Goal: Task Accomplishment & Management: Use online tool/utility

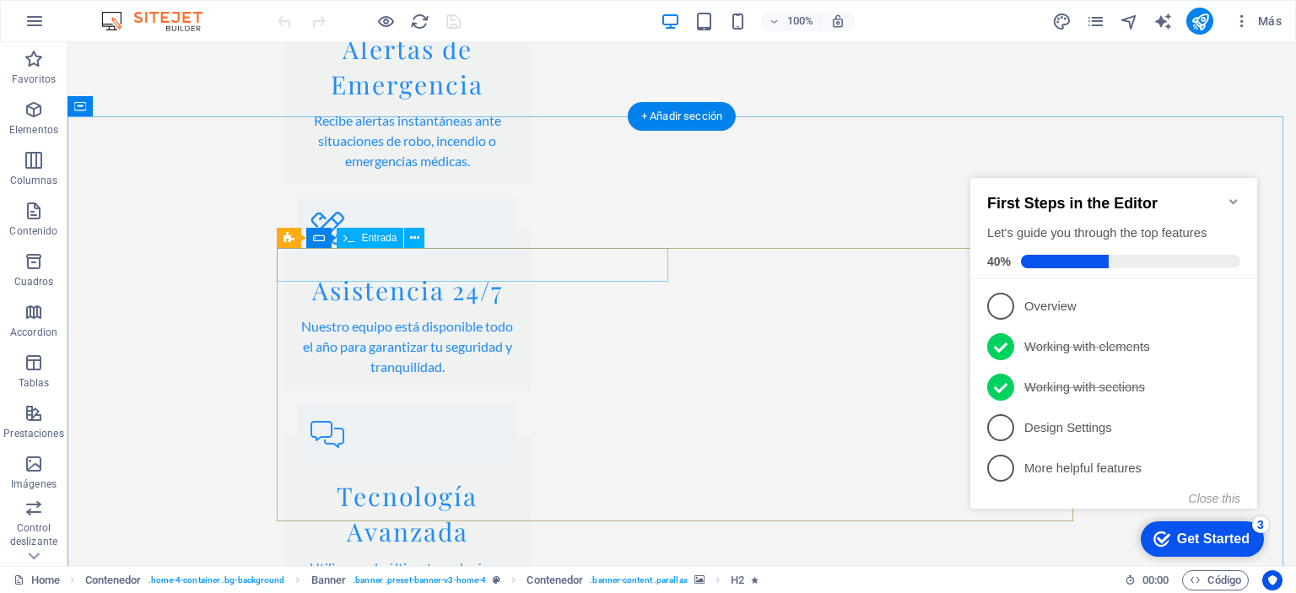
scroll to position [3084, 0]
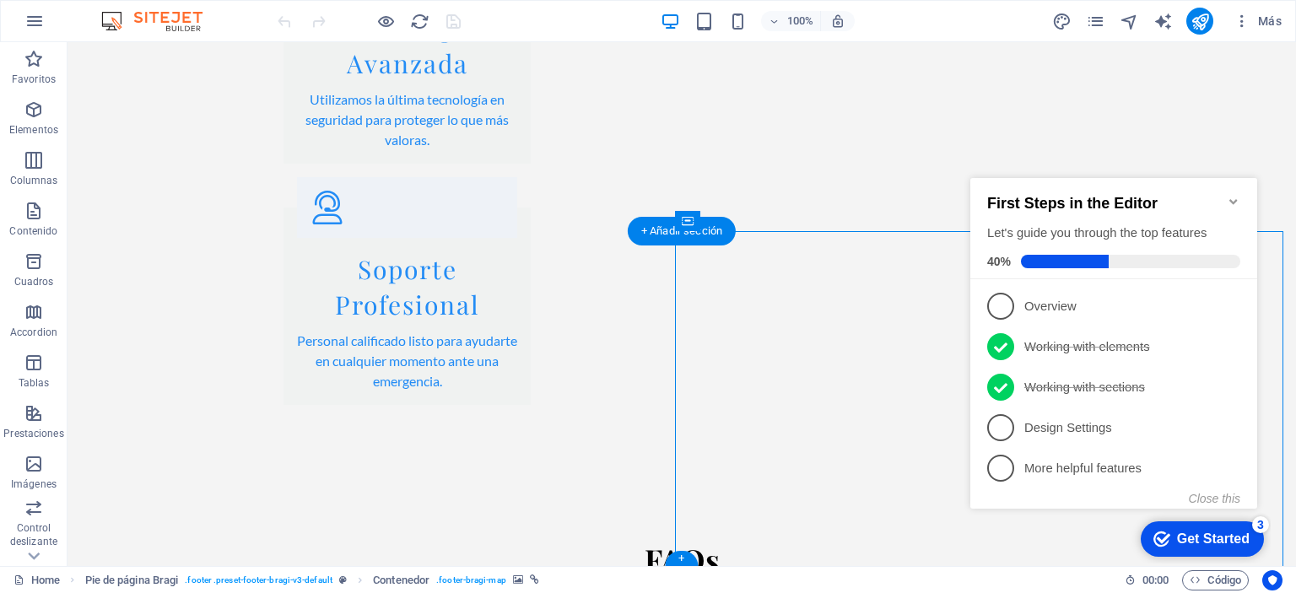
select select "px"
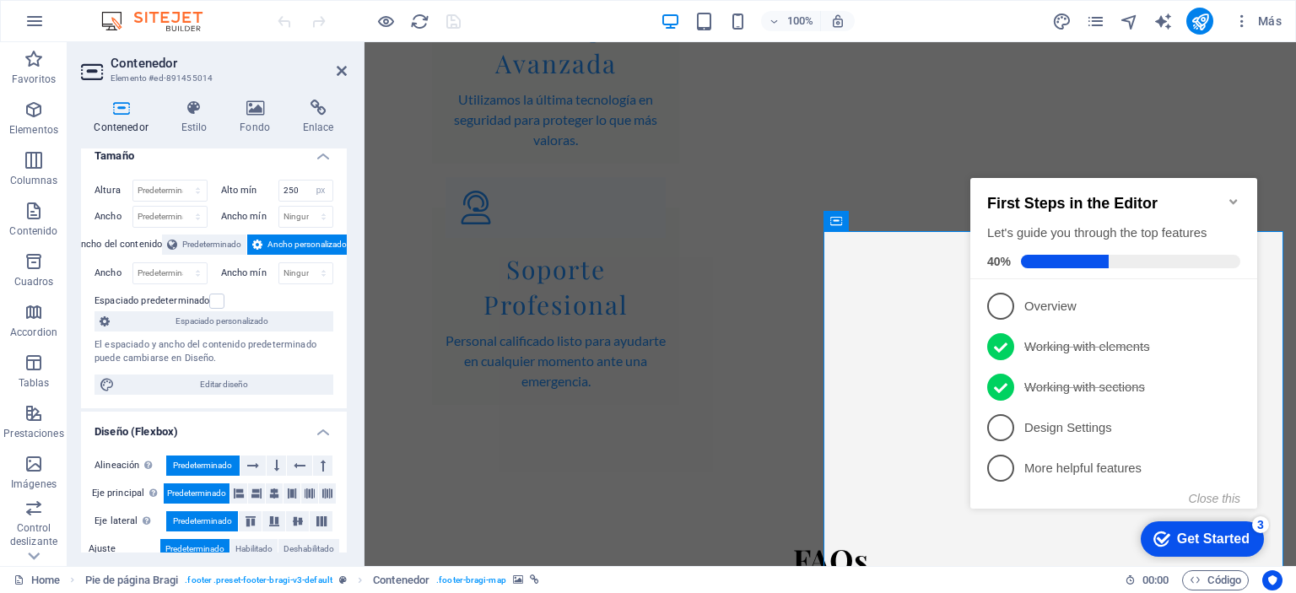
scroll to position [0, 0]
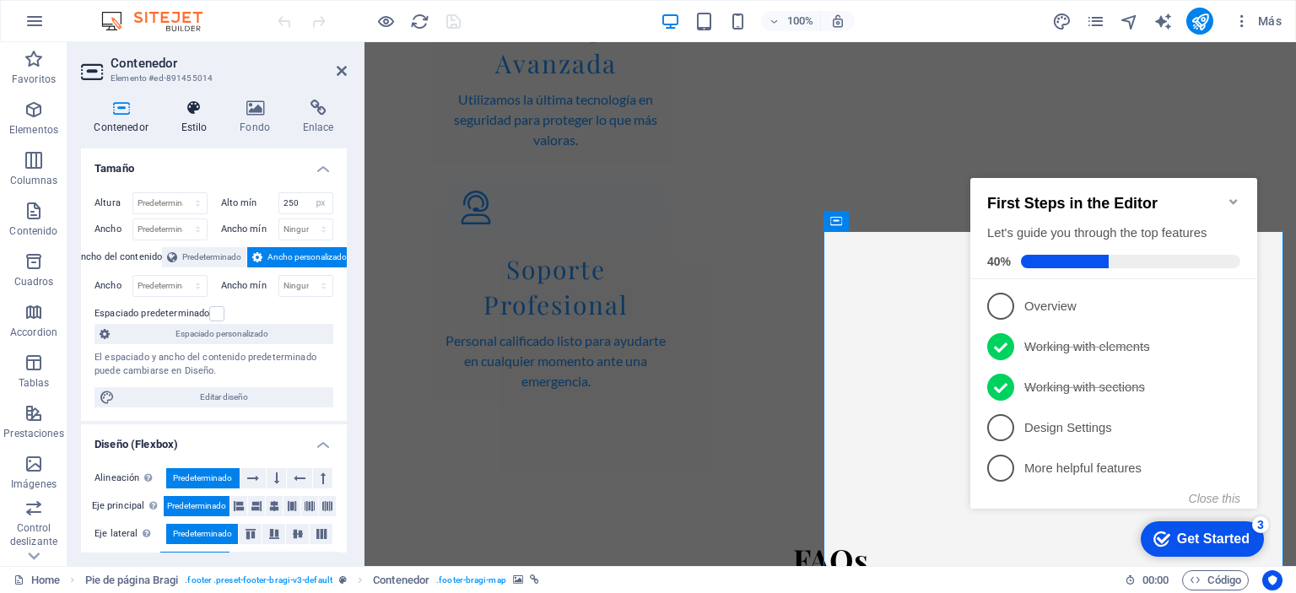
click at [190, 111] on icon at bounding box center [194, 108] width 52 height 17
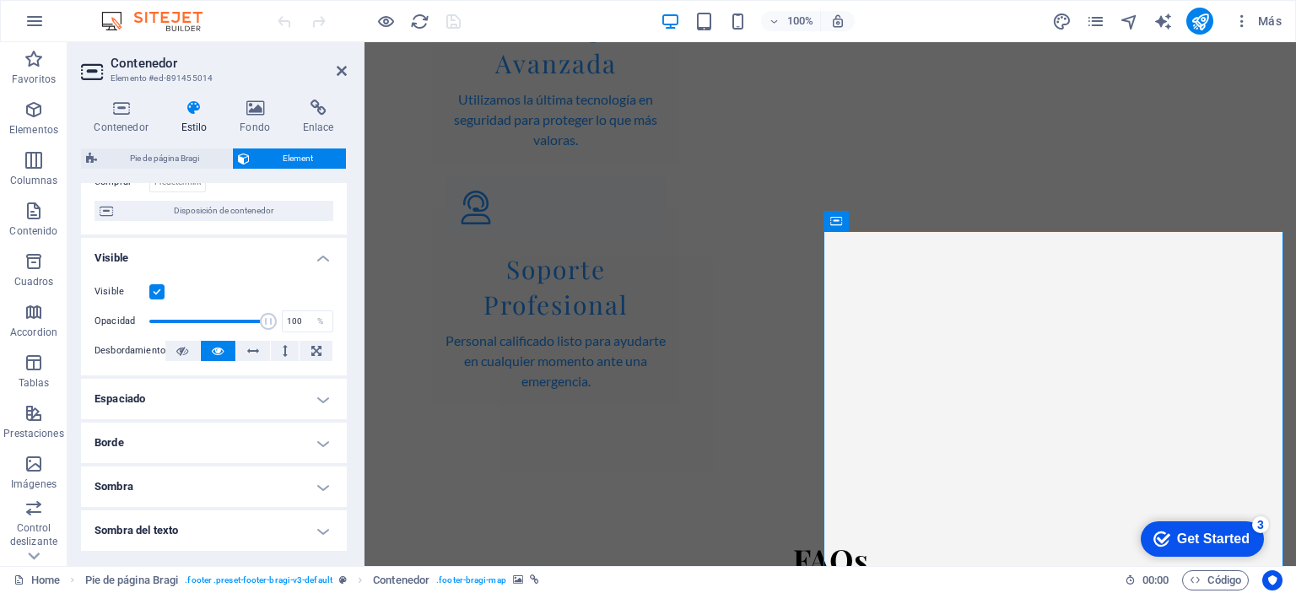
scroll to position [104, 0]
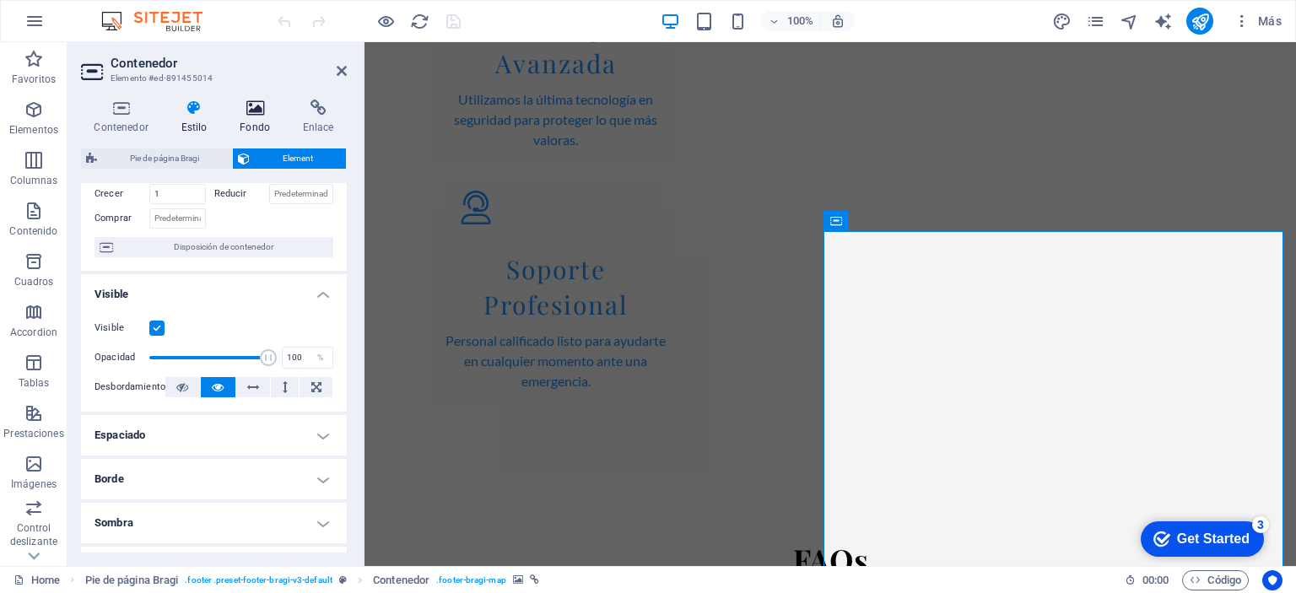
click at [254, 107] on icon at bounding box center [255, 108] width 57 height 17
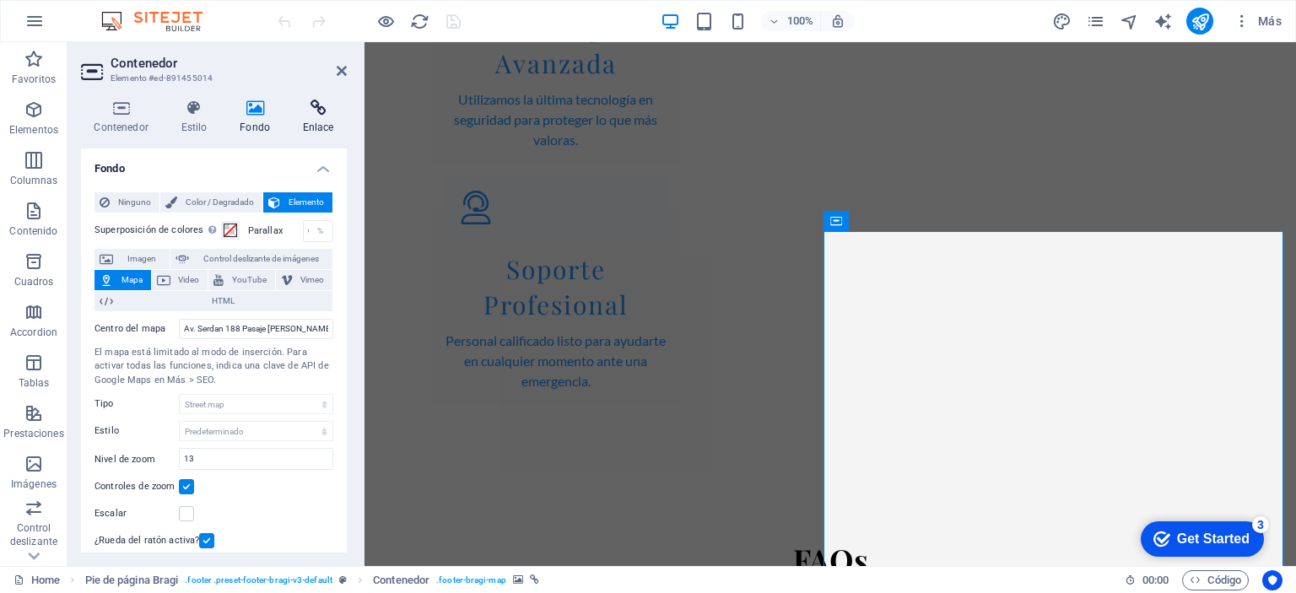
click at [321, 107] on icon at bounding box center [317, 108] width 57 height 17
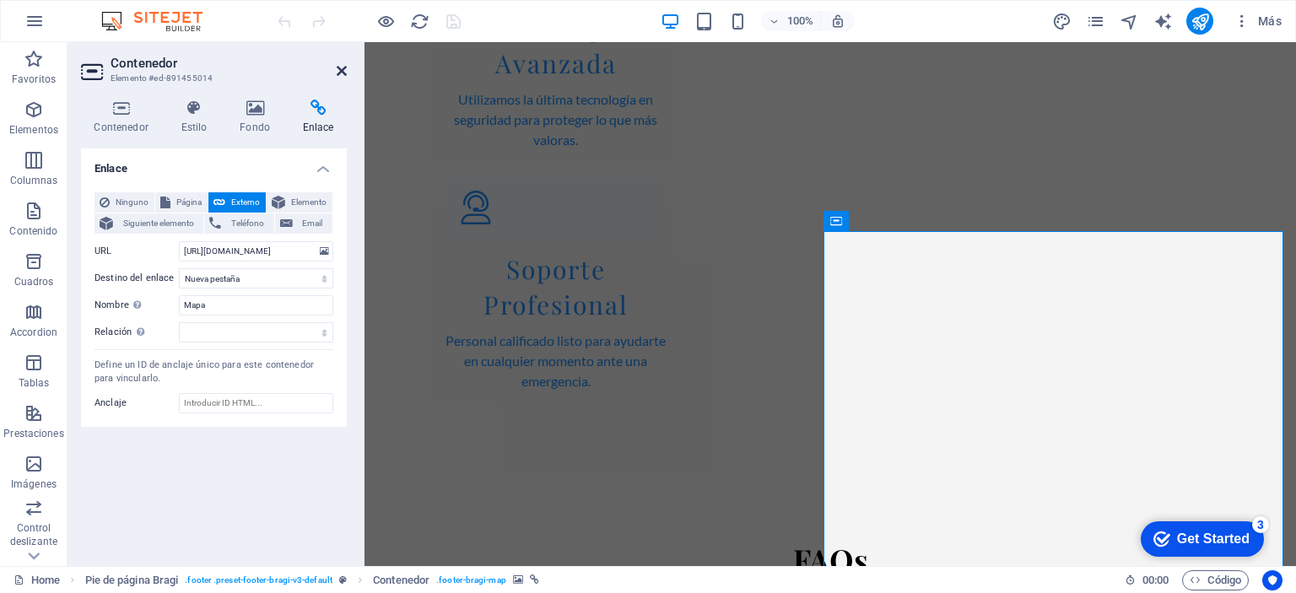
click at [341, 70] on icon at bounding box center [342, 71] width 10 height 14
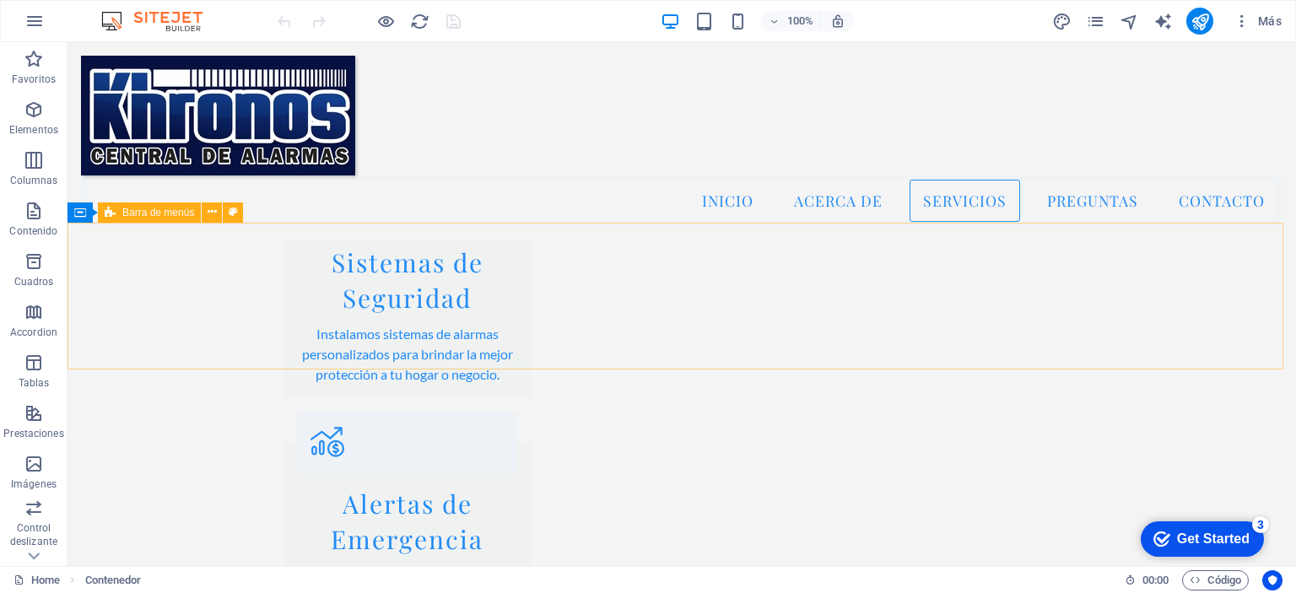
scroll to position [2094, 0]
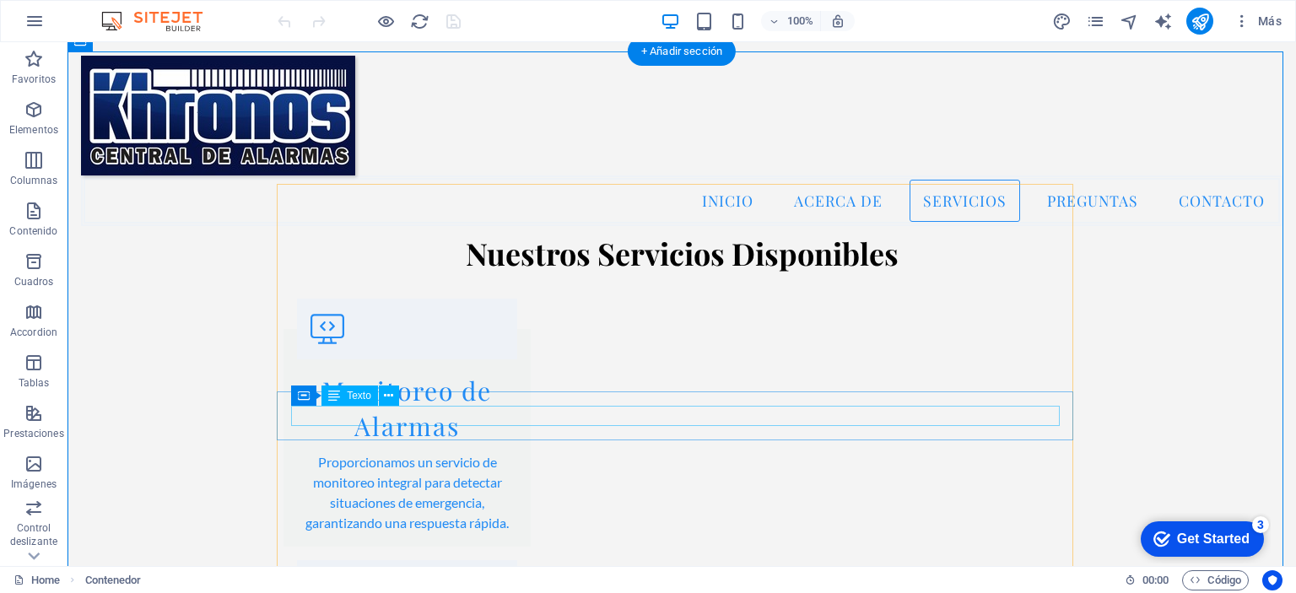
scroll to position [1419, 0]
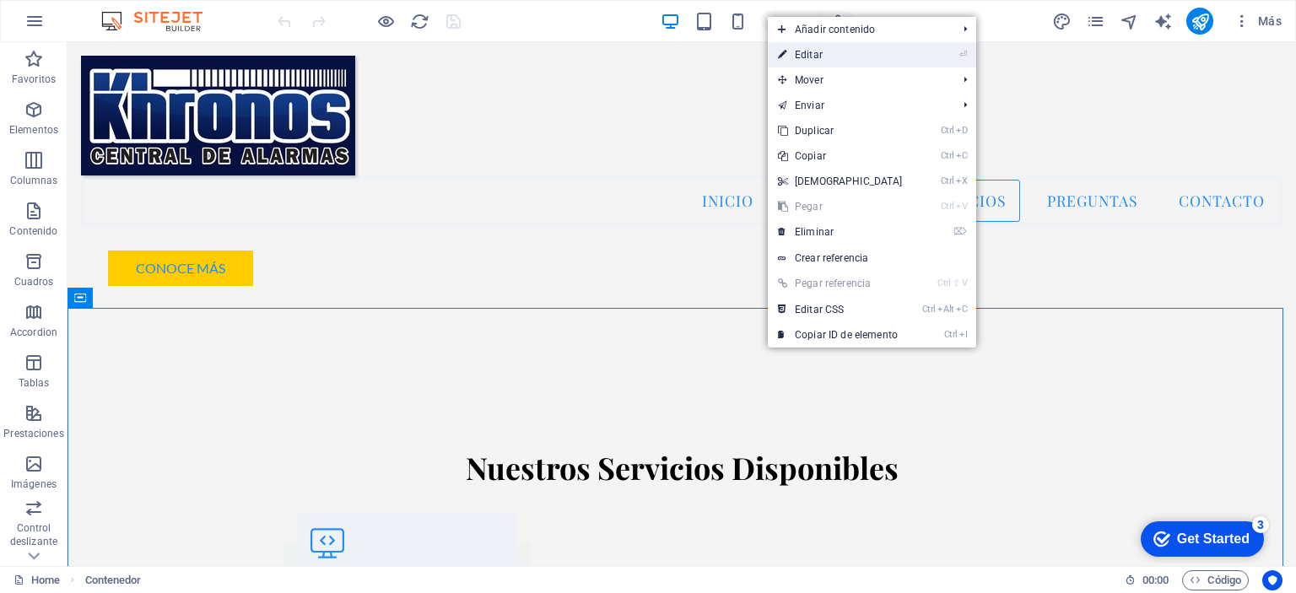
click at [854, 56] on link "⏎ Editar" at bounding box center [840, 54] width 145 height 25
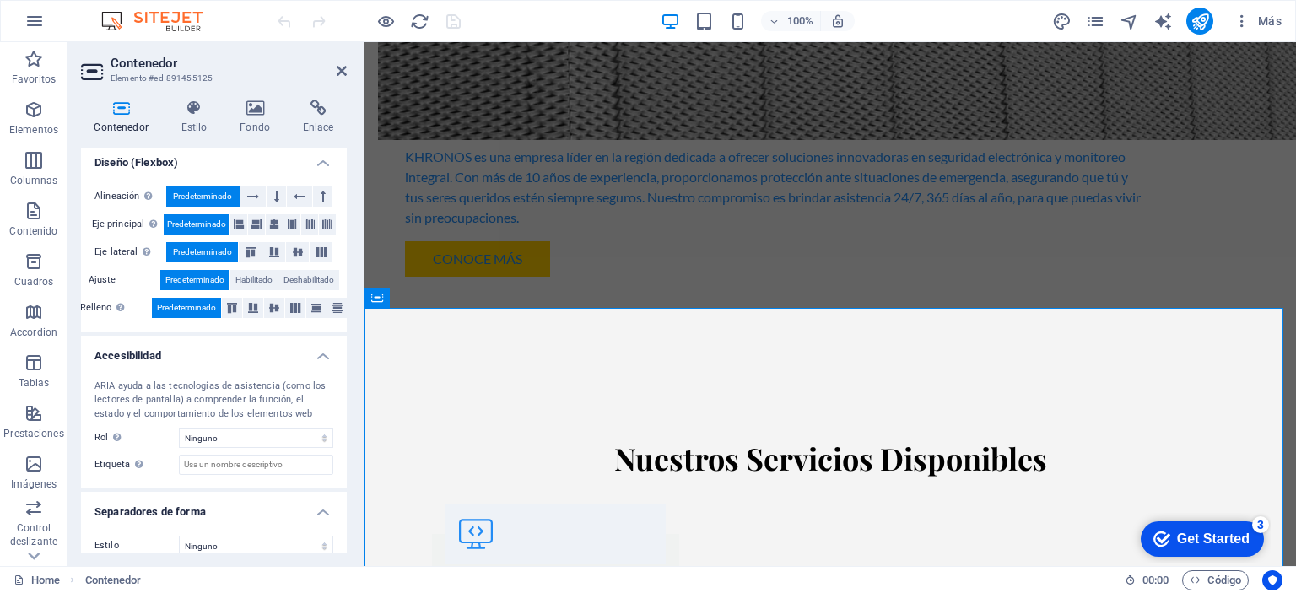
scroll to position [268, 0]
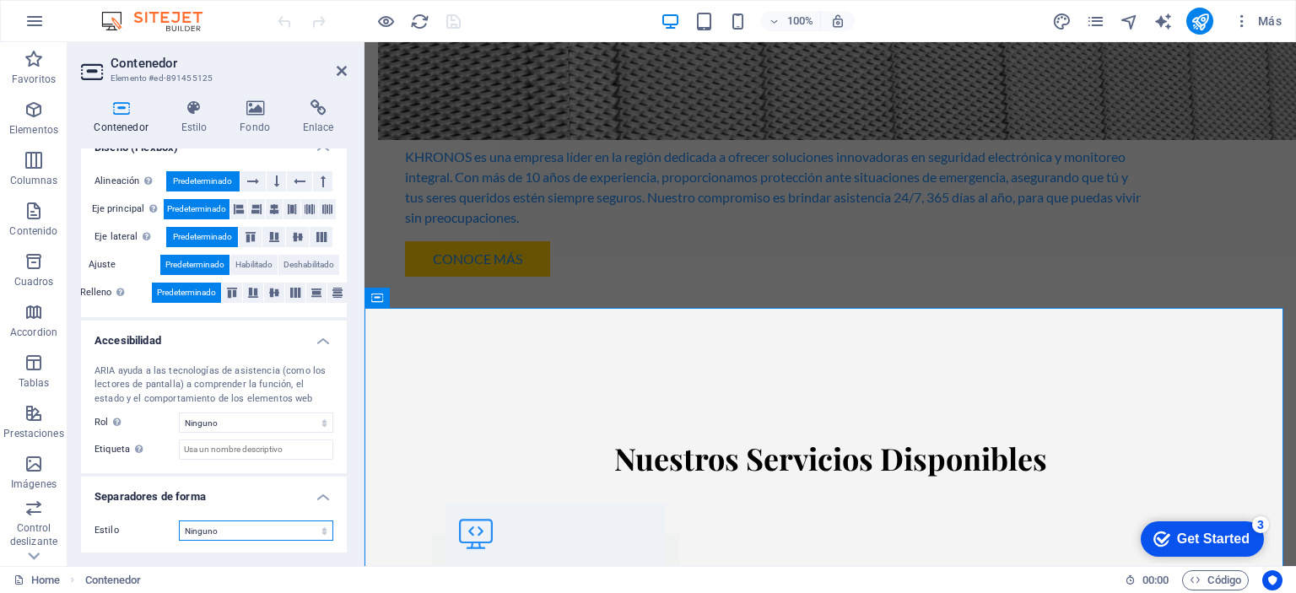
click at [241, 532] on select "Ninguno Triángulo Cuadrado Diagonal Polígono 1 Polígono 2 Zigzag Múltiples zigz…" at bounding box center [256, 531] width 154 height 20
select select "triangle"
click at [179, 521] on select "Ninguno Triángulo Cuadrado Diagonal Polígono 1 Polígono 2 Zigzag Múltiples zigz…" at bounding box center [256, 531] width 154 height 20
click at [256, 527] on select "Ninguno Triángulo Cuadrado Diagonal Polígono 1 Polígono 2 Zigzag Múltiples zigz…" at bounding box center [256, 531] width 154 height 20
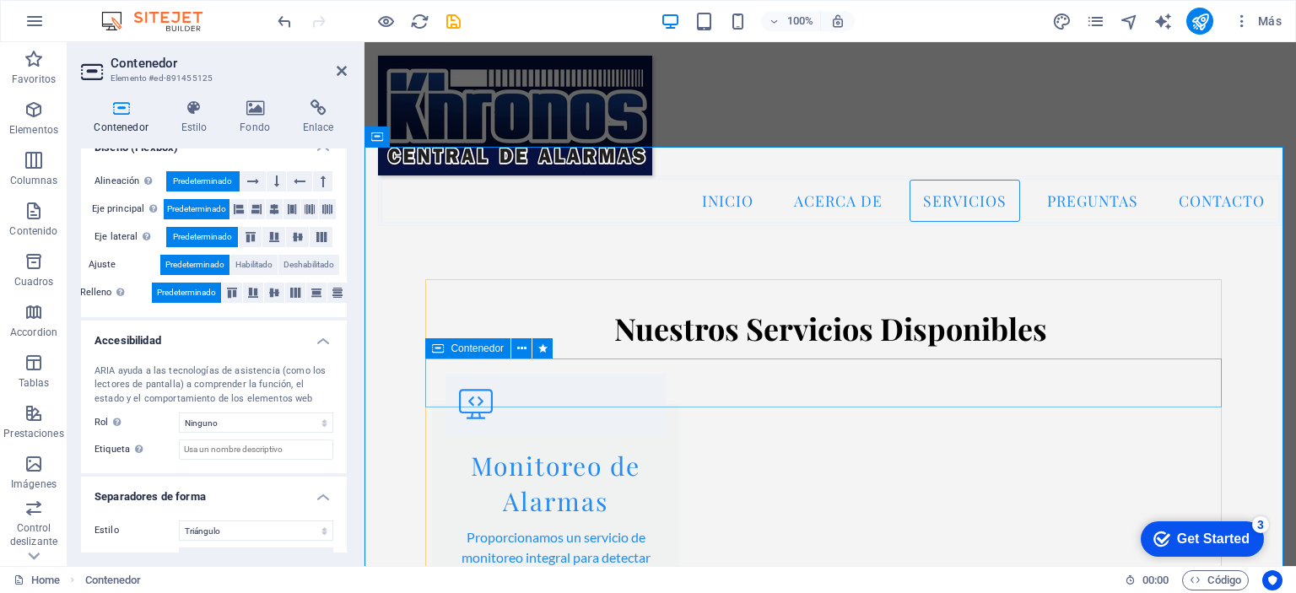
scroll to position [1419, 0]
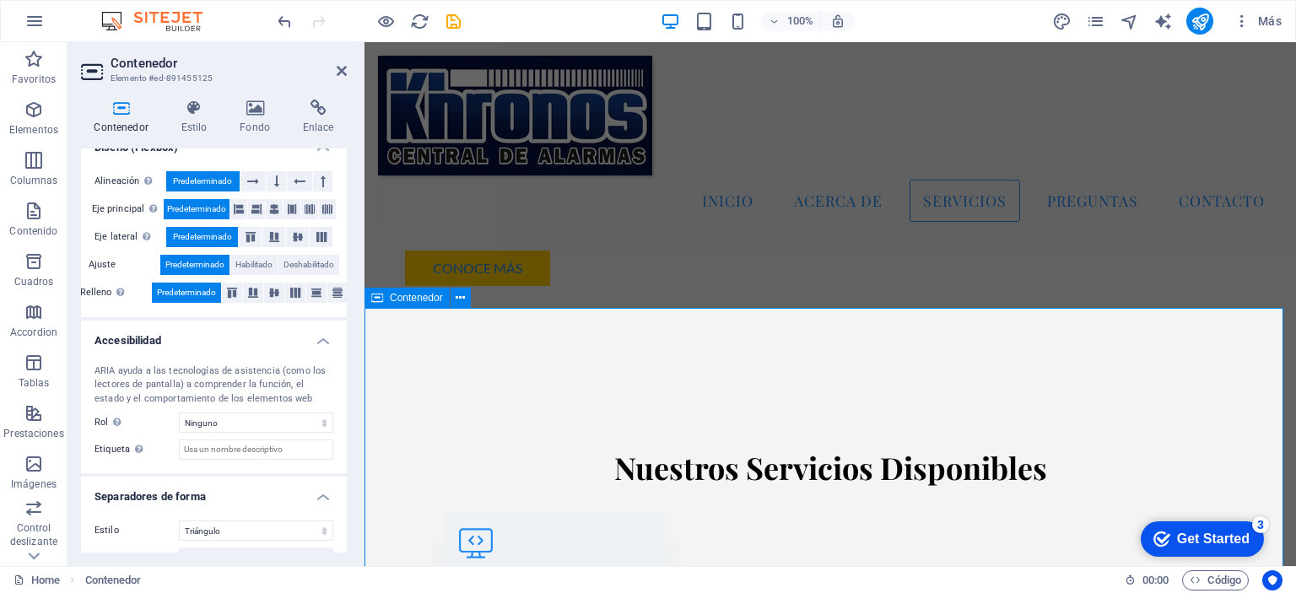
click at [418, 298] on span "Contenedor" at bounding box center [416, 298] width 53 height 10
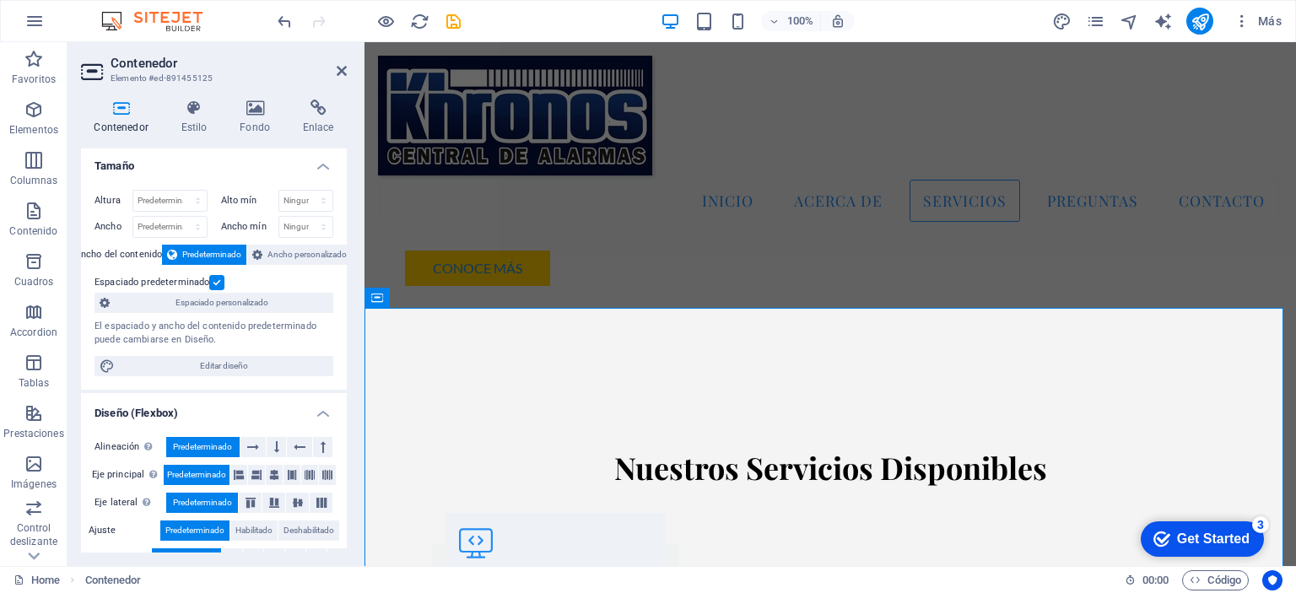
scroll to position [0, 0]
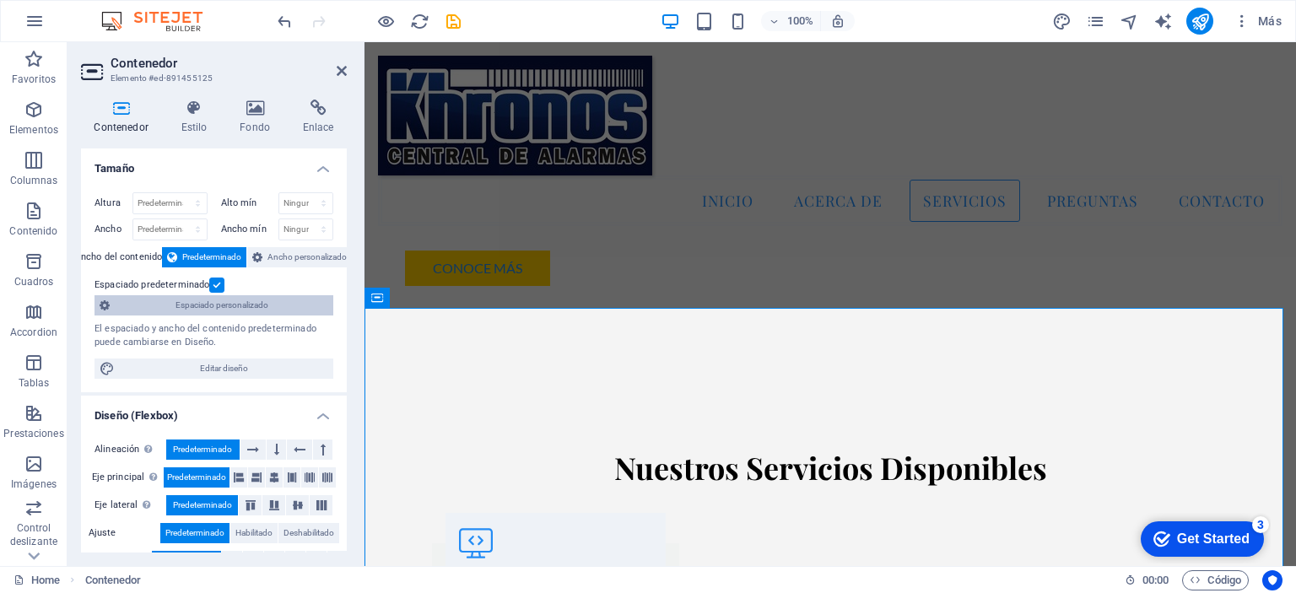
click at [254, 305] on span "Espaciado personalizado" at bounding box center [222, 305] width 214 height 20
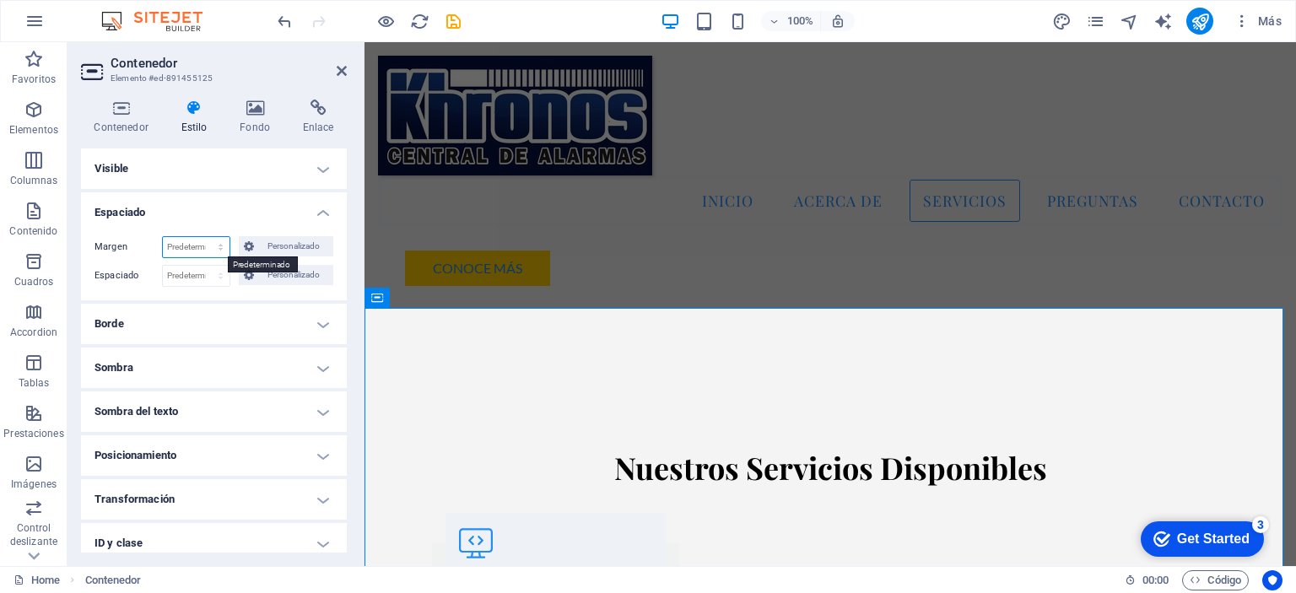
click at [194, 249] on select "Predeterminado automático px % rem vw vh Personalizado" at bounding box center [196, 247] width 67 height 20
click at [163, 237] on select "Predeterminado automático px % rem vw vh Personalizado" at bounding box center [196, 247] width 67 height 20
select select "DISABLED_OPTION_VALUE"
click at [190, 278] on select "Predeterminado px rem % vh vw Personalizado" at bounding box center [196, 276] width 67 height 20
click at [163, 266] on select "Predeterminado px rem % vh vw Personalizado" at bounding box center [196, 276] width 67 height 20
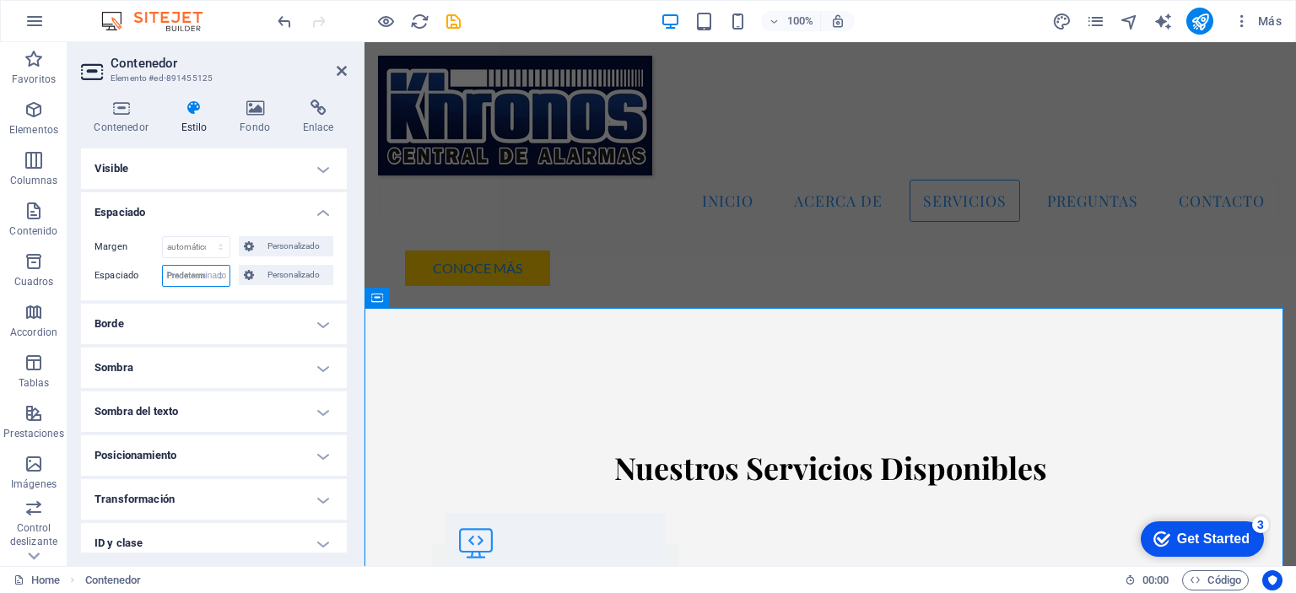
select select "DISABLED_OPTION_VALUE"
click at [278, 249] on span "Personalizado" at bounding box center [293, 246] width 69 height 20
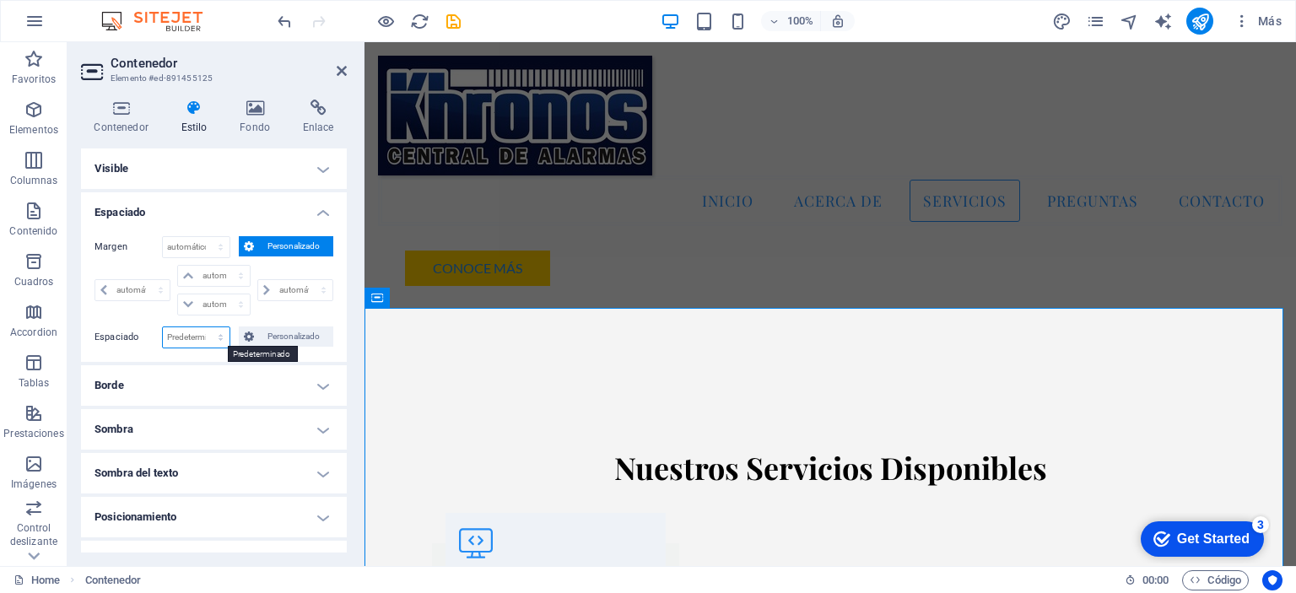
click at [192, 337] on select "Predeterminado px rem % vh vw Personalizado" at bounding box center [196, 337] width 67 height 20
click at [289, 333] on span "Personalizado" at bounding box center [293, 337] width 69 height 20
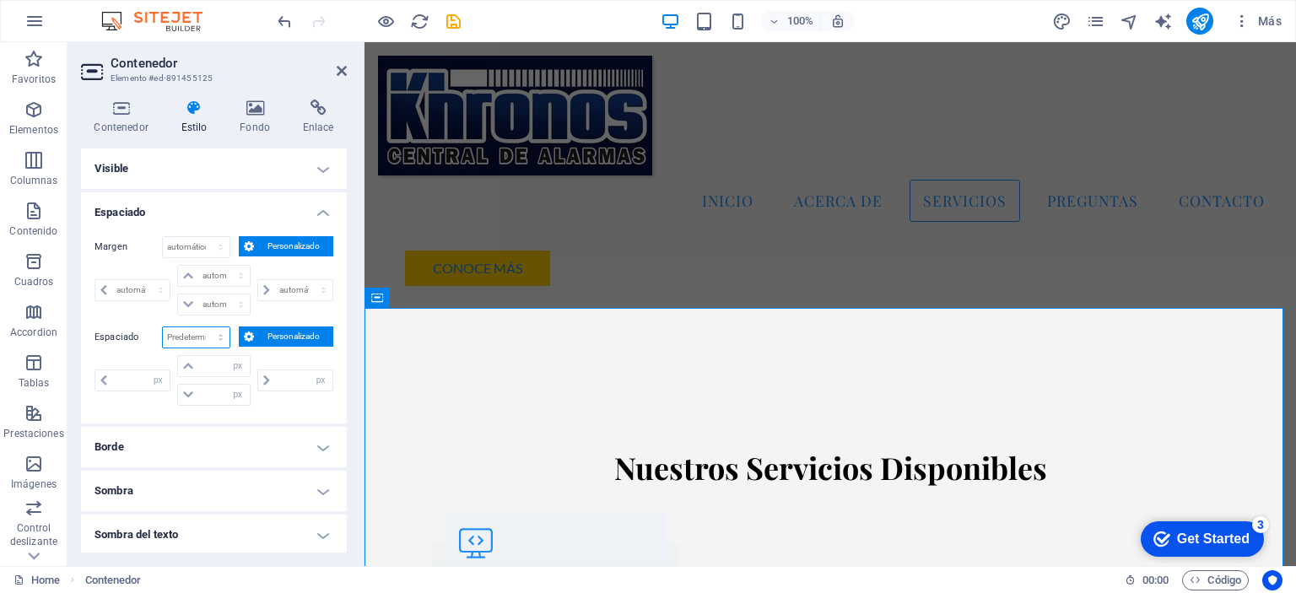
click at [192, 335] on select "Predeterminado px rem % vh vw Personalizado" at bounding box center [196, 337] width 67 height 20
click at [151, 309] on div "automático px % rem vw vh" at bounding box center [134, 290] width 79 height 51
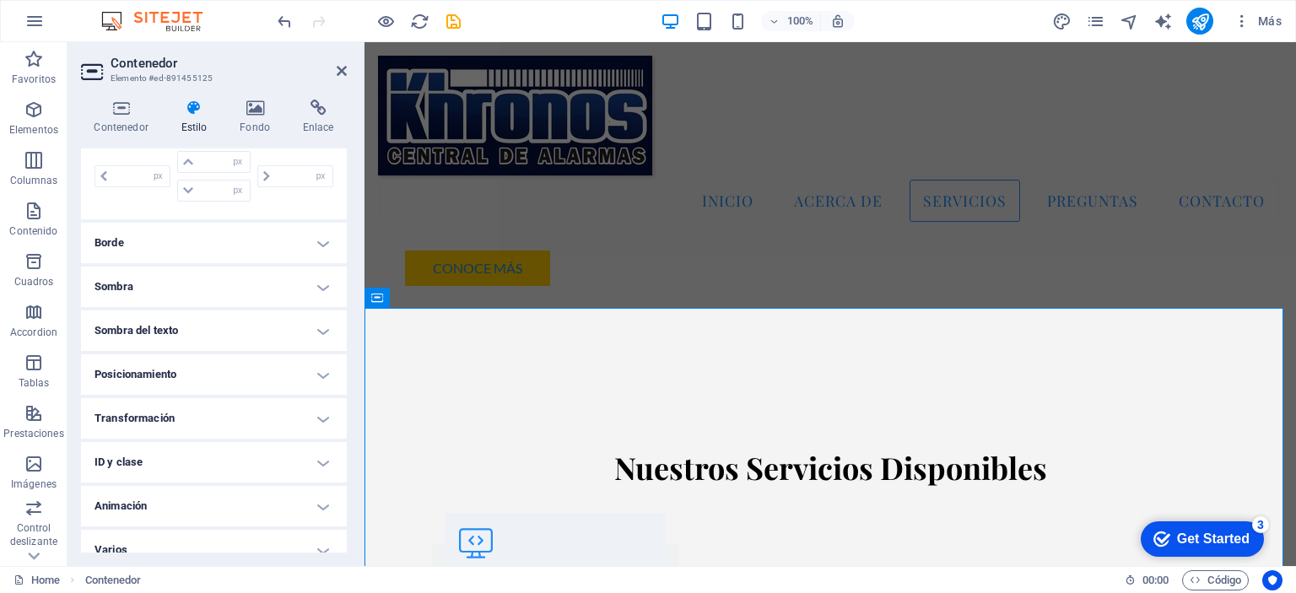
scroll to position [219, 0]
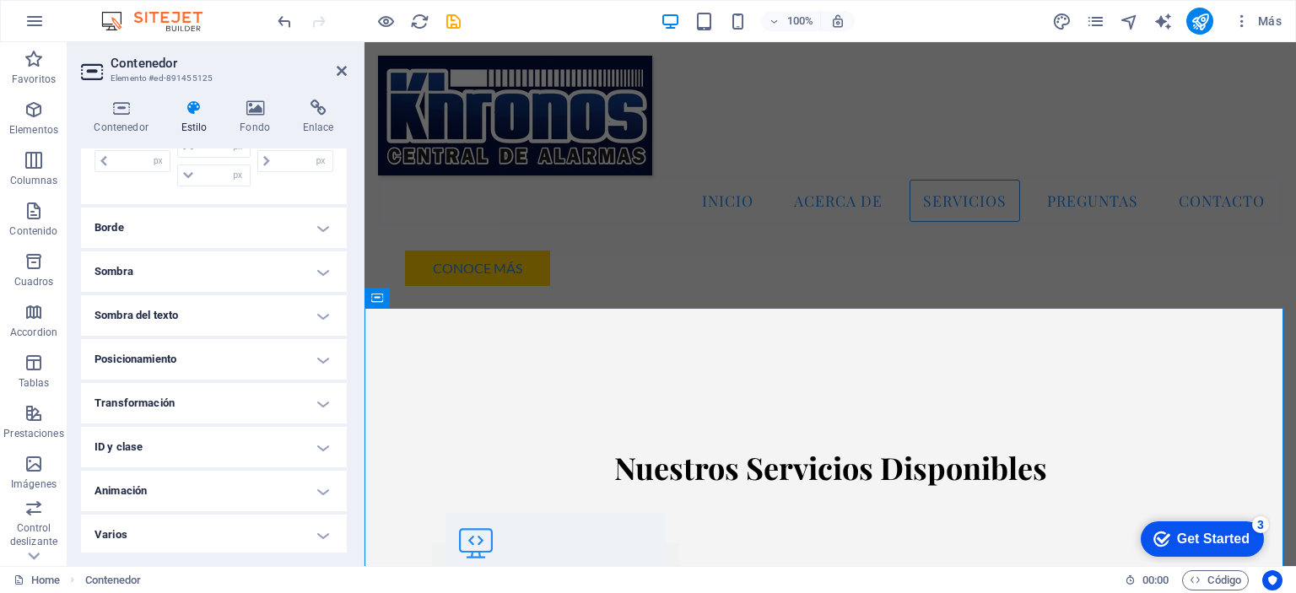
click at [214, 403] on h4 "Transformación" at bounding box center [214, 403] width 266 height 41
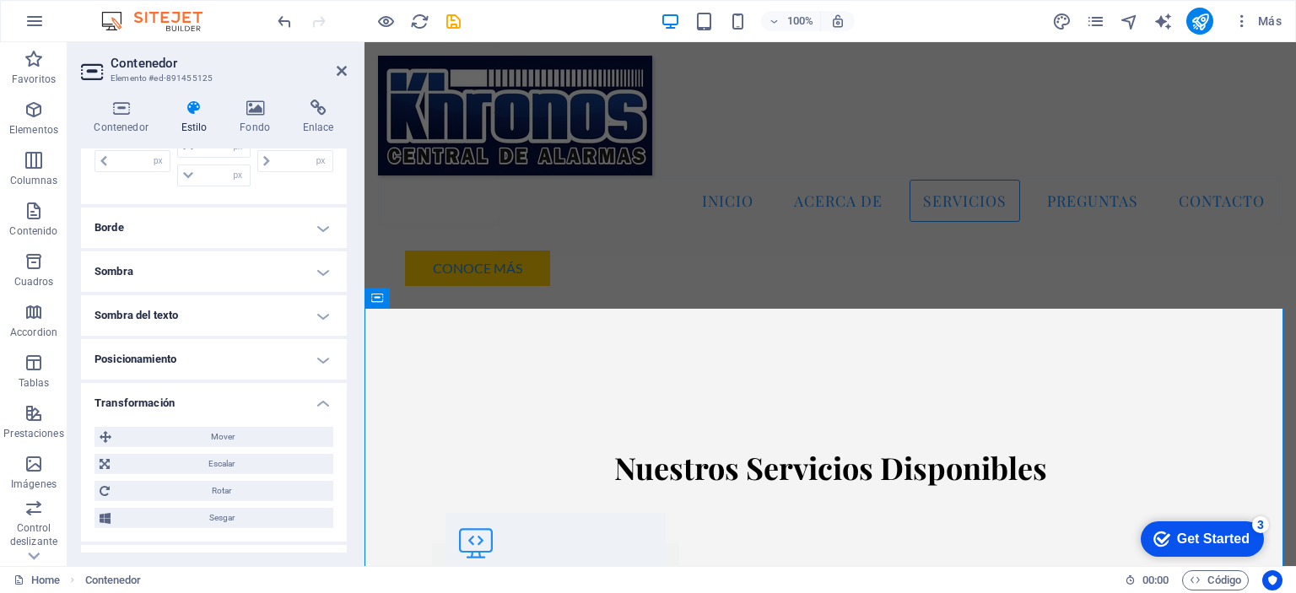
click at [214, 403] on h4 "Transformación" at bounding box center [214, 398] width 266 height 30
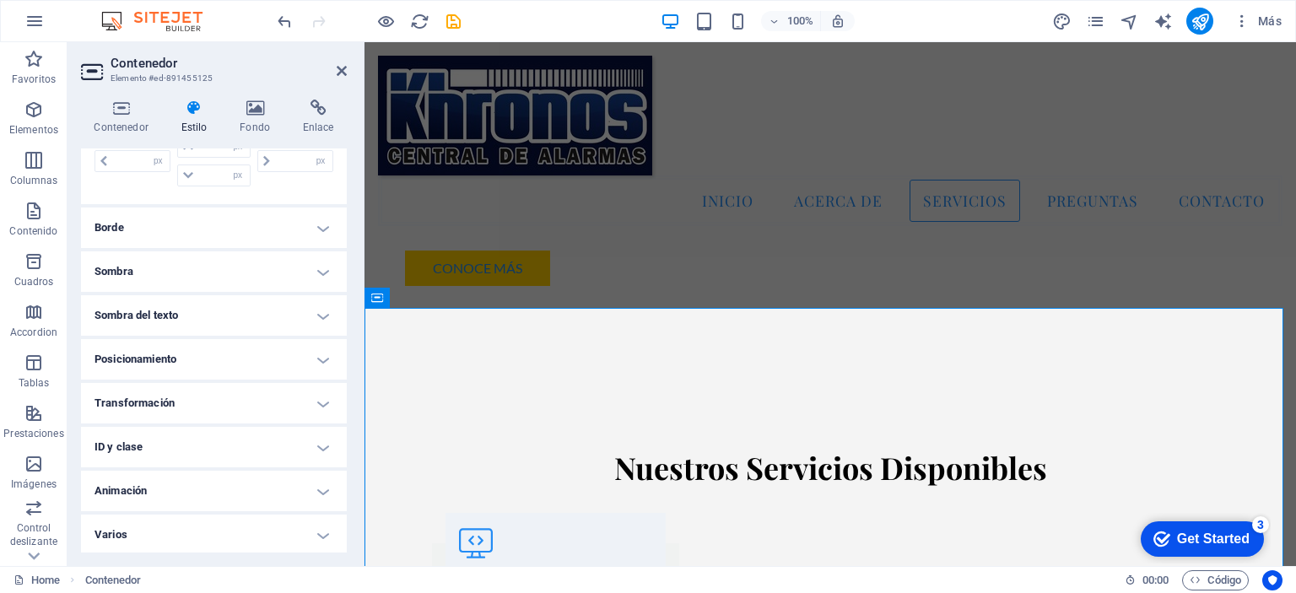
click at [203, 484] on h4 "Animación" at bounding box center [214, 491] width 266 height 41
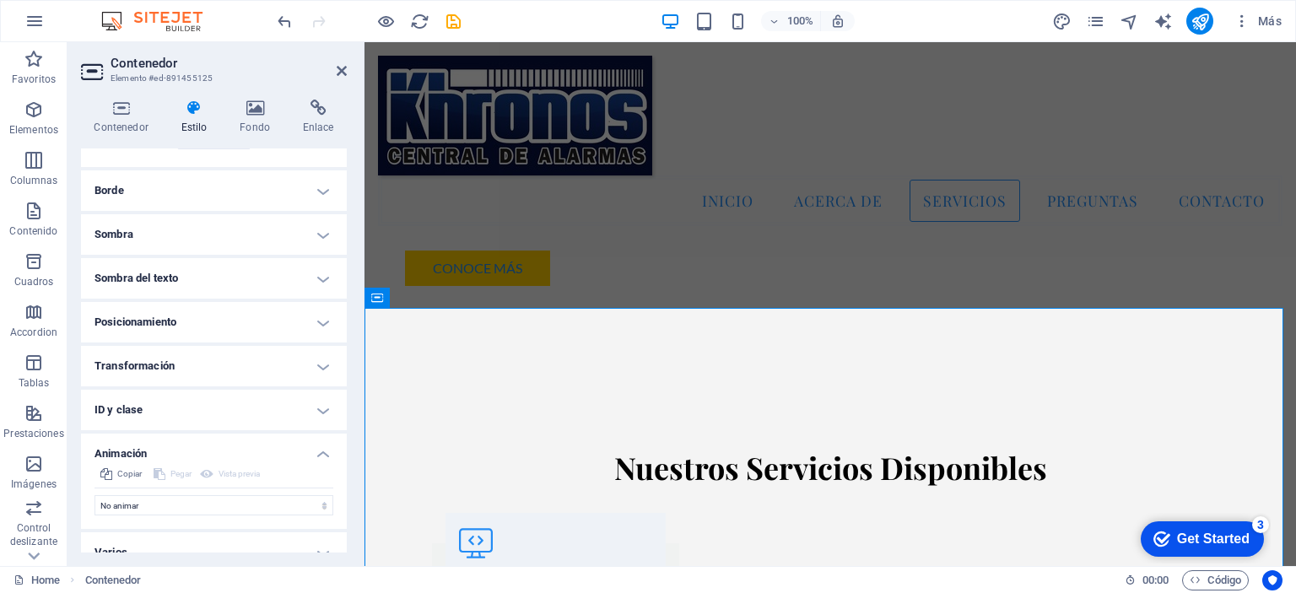
scroll to position [273, 0]
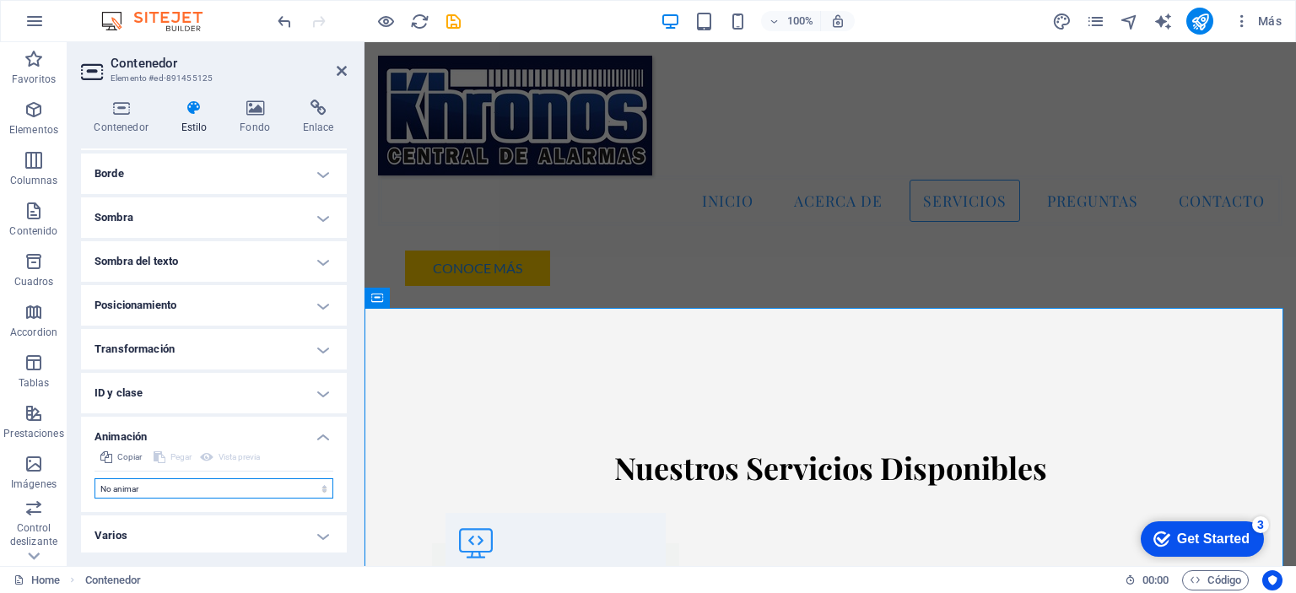
click at [180, 484] on select "No animar Mostrar / Ocultar Subir/bajar Acercar/alejar Deslizar de izquierda a …" at bounding box center [214, 488] width 239 height 20
click at [182, 485] on select "No animar Mostrar / Ocultar Subir/bajar Acercar/alejar Deslizar de izquierda a …" at bounding box center [214, 488] width 239 height 20
click at [179, 539] on h4 "Varios" at bounding box center [214, 536] width 266 height 41
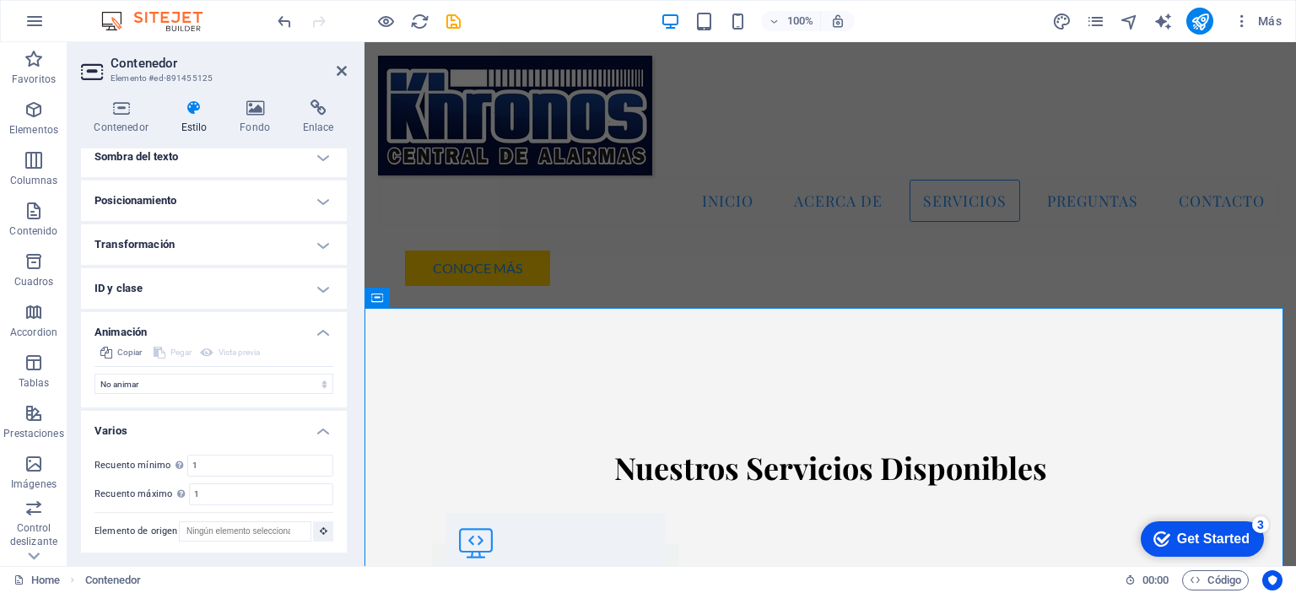
scroll to position [0, 0]
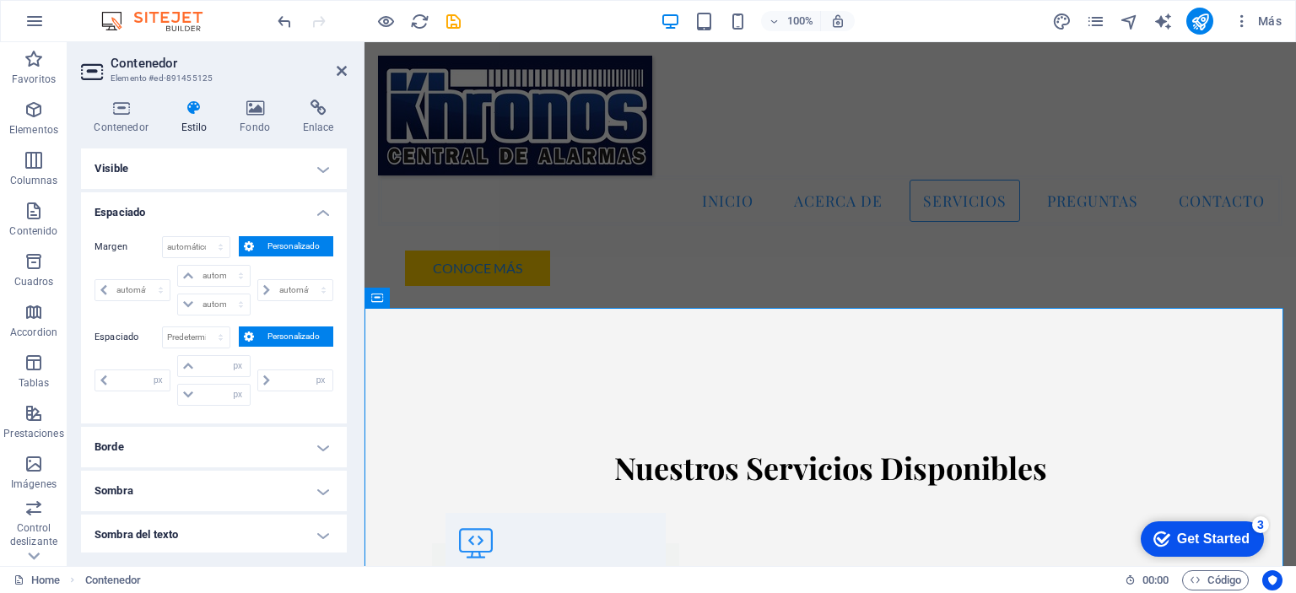
click at [322, 170] on h4 "Visible" at bounding box center [214, 169] width 266 height 41
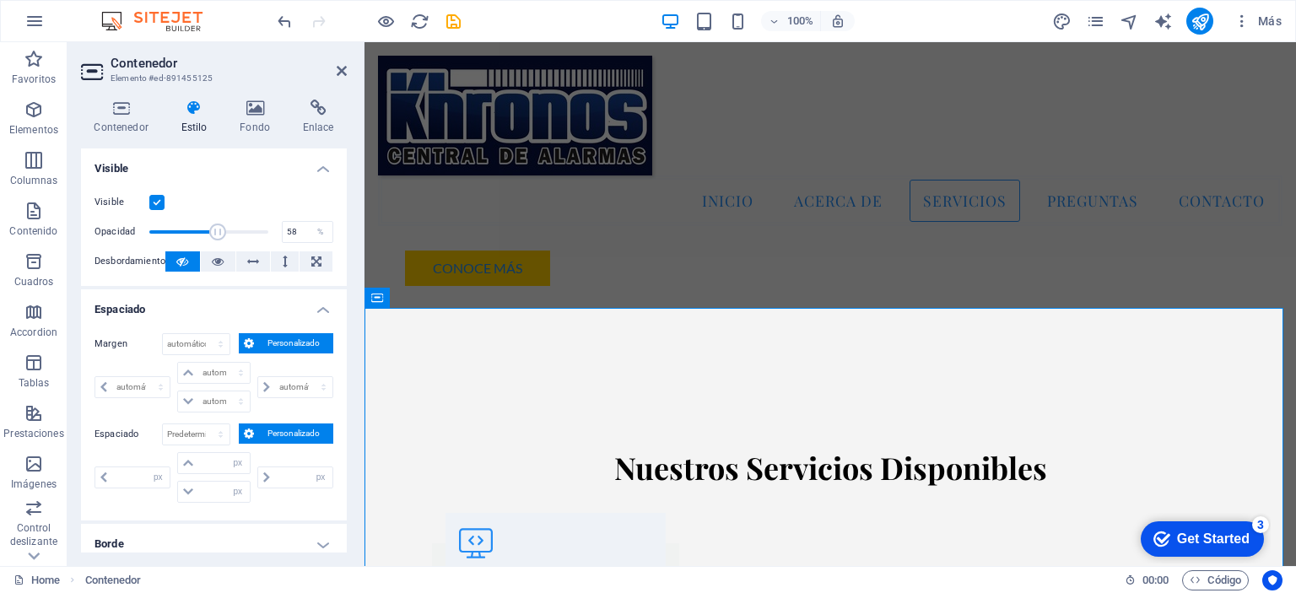
drag, startPoint x: 263, startPoint y: 229, endPoint x: 216, endPoint y: 232, distance: 47.4
click at [216, 232] on span at bounding box center [217, 232] width 17 height 17
type input "100"
drag, startPoint x: 216, startPoint y: 232, endPoint x: 295, endPoint y: 227, distance: 78.6
click at [295, 227] on div "Opacidad 100 %" at bounding box center [214, 231] width 239 height 25
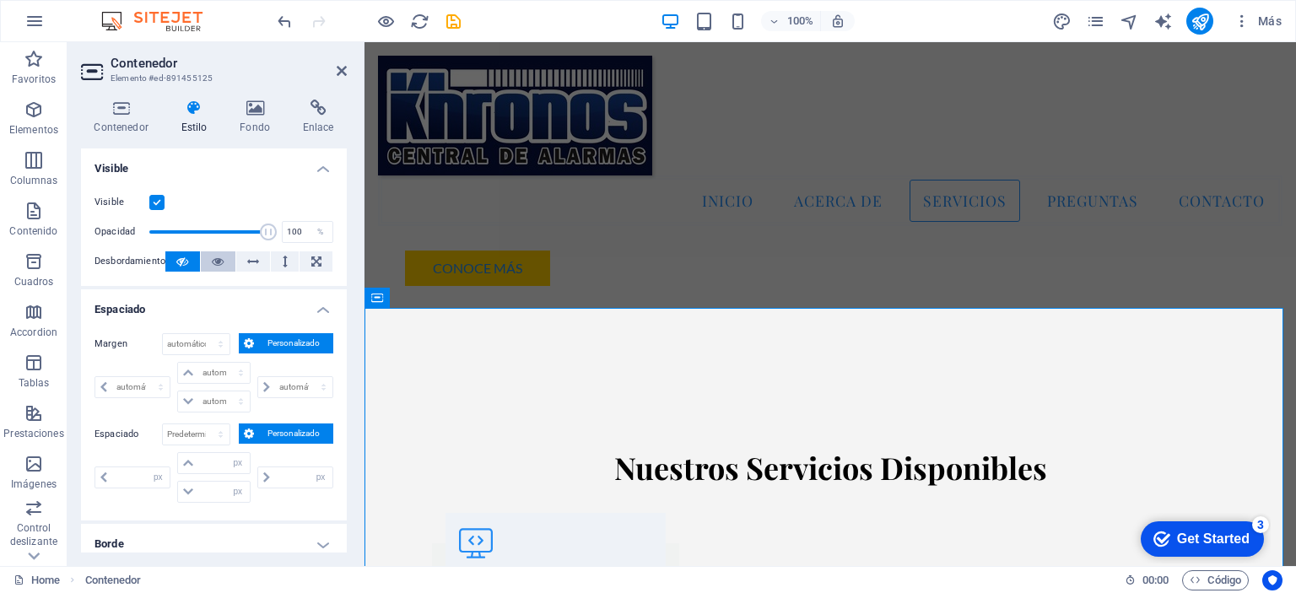
click at [219, 261] on icon at bounding box center [218, 261] width 12 height 20
click at [251, 261] on icon at bounding box center [253, 261] width 12 height 20
click at [284, 262] on icon at bounding box center [285, 261] width 5 height 20
click at [256, 261] on icon at bounding box center [253, 261] width 12 height 20
click at [213, 262] on icon at bounding box center [218, 261] width 12 height 20
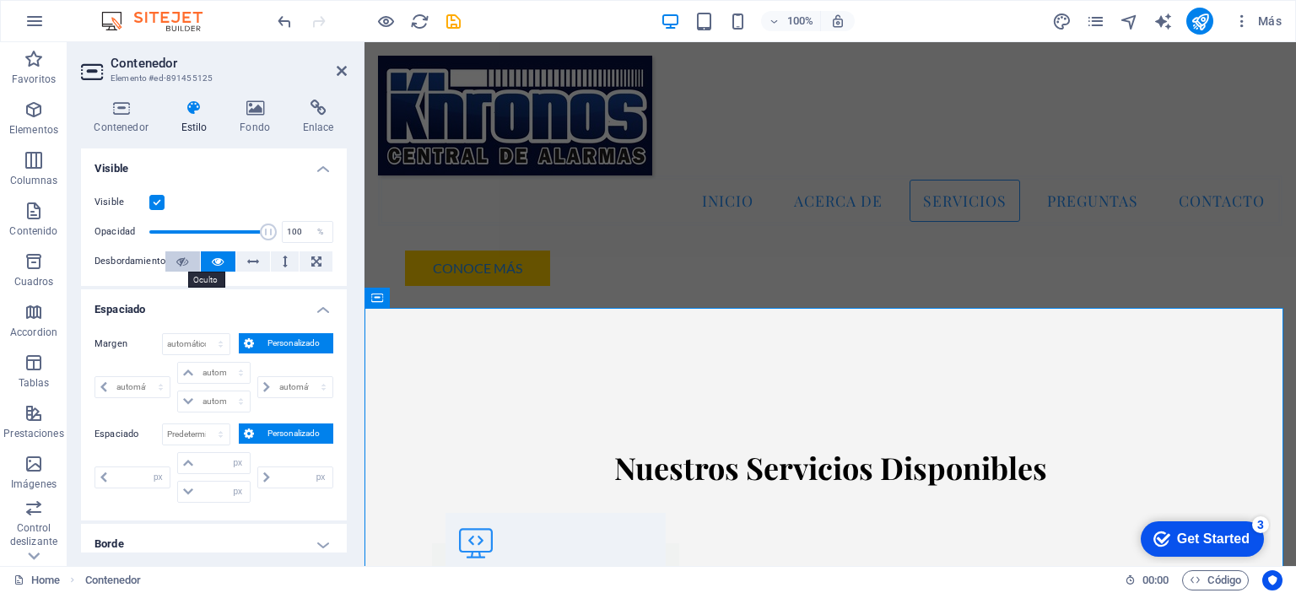
click at [182, 262] on icon at bounding box center [182, 261] width 12 height 20
click at [216, 259] on icon at bounding box center [218, 261] width 12 height 20
click at [181, 256] on icon at bounding box center [182, 261] width 12 height 20
click at [321, 170] on h4 "Visible" at bounding box center [214, 164] width 266 height 30
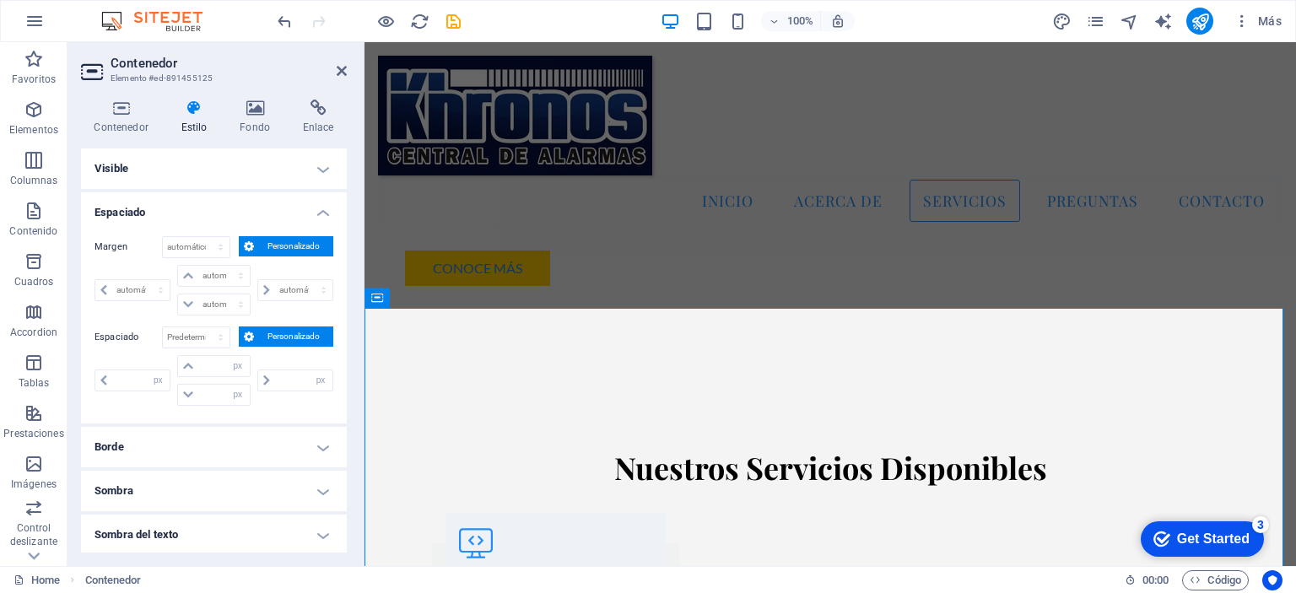
click at [321, 207] on h4 "Espaciado" at bounding box center [214, 207] width 266 height 30
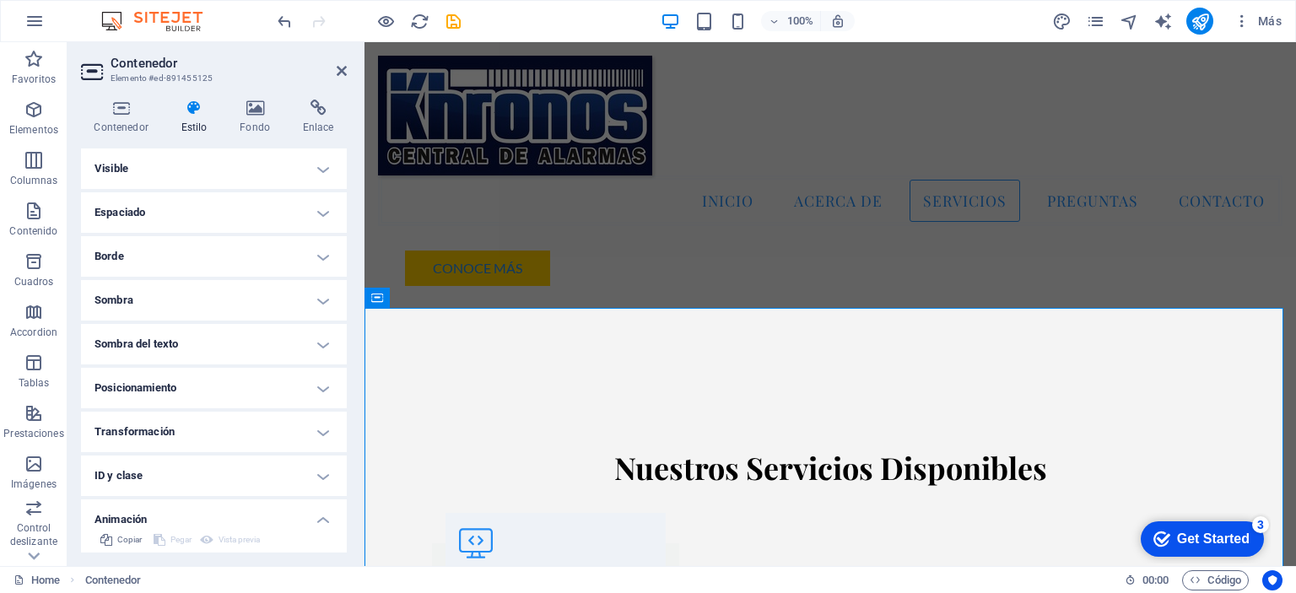
click at [316, 257] on h4 "Borde" at bounding box center [214, 256] width 266 height 41
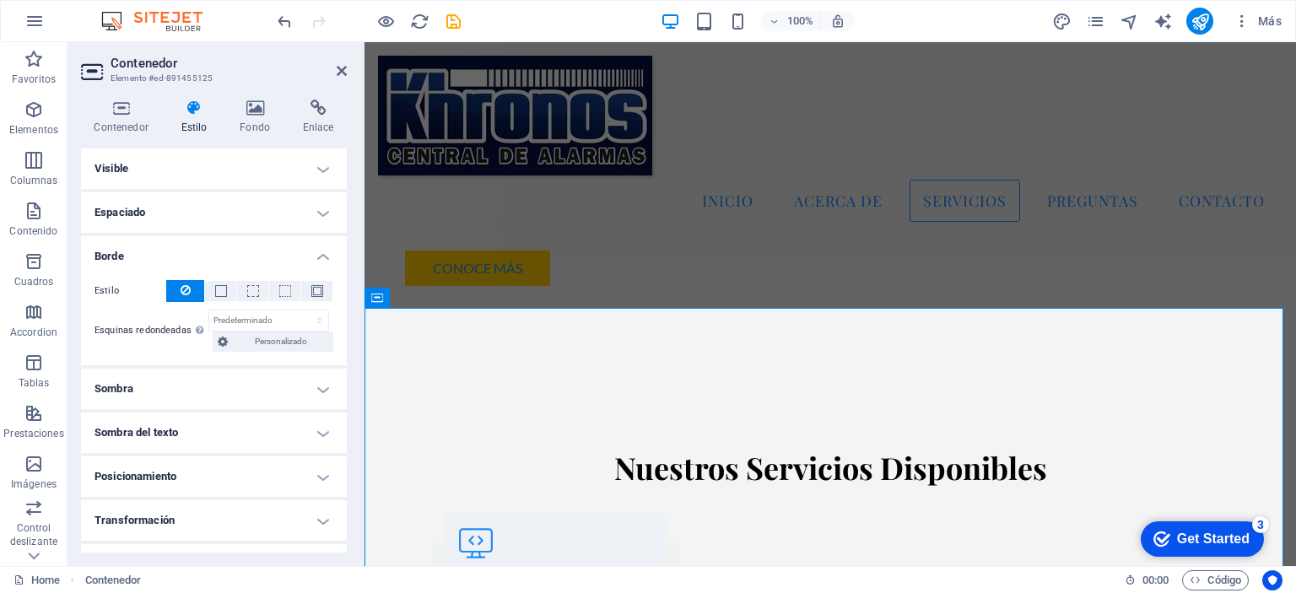
click at [317, 256] on h4 "Borde" at bounding box center [214, 251] width 266 height 30
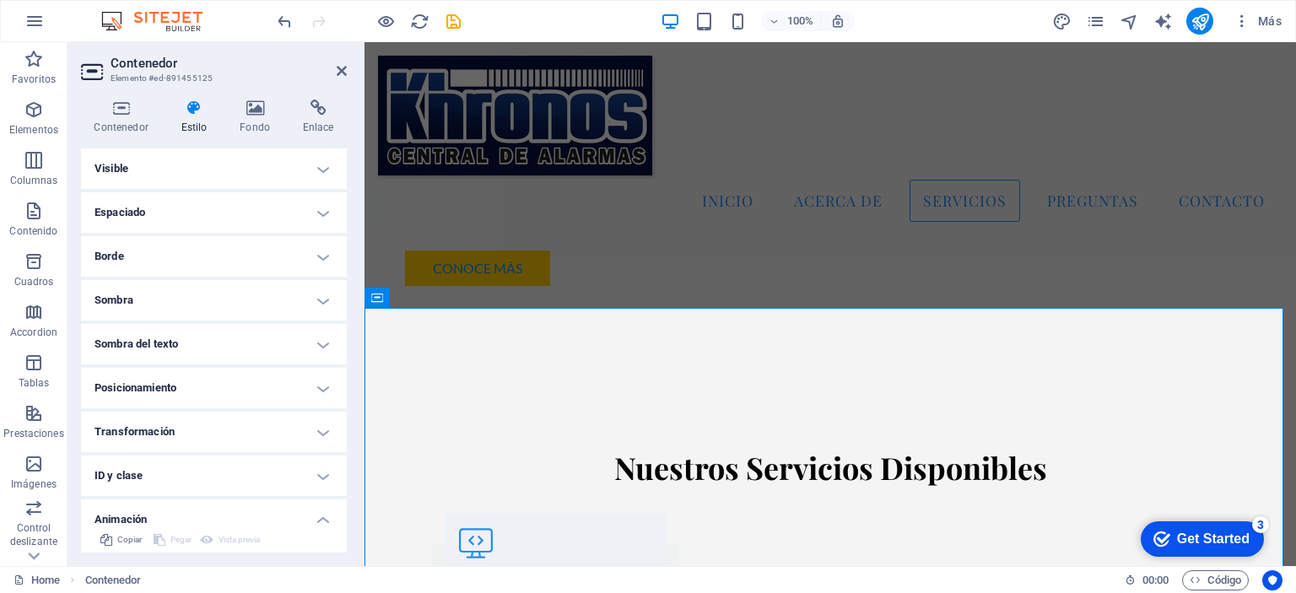
click at [250, 387] on h4 "Posicionamiento" at bounding box center [214, 388] width 266 height 41
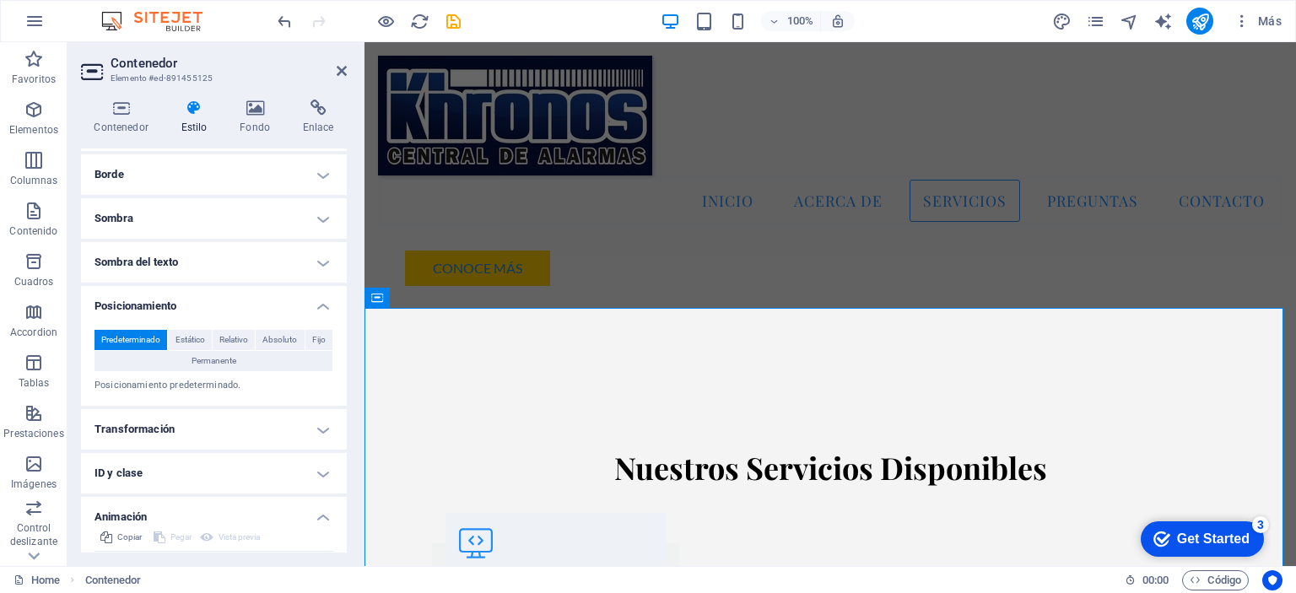
scroll to position [169, 0]
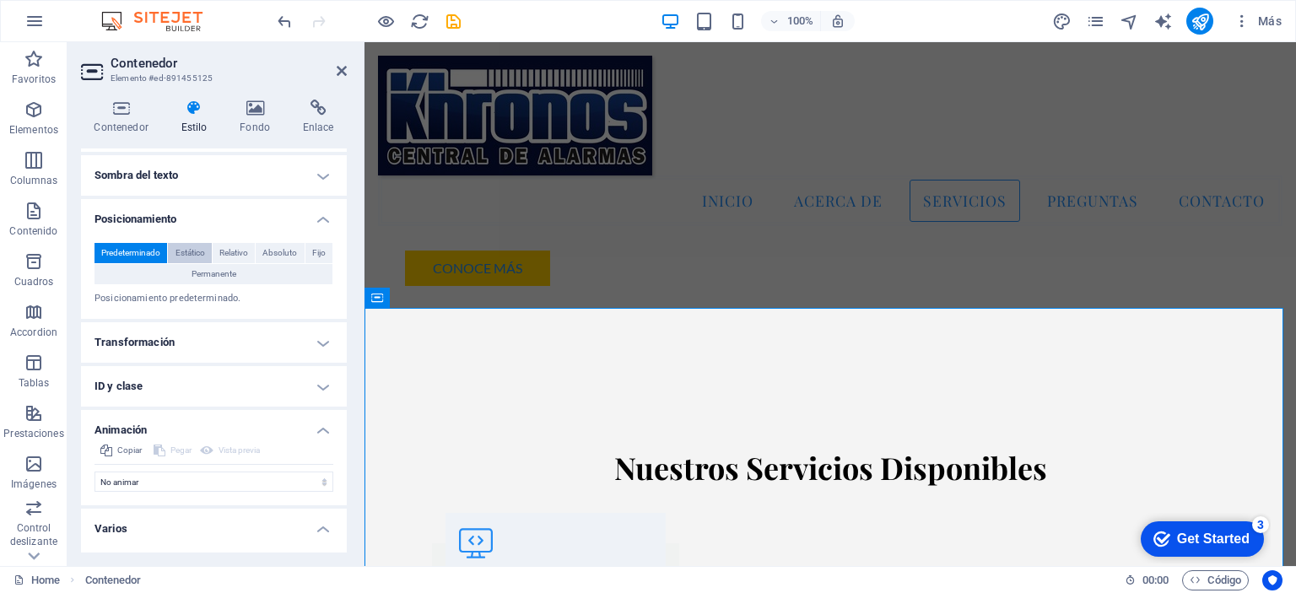
click at [184, 249] on span "Estático" at bounding box center [191, 253] width 30 height 20
click at [226, 251] on span "Relativo" at bounding box center [233, 253] width 29 height 20
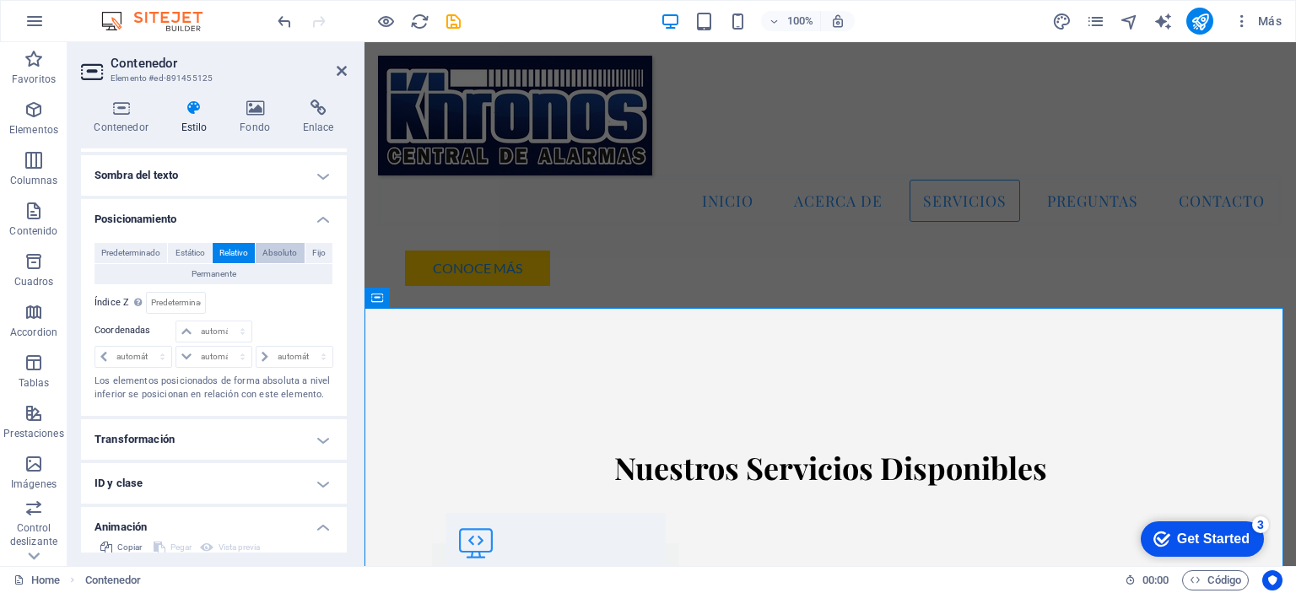
click at [274, 249] on span "Absoluto" at bounding box center [279, 253] width 35 height 20
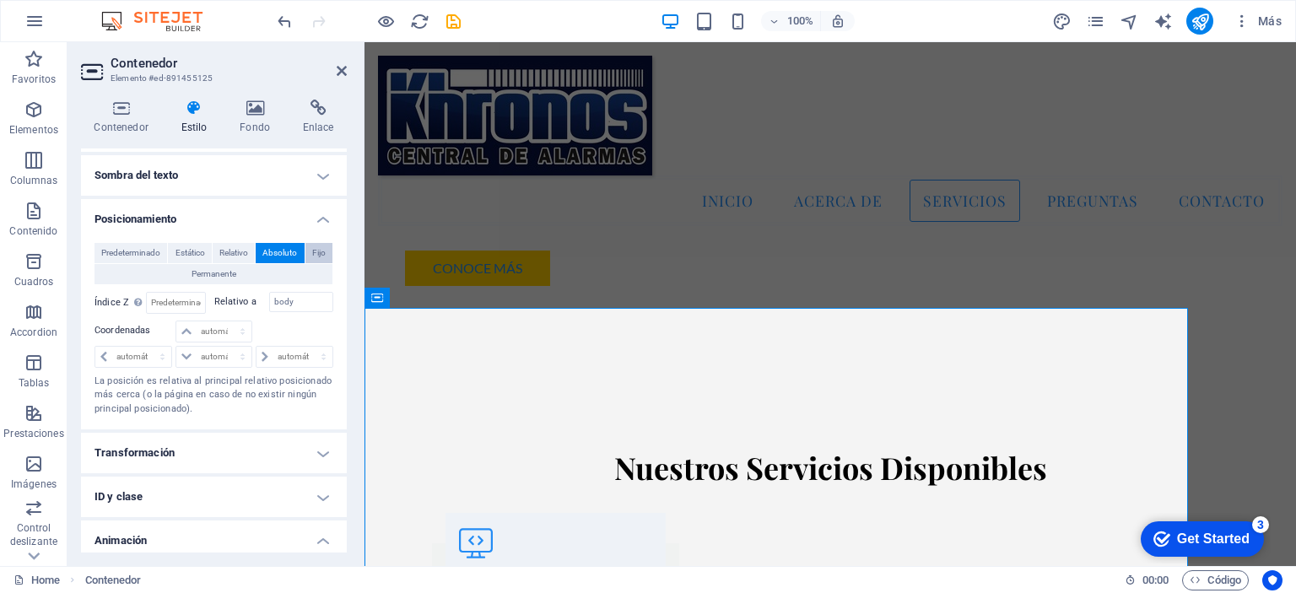
click at [312, 252] on span "Fijo" at bounding box center [319, 253] width 14 height 20
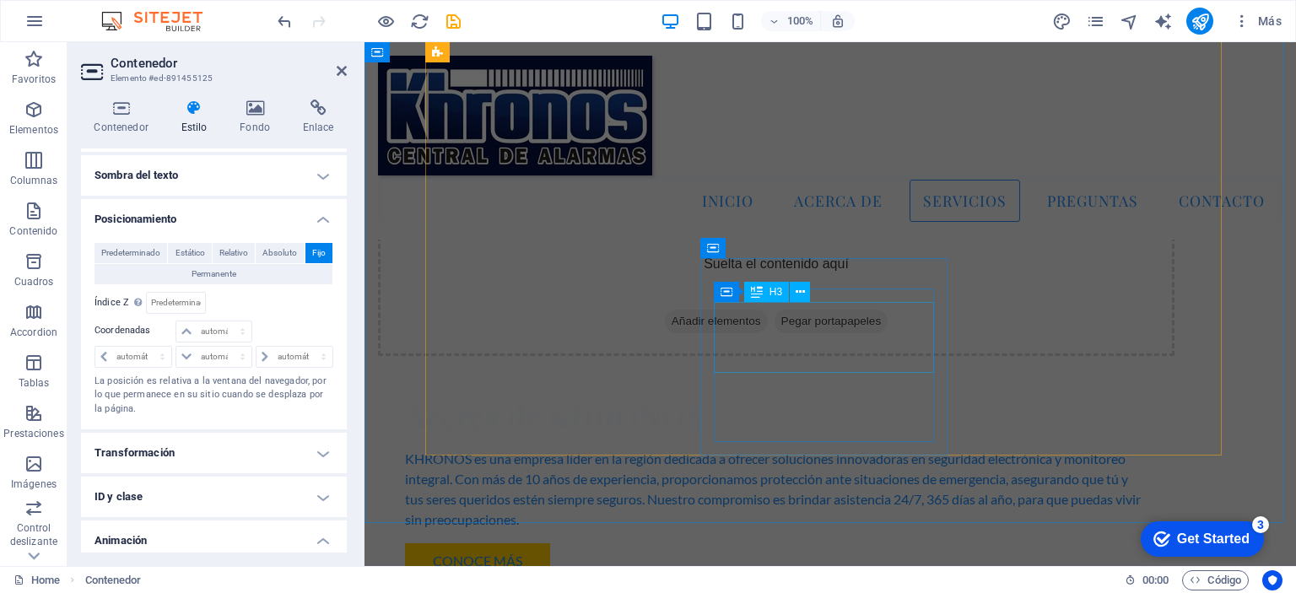
scroll to position [1203, 0]
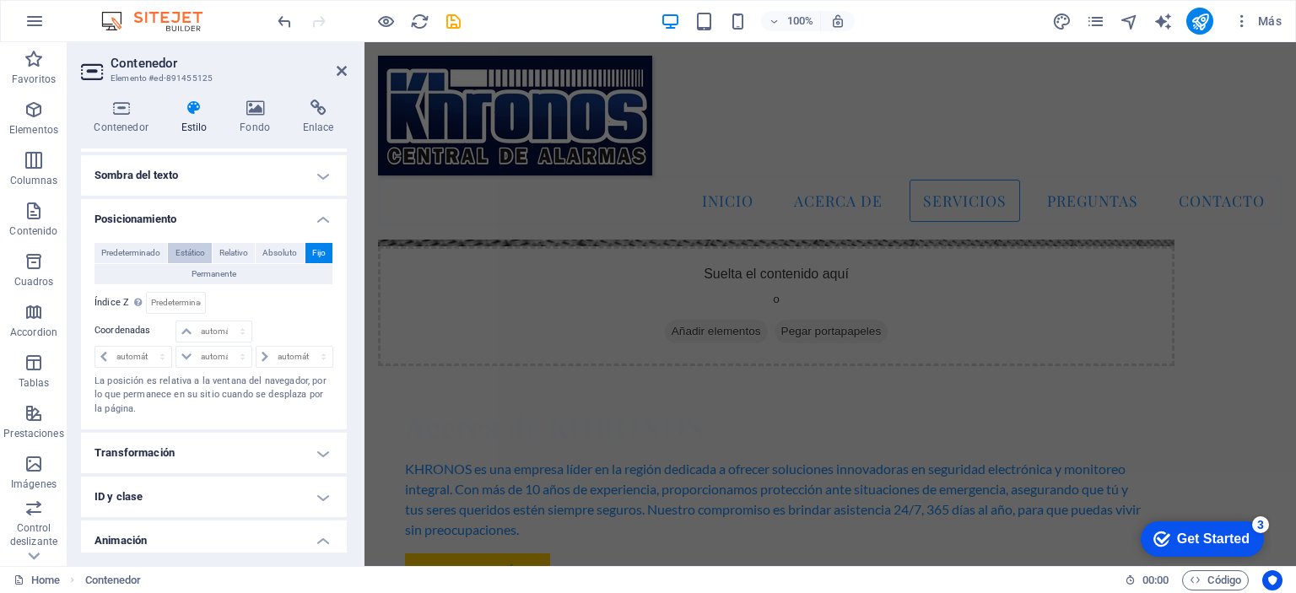
click at [185, 251] on span "Estático" at bounding box center [191, 253] width 30 height 20
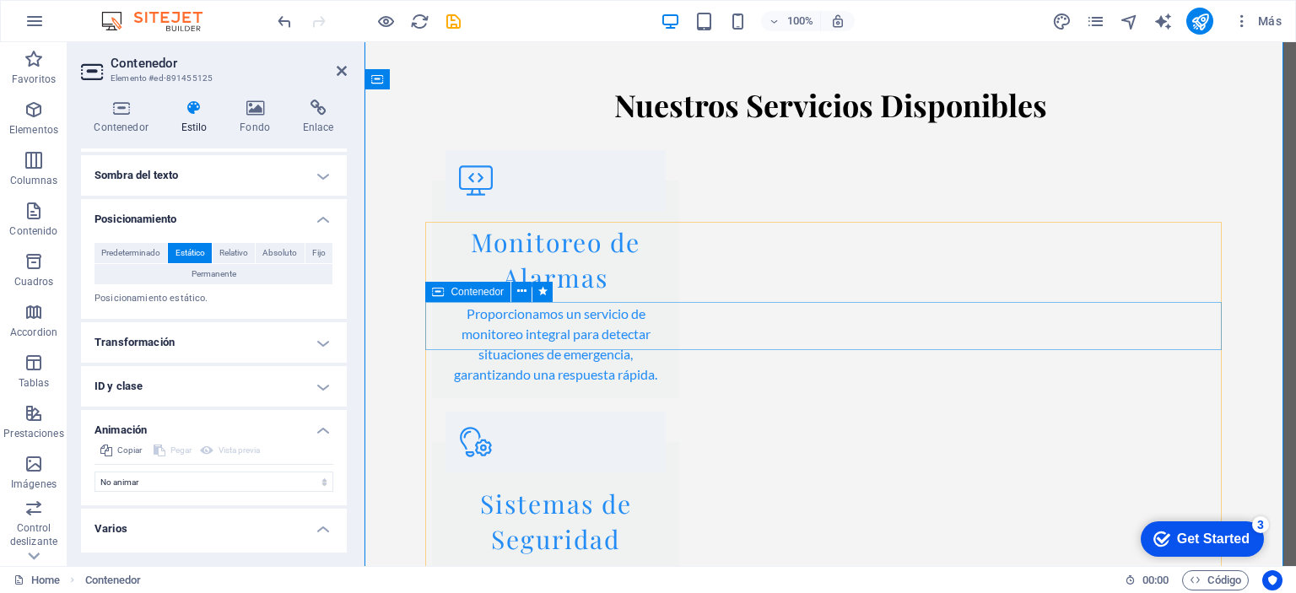
scroll to position [1856, 0]
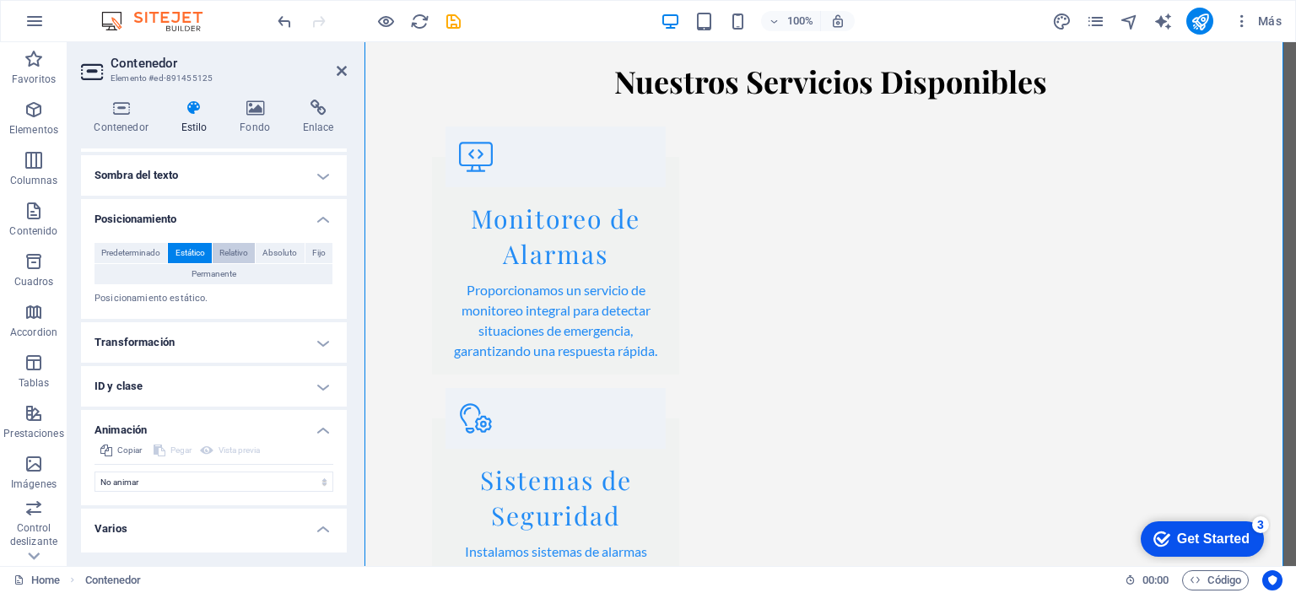
click at [226, 252] on span "Relativo" at bounding box center [233, 253] width 29 height 20
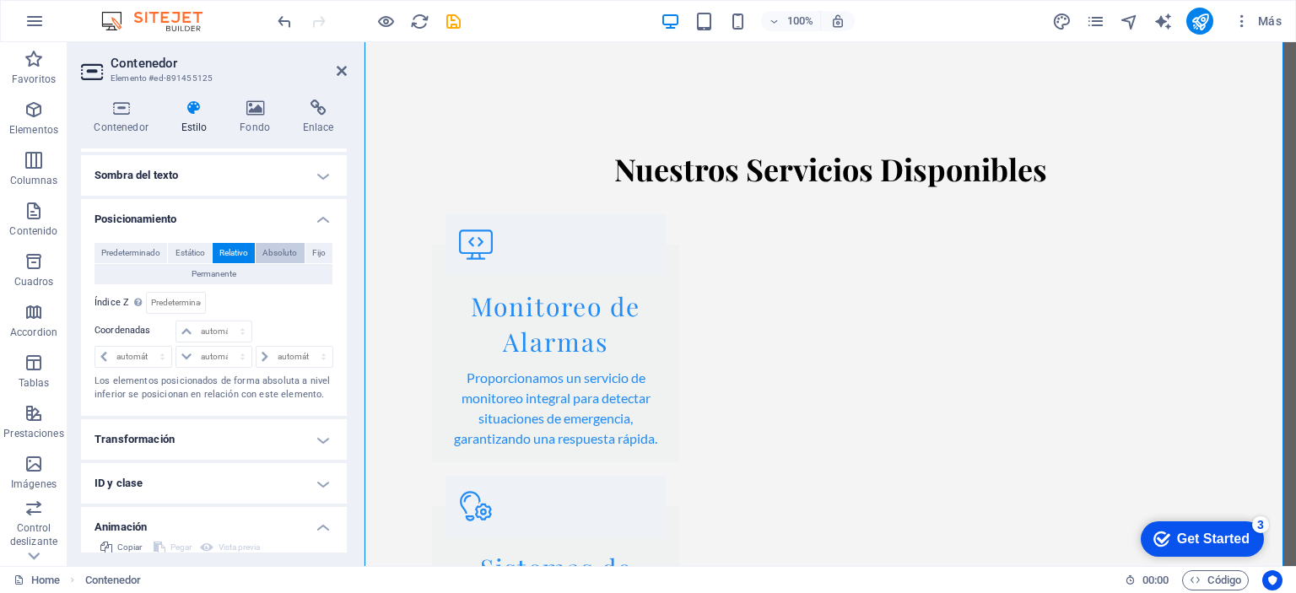
click at [275, 251] on span "Absoluto" at bounding box center [279, 253] width 35 height 20
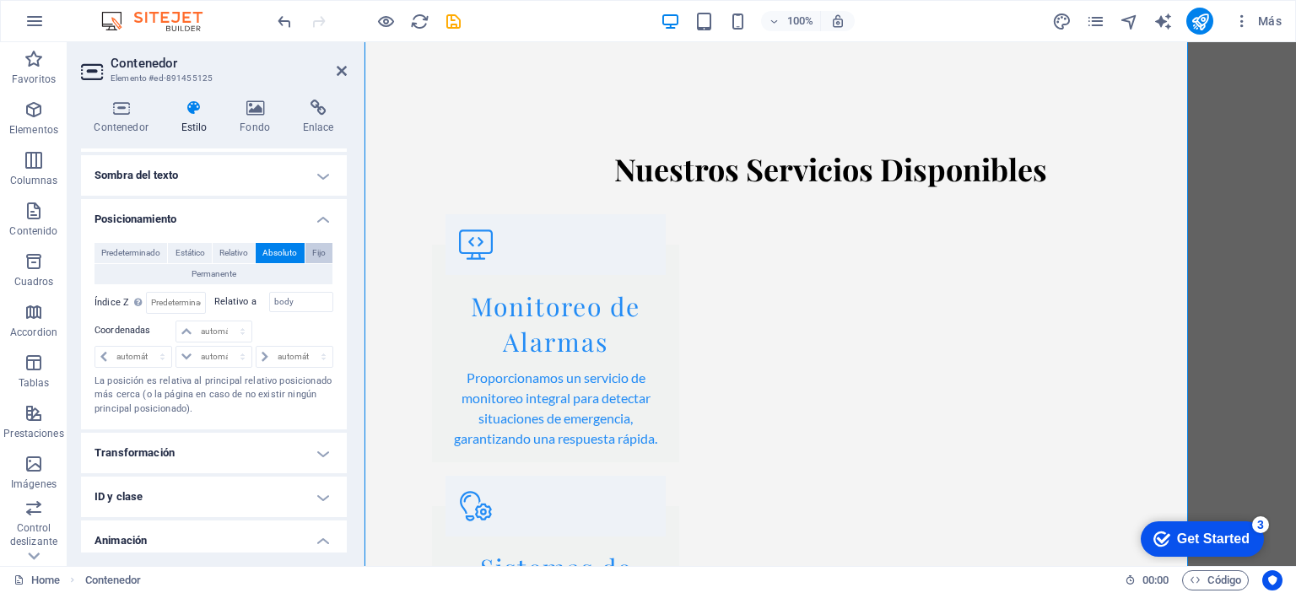
click at [315, 253] on span "Fijo" at bounding box center [319, 253] width 14 height 20
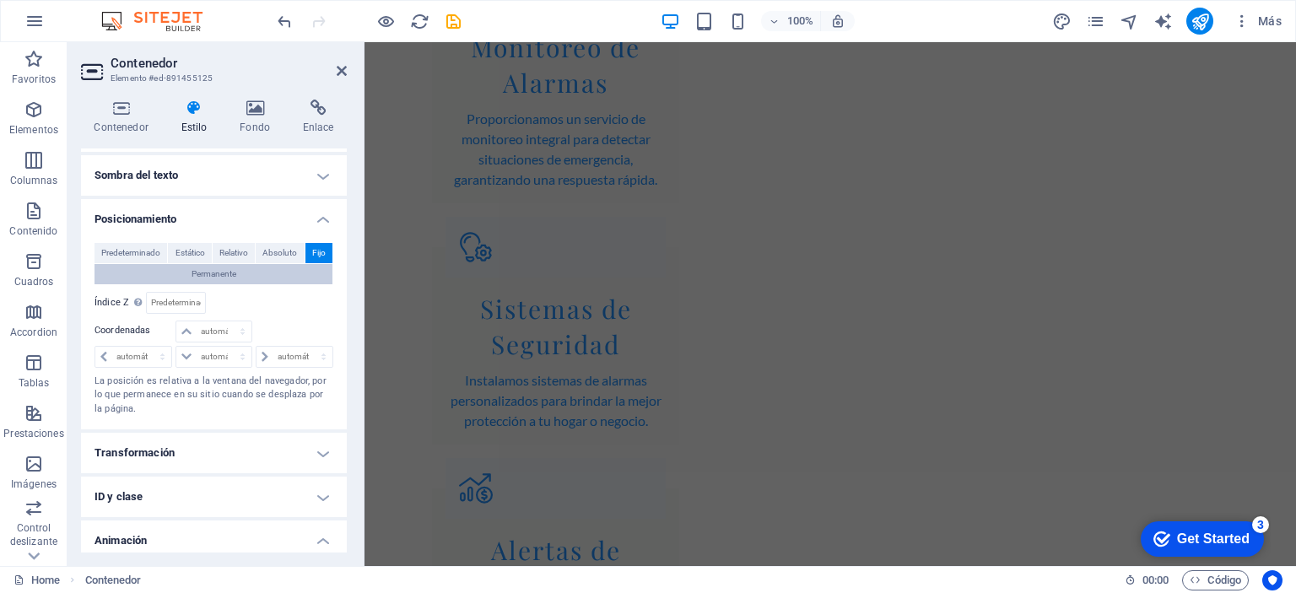
click at [227, 276] on span "Permanente" at bounding box center [214, 274] width 45 height 20
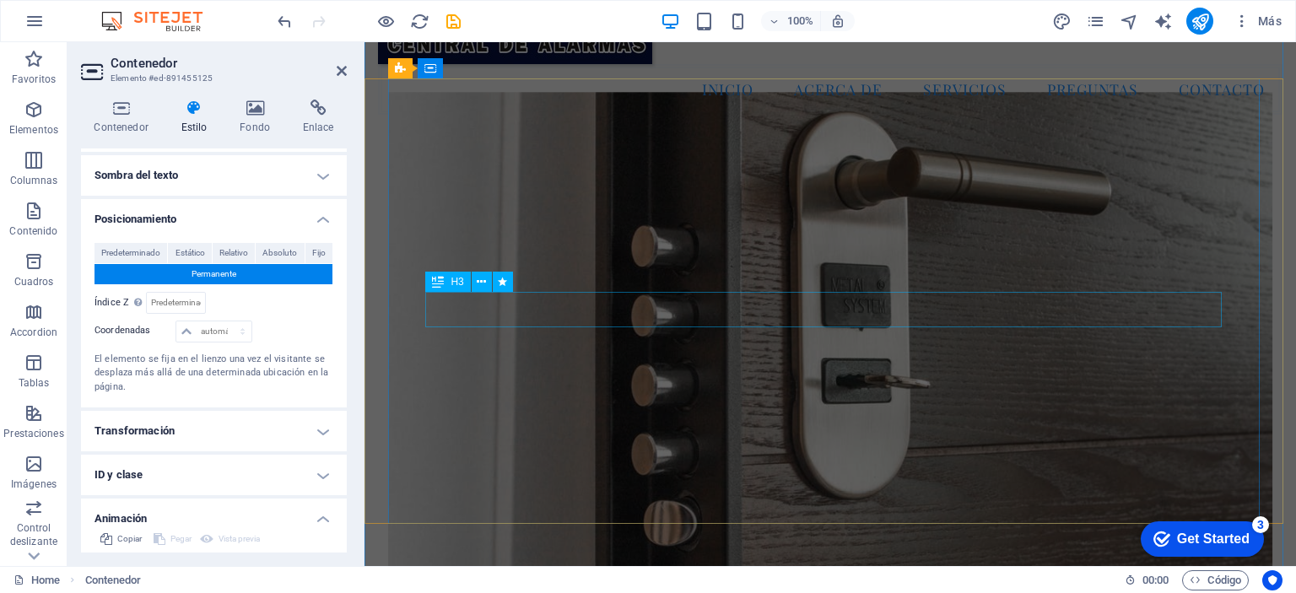
scroll to position [0, 0]
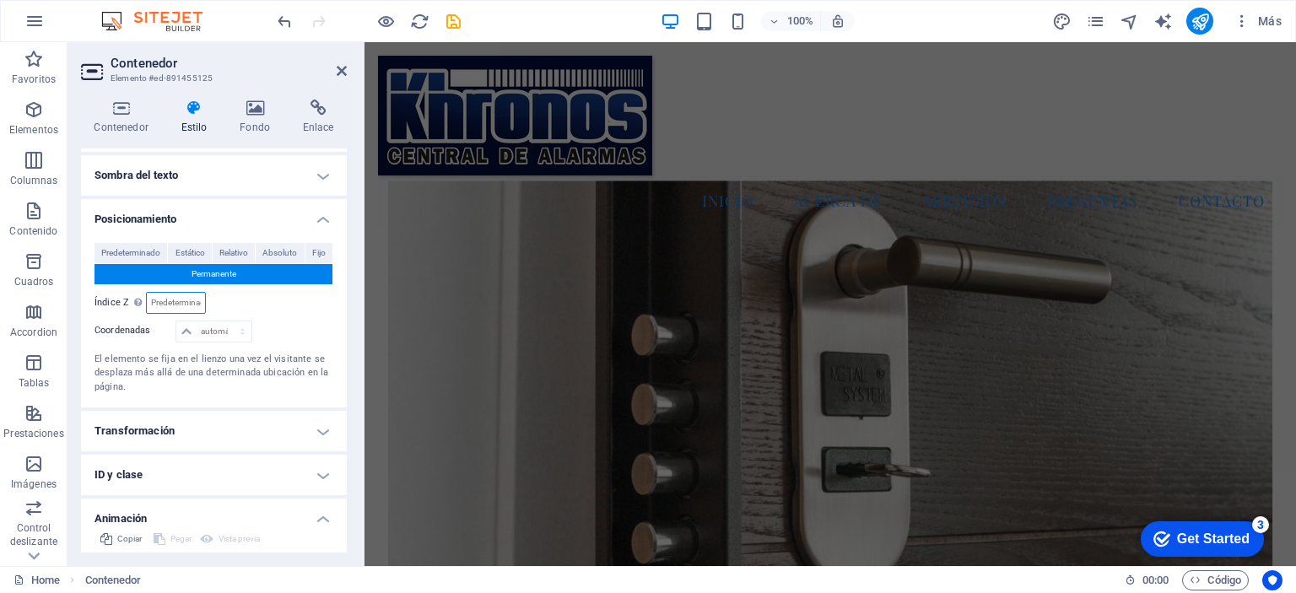
click at [178, 303] on input "number" at bounding box center [175, 303] width 57 height 20
click at [259, 327] on div at bounding box center [293, 333] width 79 height 24
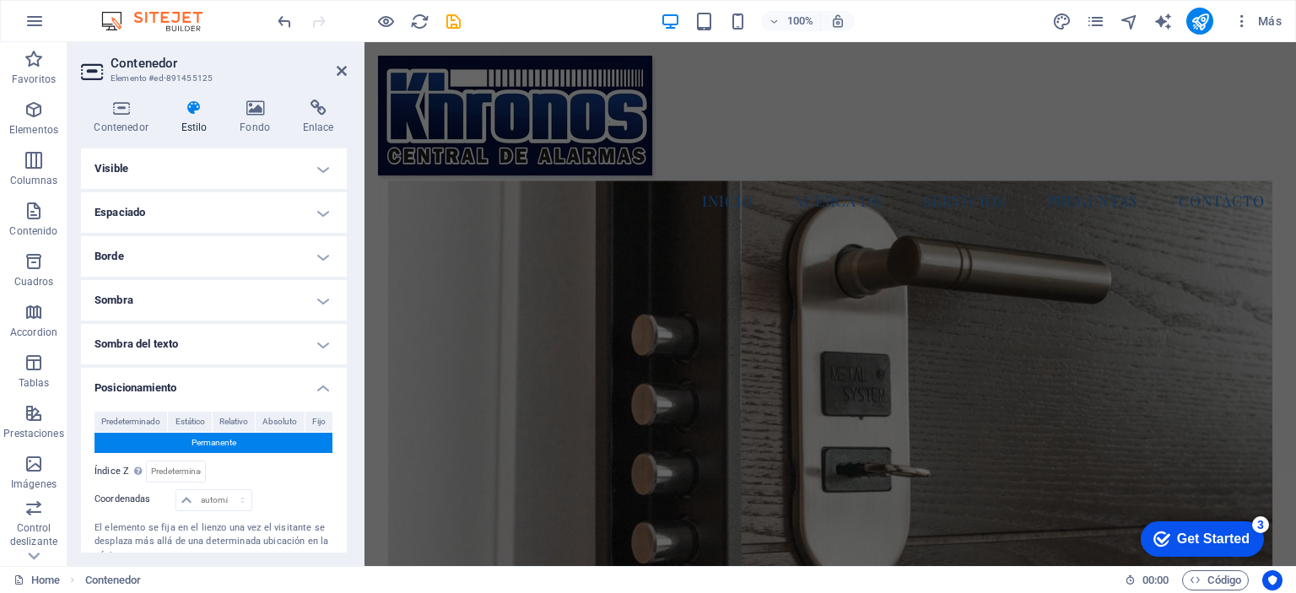
click at [348, 436] on div "Contenedor Estilo Fondo Enlace Tamaño Altura Predeterminado px rem % vh vw Alto…" at bounding box center [214, 326] width 293 height 480
click at [338, 67] on icon at bounding box center [342, 71] width 10 height 14
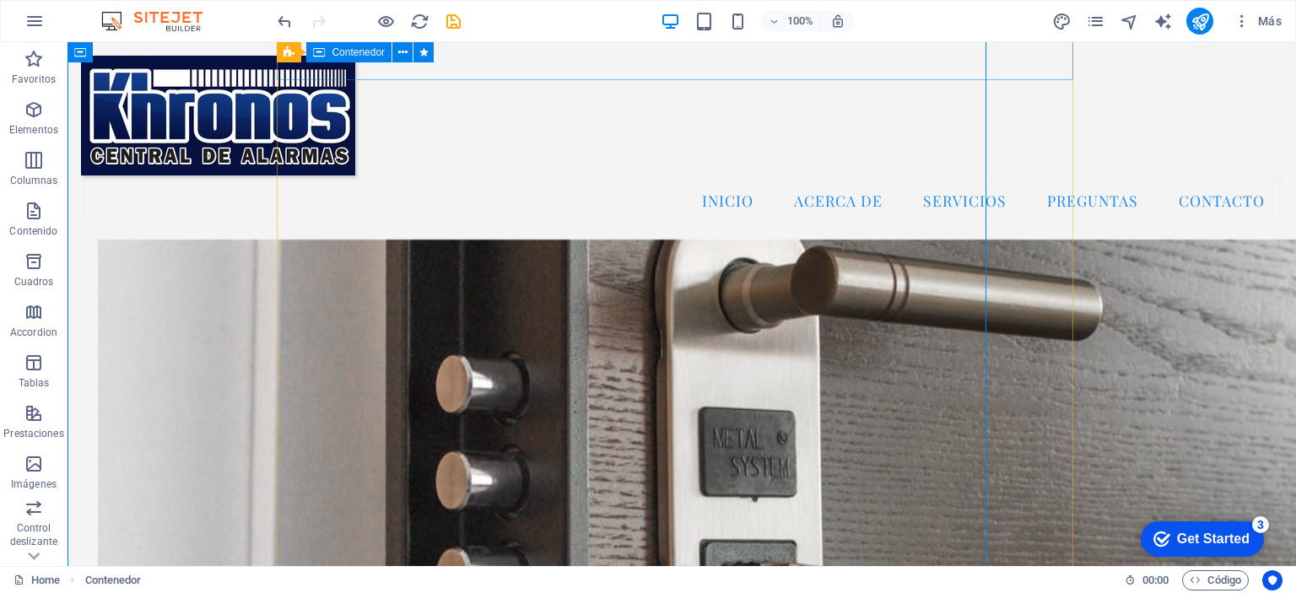
scroll to position [2054, 0]
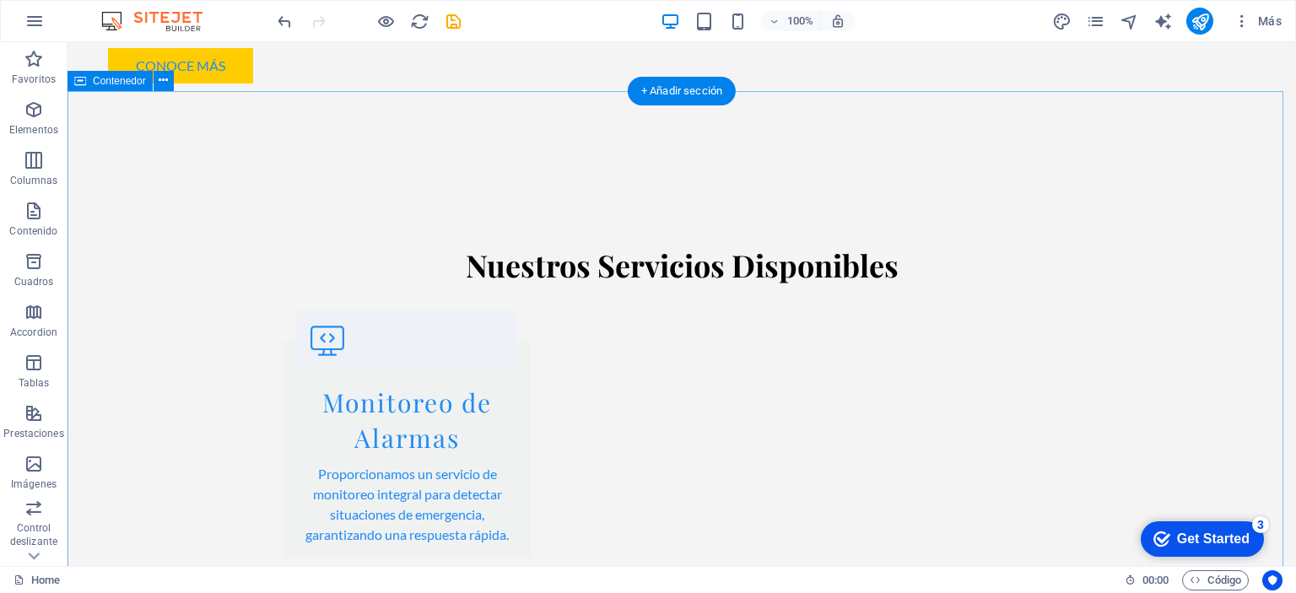
scroll to position [1857, 0]
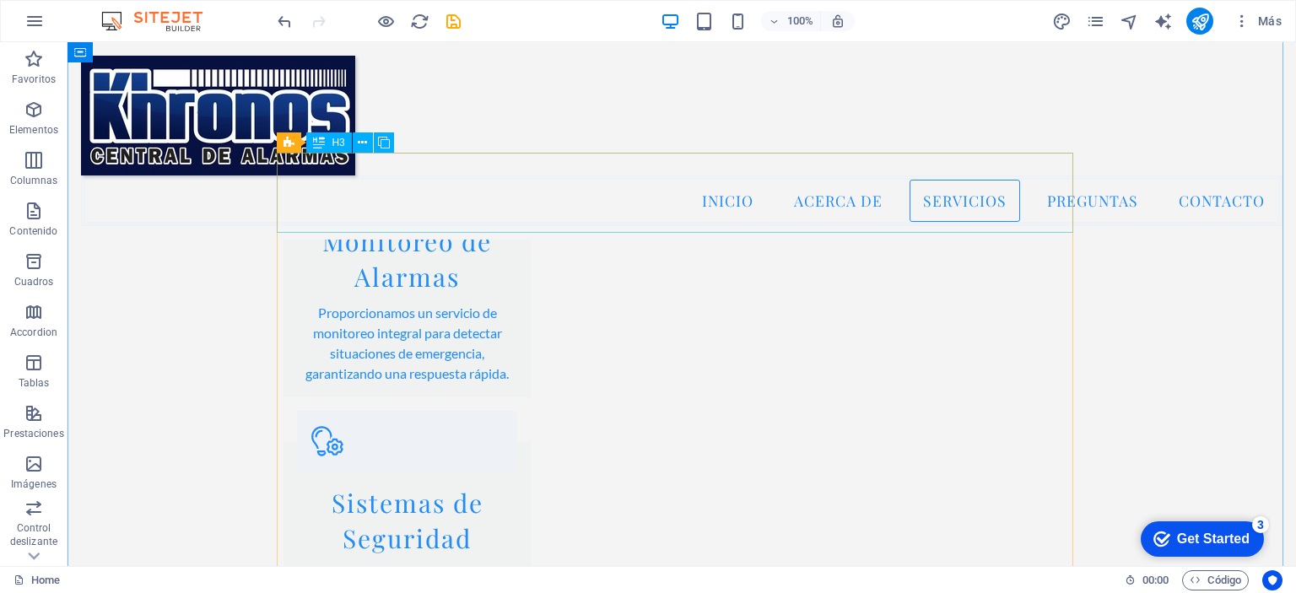
scroll to position [1706, 0]
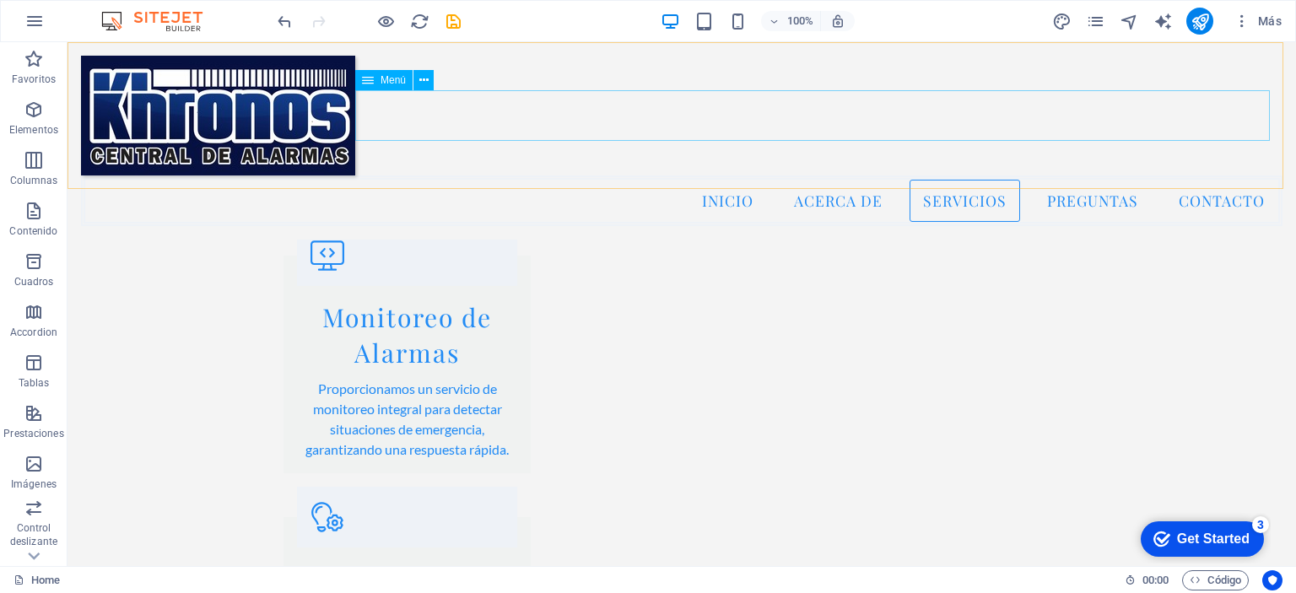
click at [1062, 176] on nav "Inicio Acerca de Servicios Preguntas Contacto" at bounding box center [682, 201] width 1202 height 51
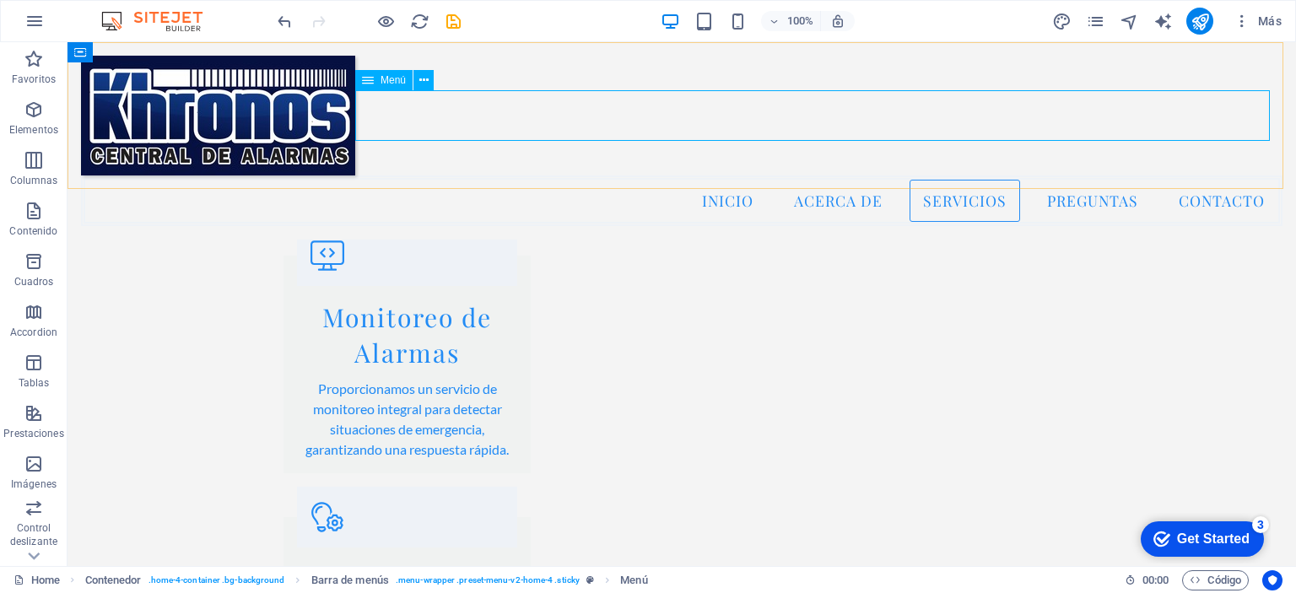
click at [1075, 176] on nav "Inicio Acerca de Servicios Preguntas Contacto" at bounding box center [682, 201] width 1202 height 51
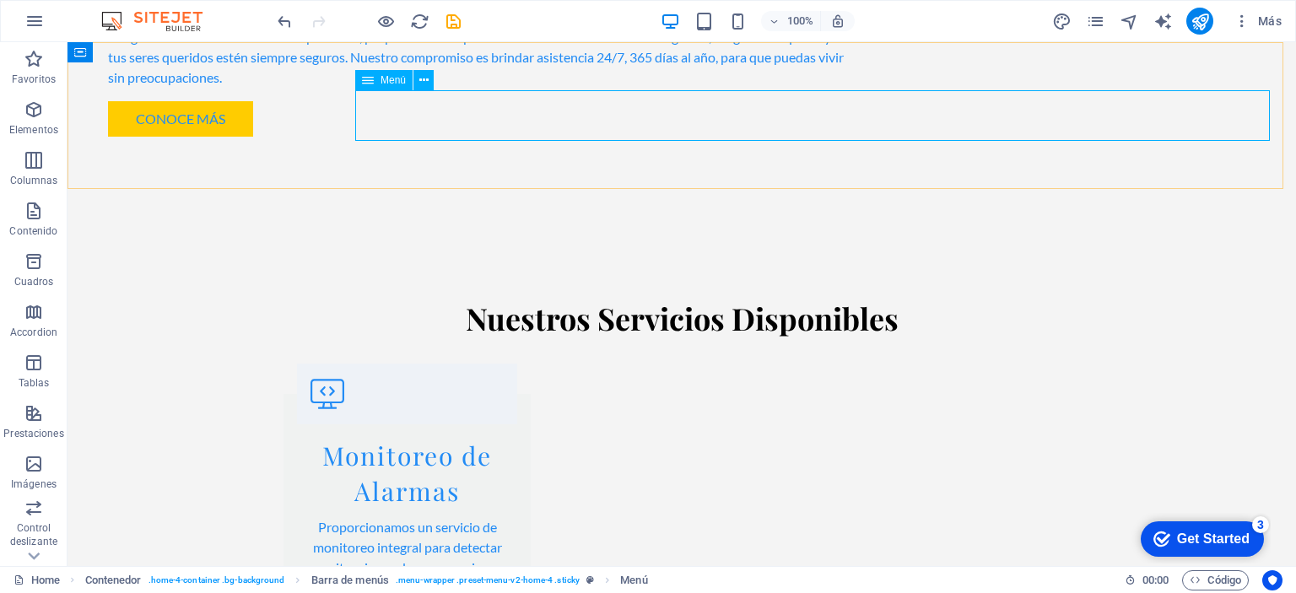
scroll to position [0, 0]
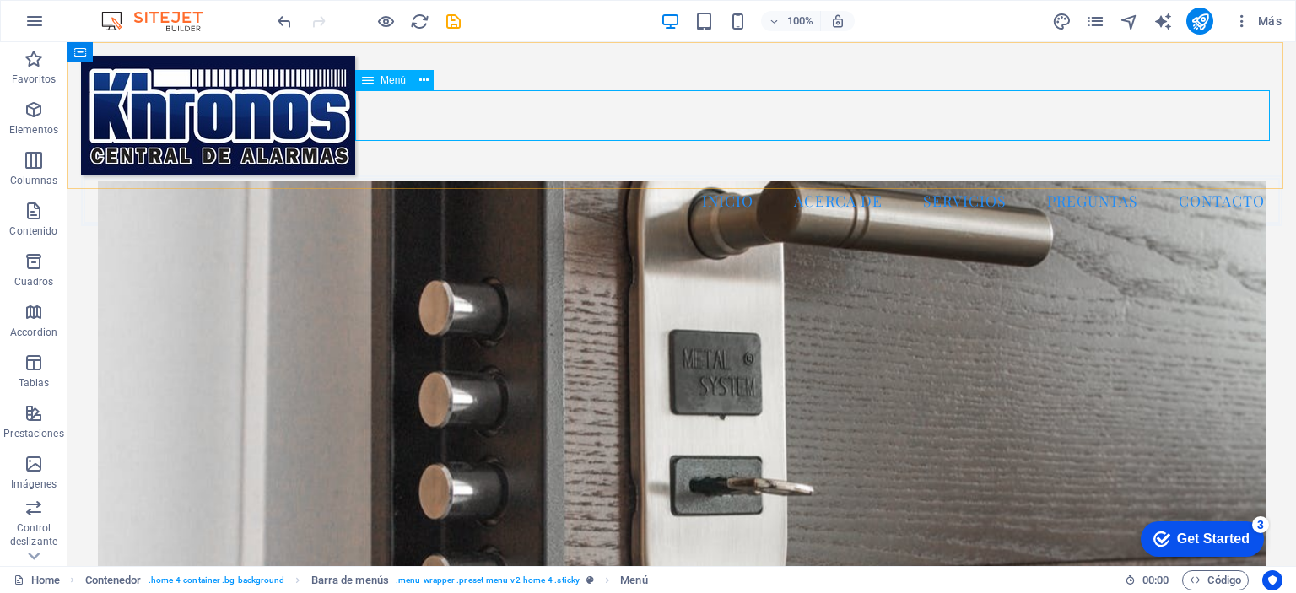
select select
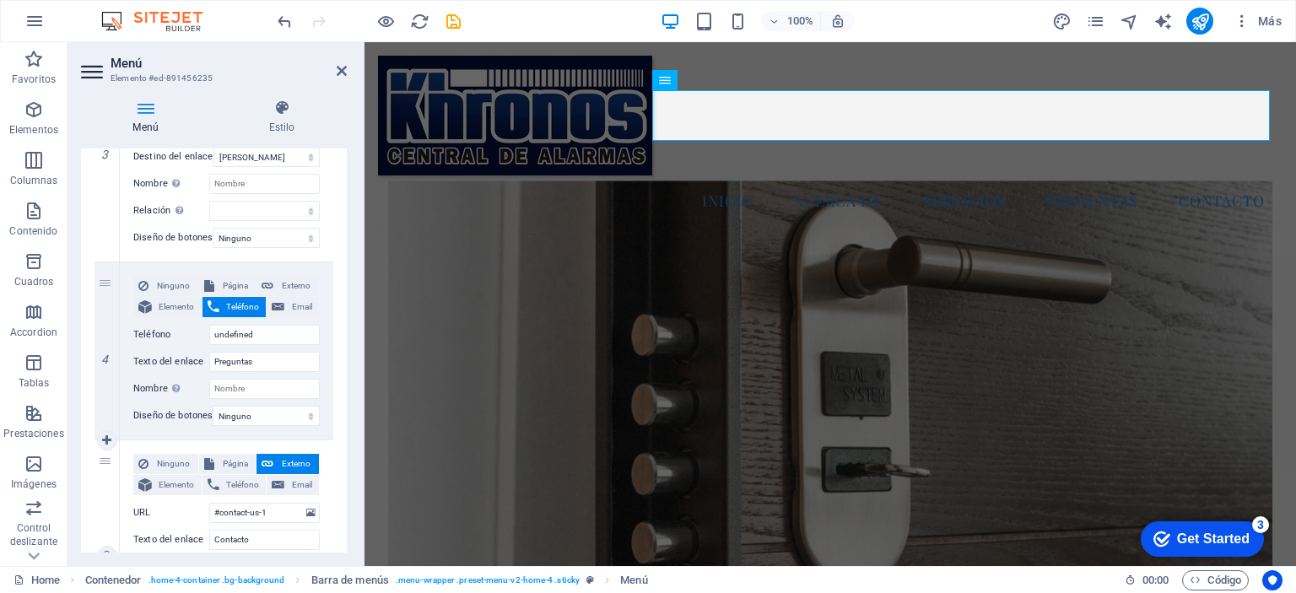
scroll to position [675, 0]
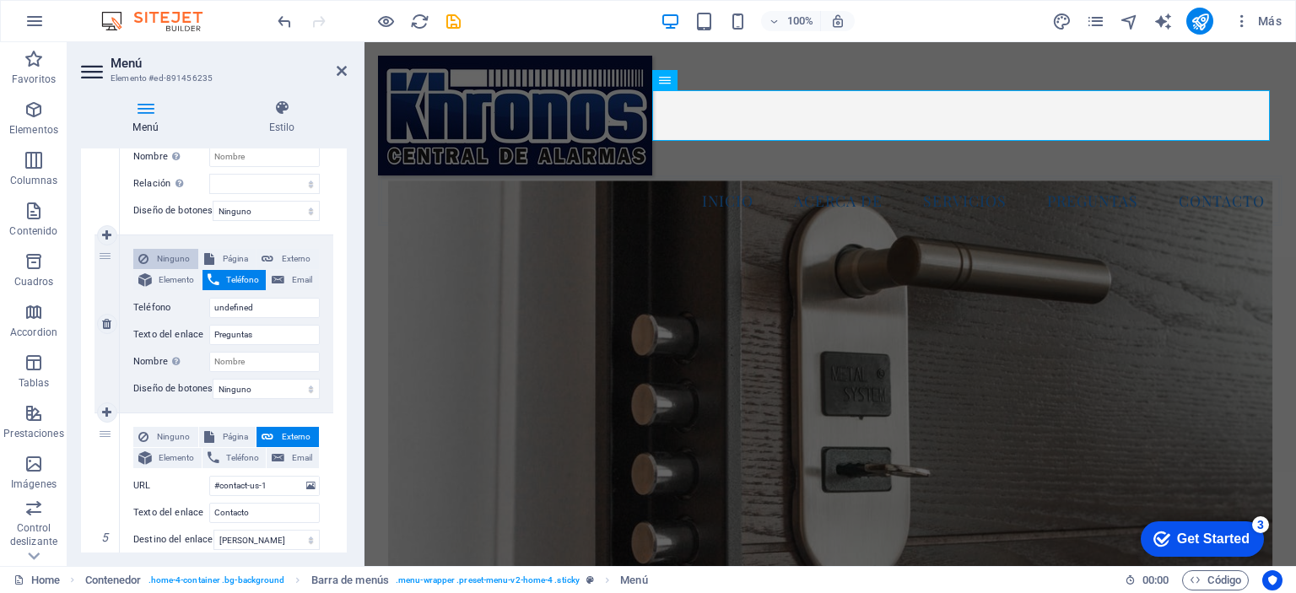
click at [172, 261] on span "Ninguno" at bounding box center [174, 259] width 40 height 20
select select
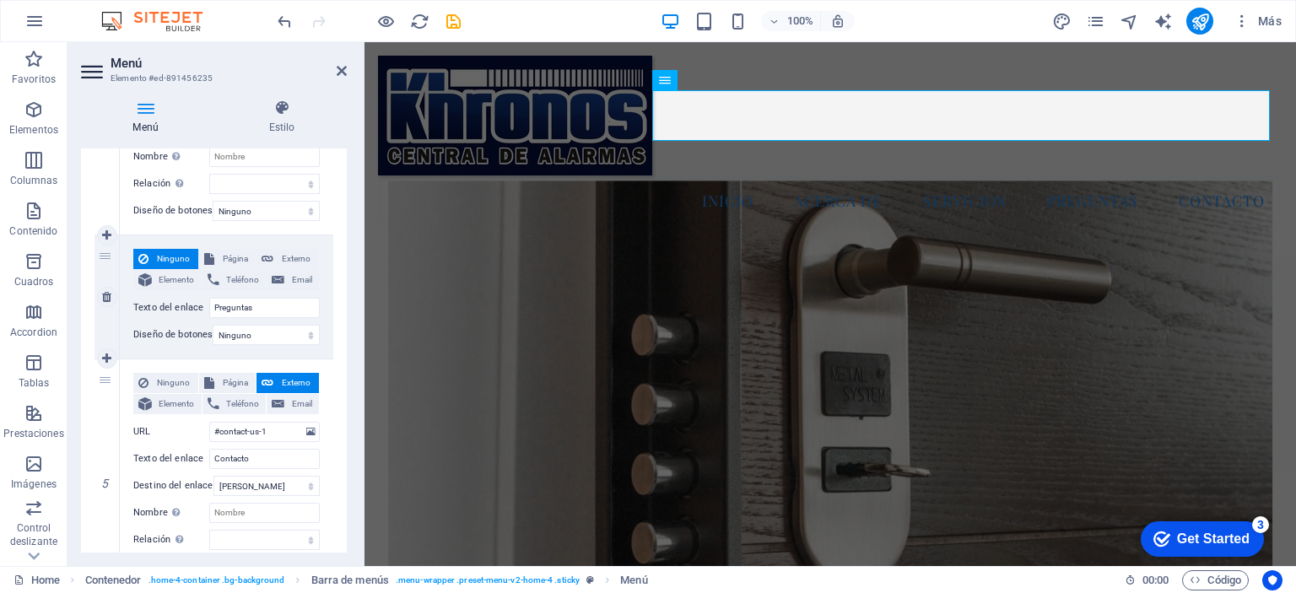
click at [172, 261] on span "Ninguno" at bounding box center [174, 259] width 40 height 20
click at [246, 338] on select "Ninguno Predeterminado Principal Secundario" at bounding box center [266, 335] width 107 height 20
select select "default"
click at [213, 325] on select "Ninguno Predeterminado Principal Secundario" at bounding box center [266, 335] width 107 height 20
select select
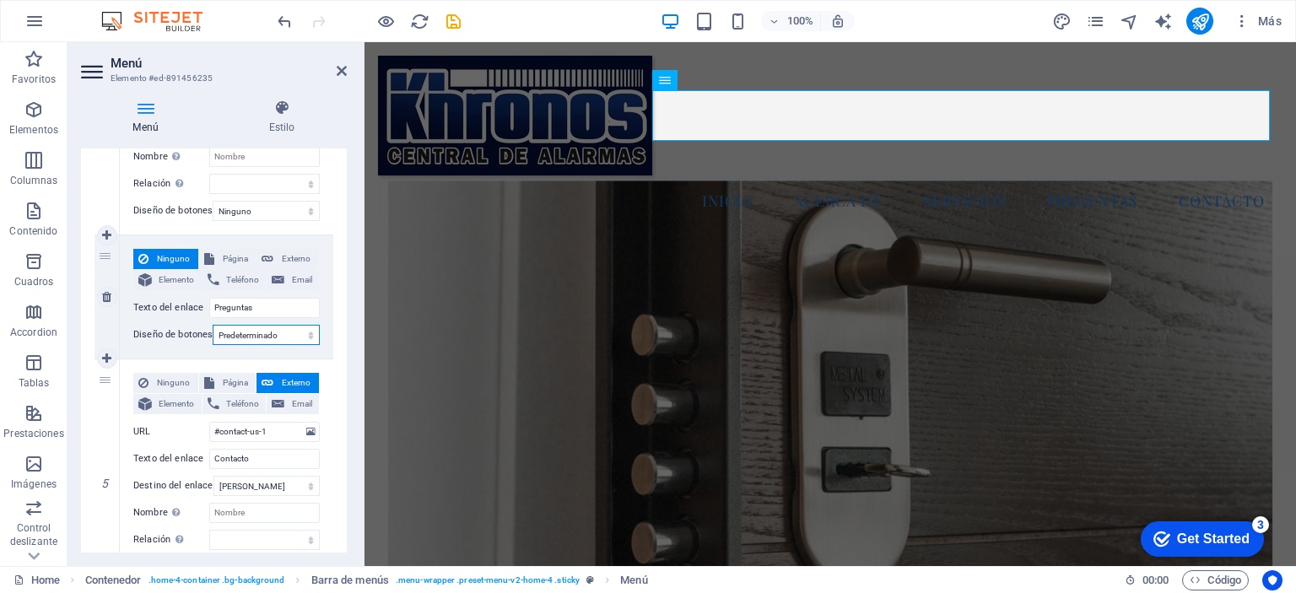
select select
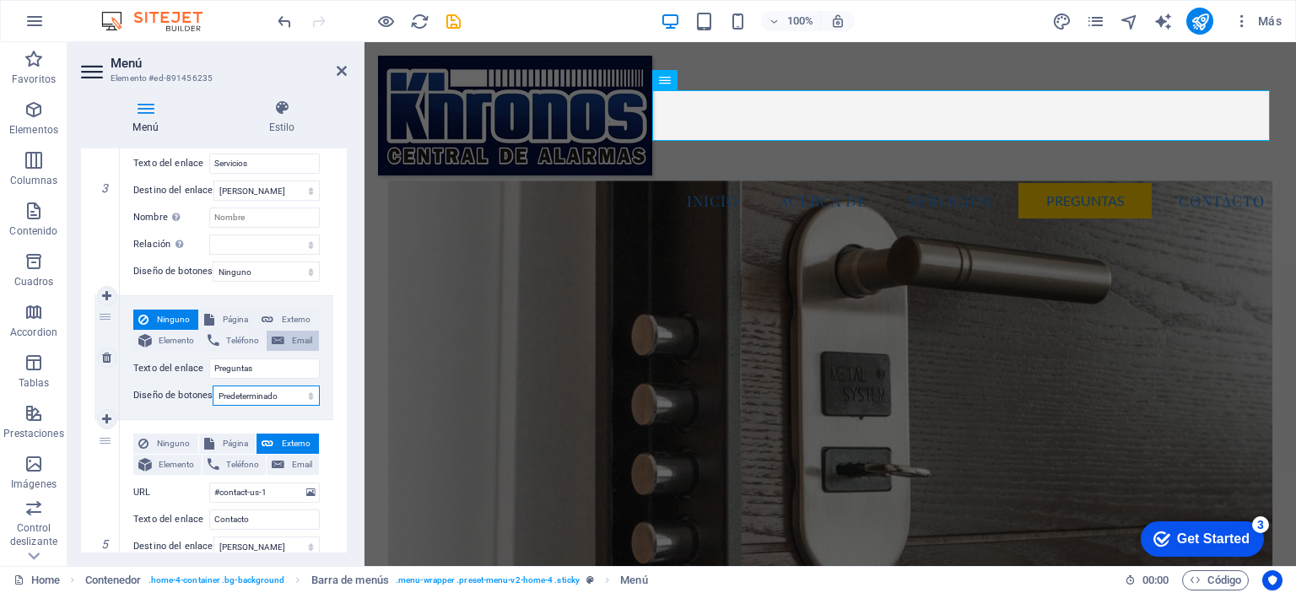
scroll to position [591, 0]
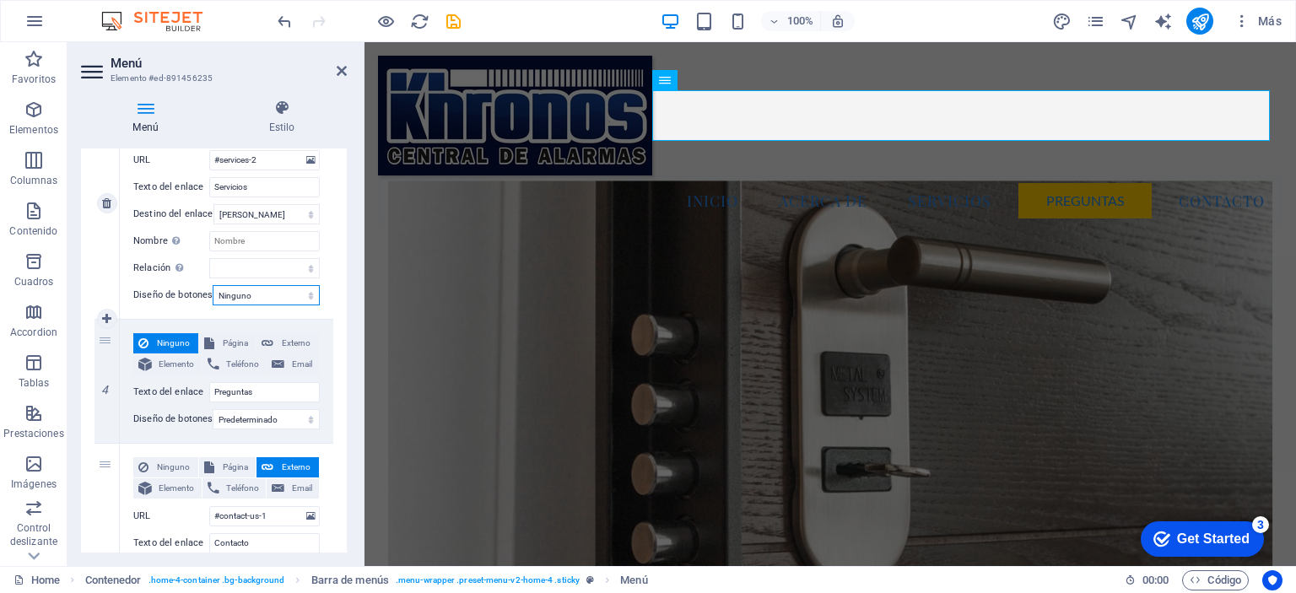
click at [268, 296] on select "Ninguno Predeterminado Principal Secundario" at bounding box center [266, 295] width 107 height 20
select select "default"
click at [213, 285] on select "Ninguno Predeterminado Principal Secundario" at bounding box center [266, 295] width 107 height 20
select select
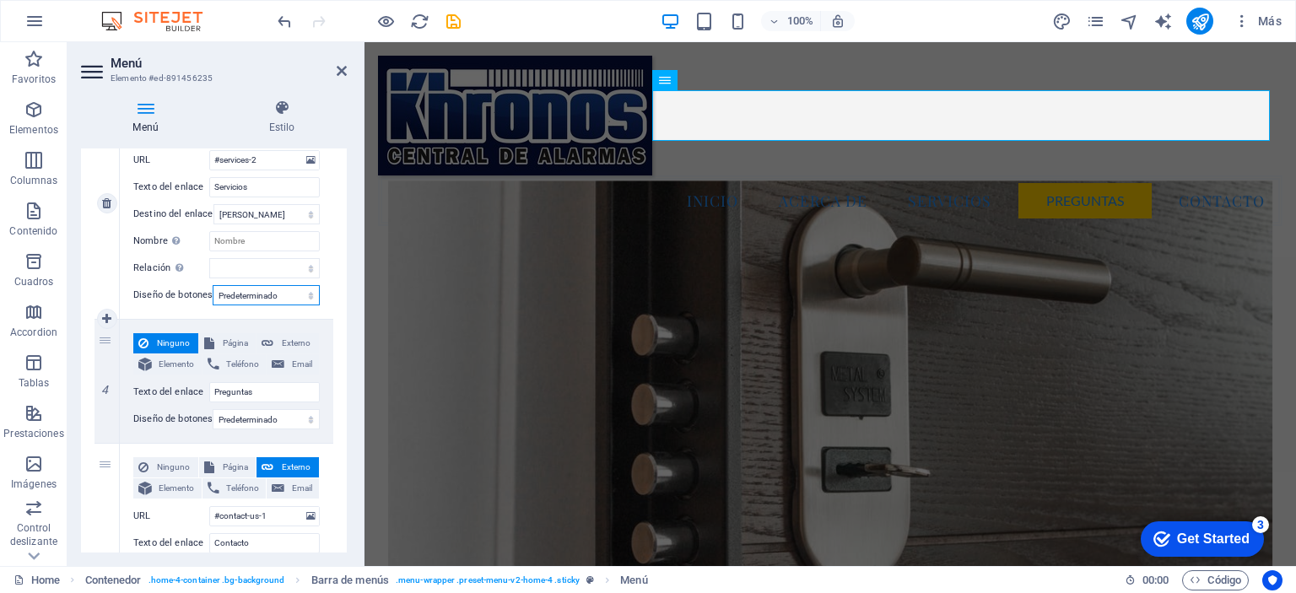
select select
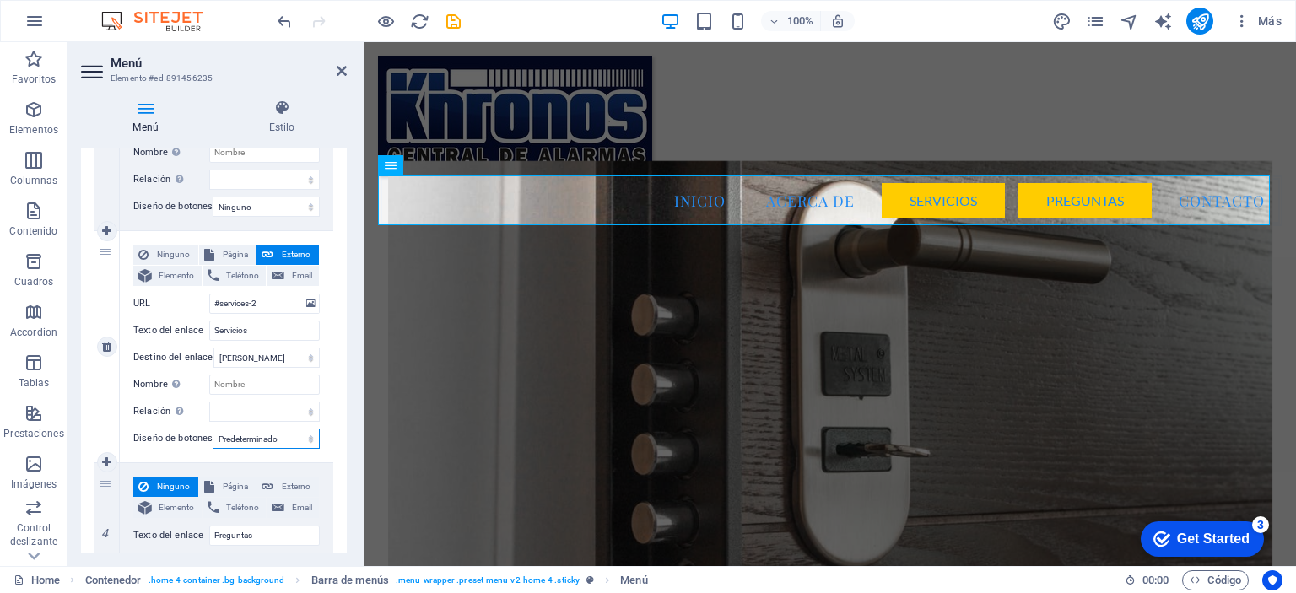
scroll to position [422, 0]
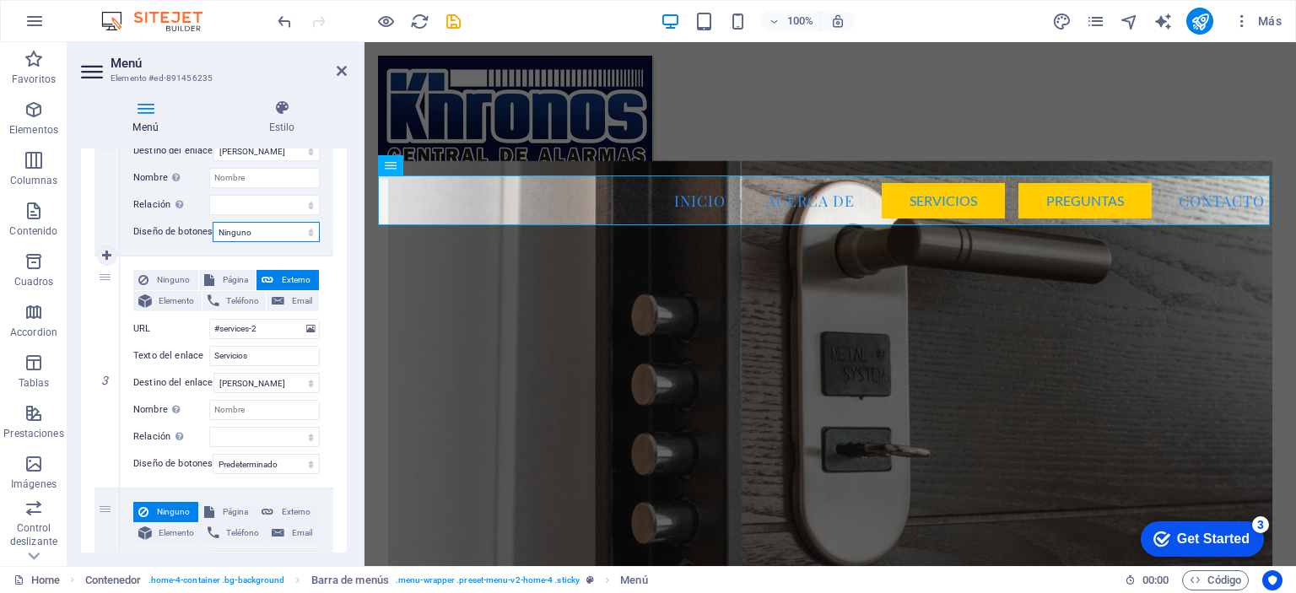
click at [244, 237] on select "Ninguno Predeterminado Principal Secundario" at bounding box center [266, 232] width 107 height 20
select select "default"
click at [213, 222] on select "Ninguno Predeterminado Principal Secundario" at bounding box center [266, 232] width 107 height 20
select select
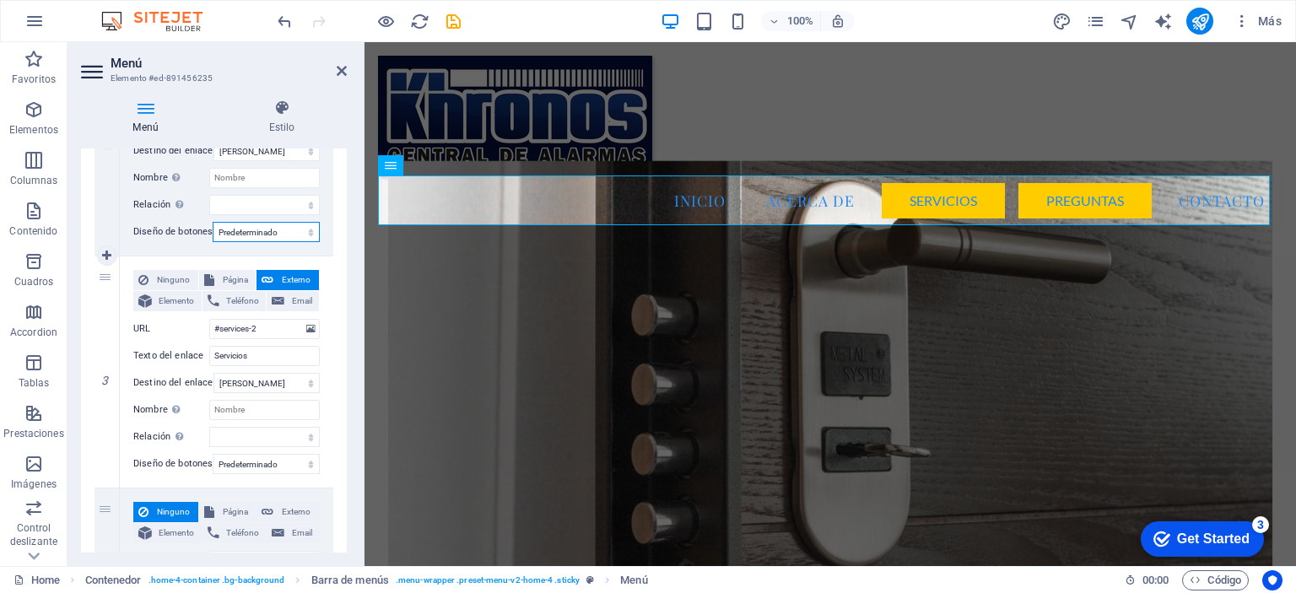
select select
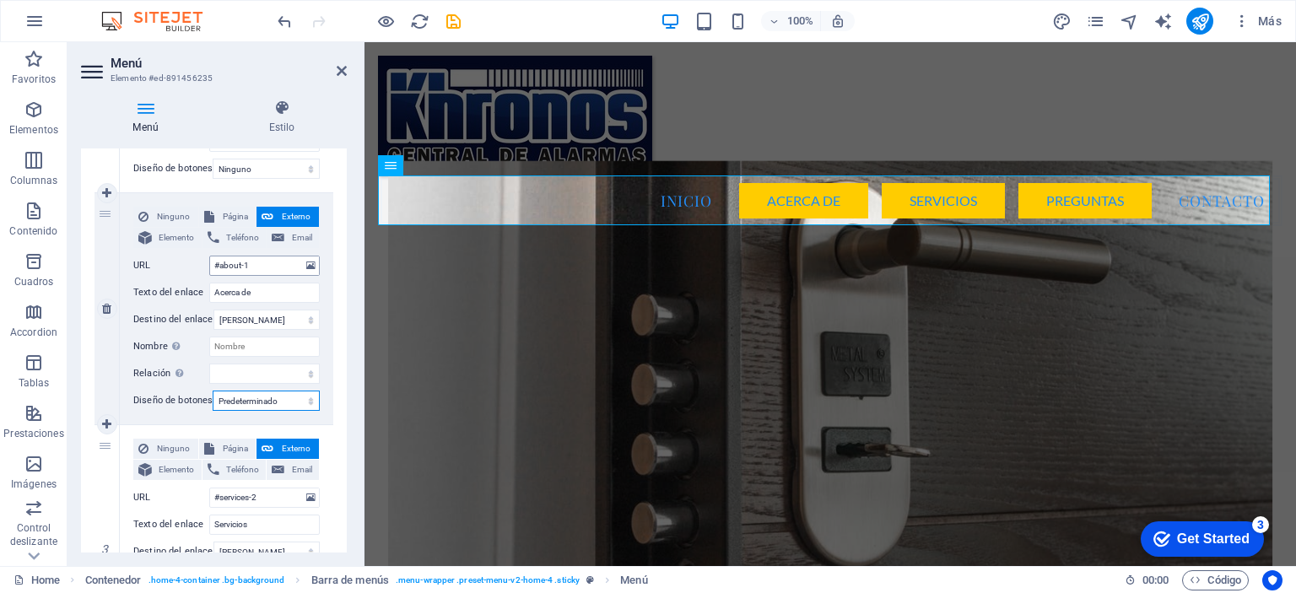
scroll to position [84, 0]
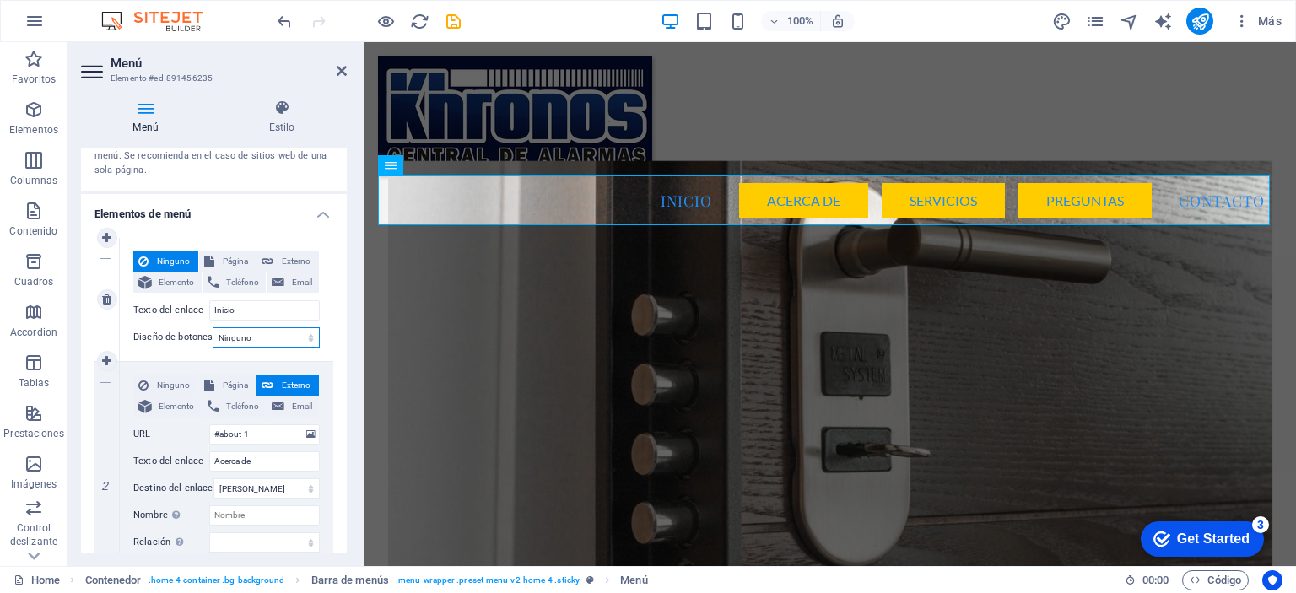
click at [245, 342] on select "Ninguno Predeterminado Principal Secundario" at bounding box center [266, 337] width 107 height 20
select select "default"
click at [213, 327] on select "Ninguno Predeterminado Principal Secundario" at bounding box center [266, 337] width 107 height 20
select select
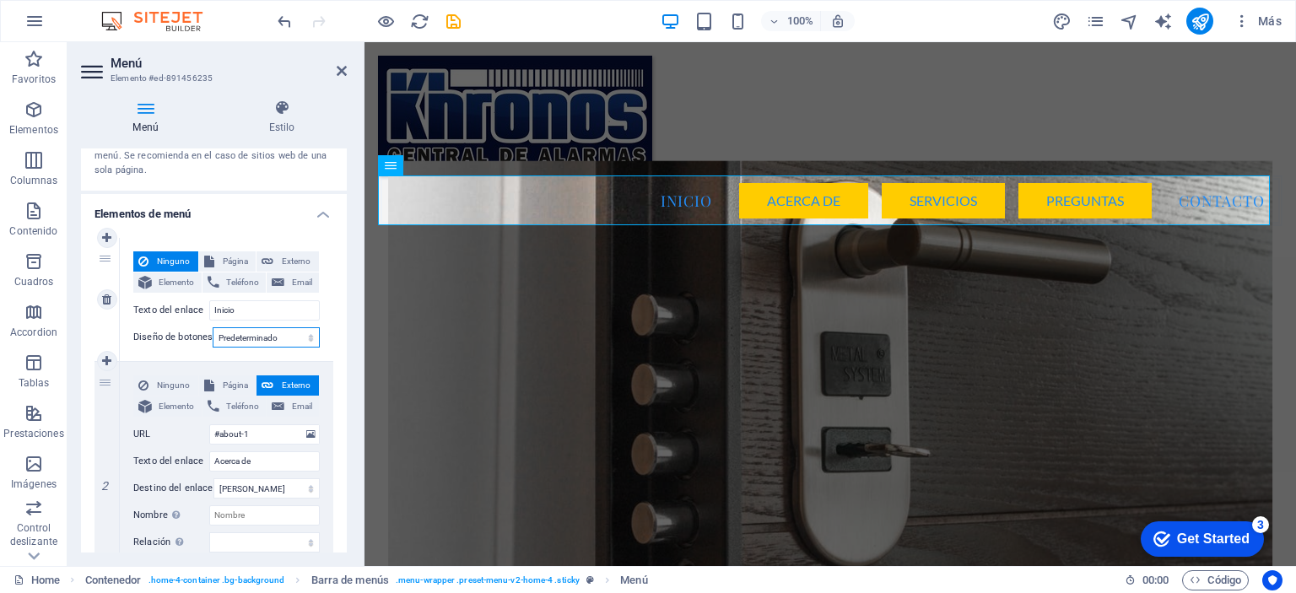
select select
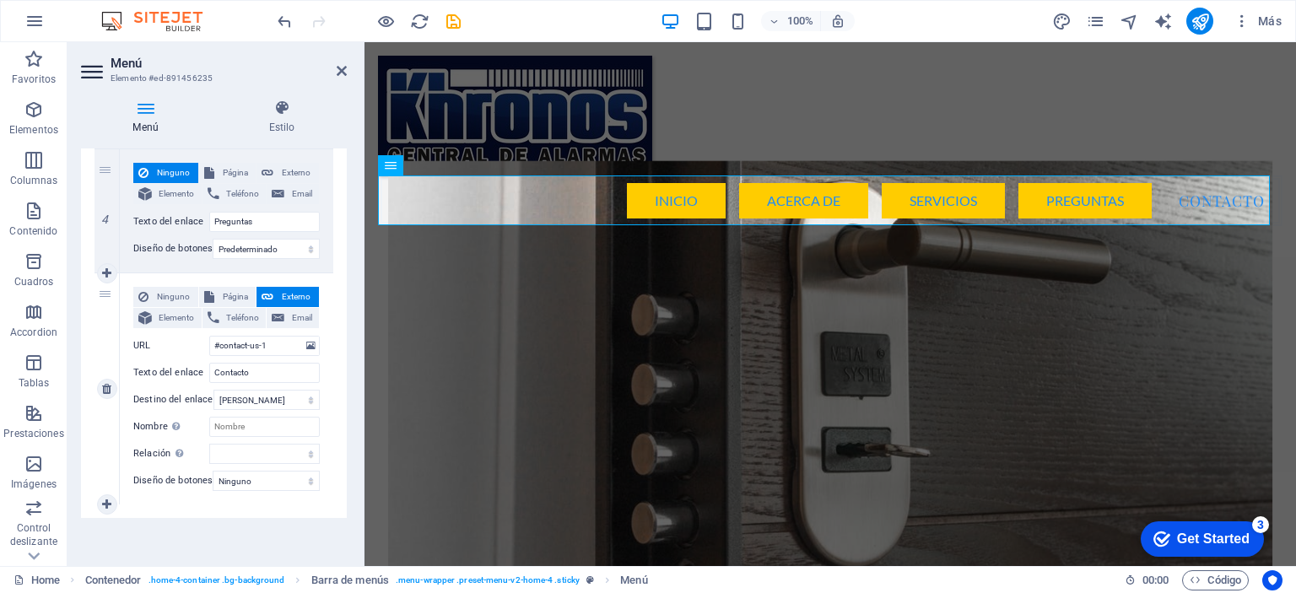
scroll to position [770, 0]
click at [251, 476] on select "Ninguno Predeterminado Principal Secundario" at bounding box center [266, 481] width 107 height 20
select select "default"
click at [213, 471] on select "Ninguno Predeterminado Principal Secundario" at bounding box center [266, 481] width 107 height 20
select select
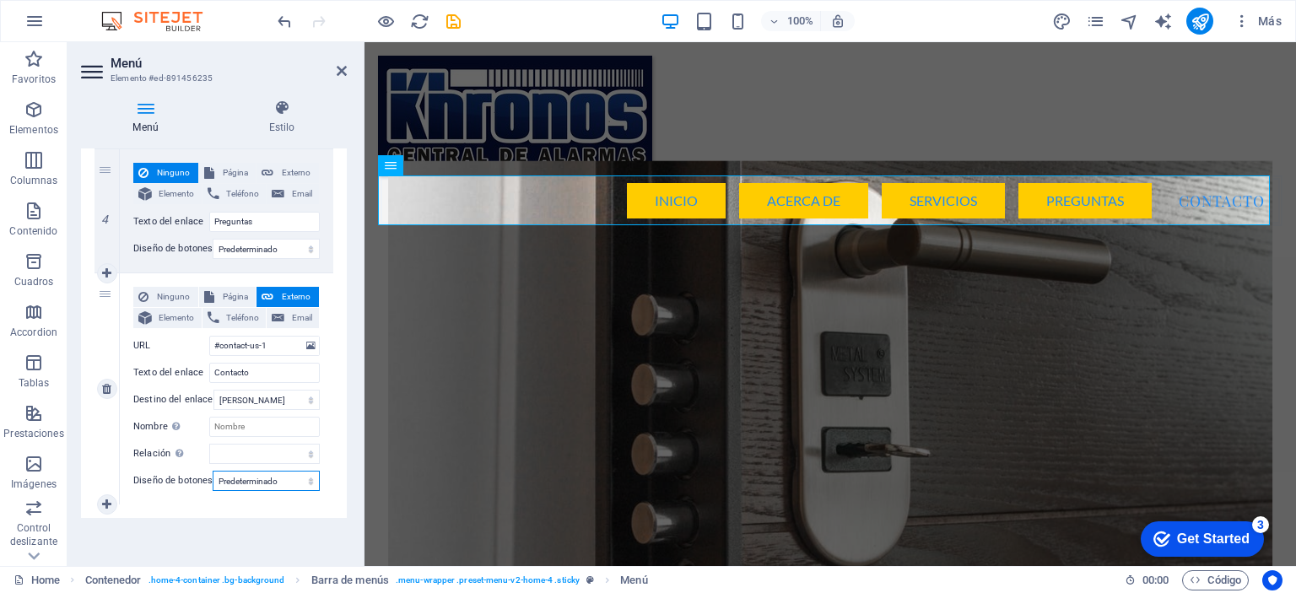
select select
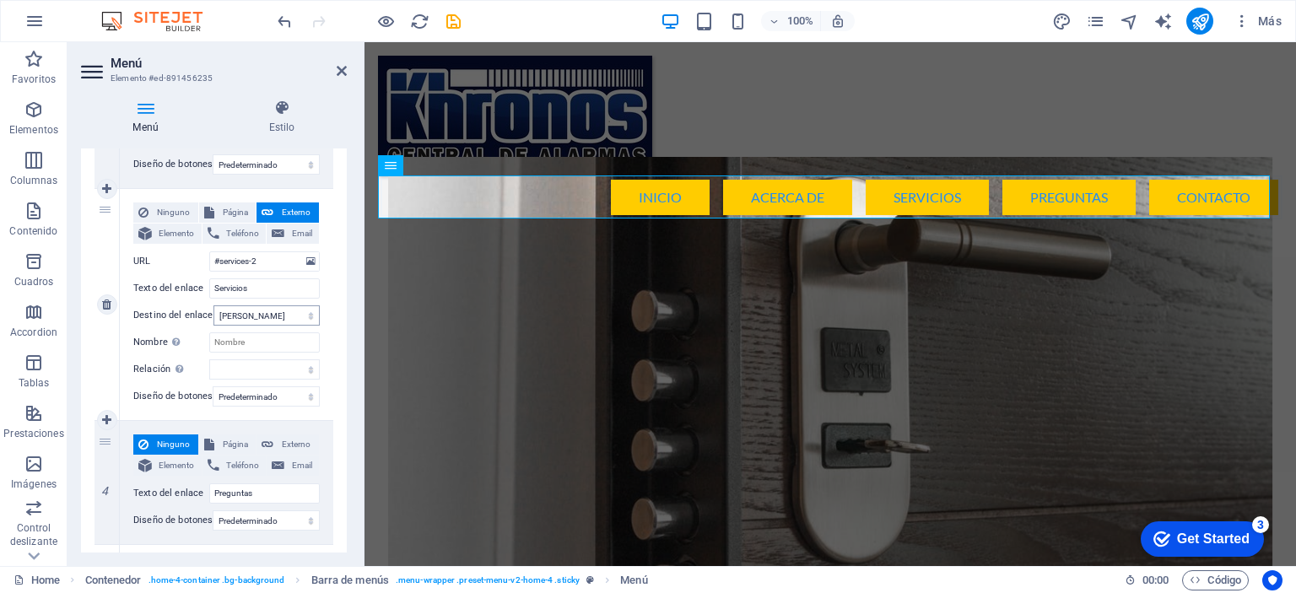
scroll to position [516, 0]
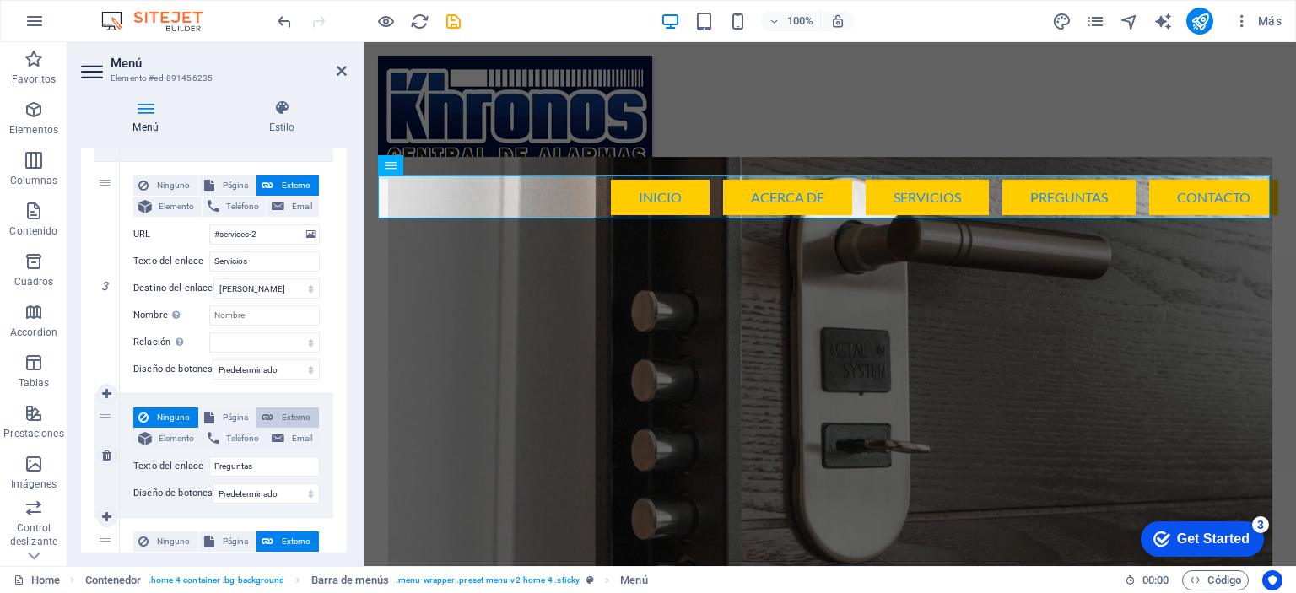
click at [284, 417] on span "Externo" at bounding box center [295, 418] width 35 height 20
select select
select select "blank"
select select
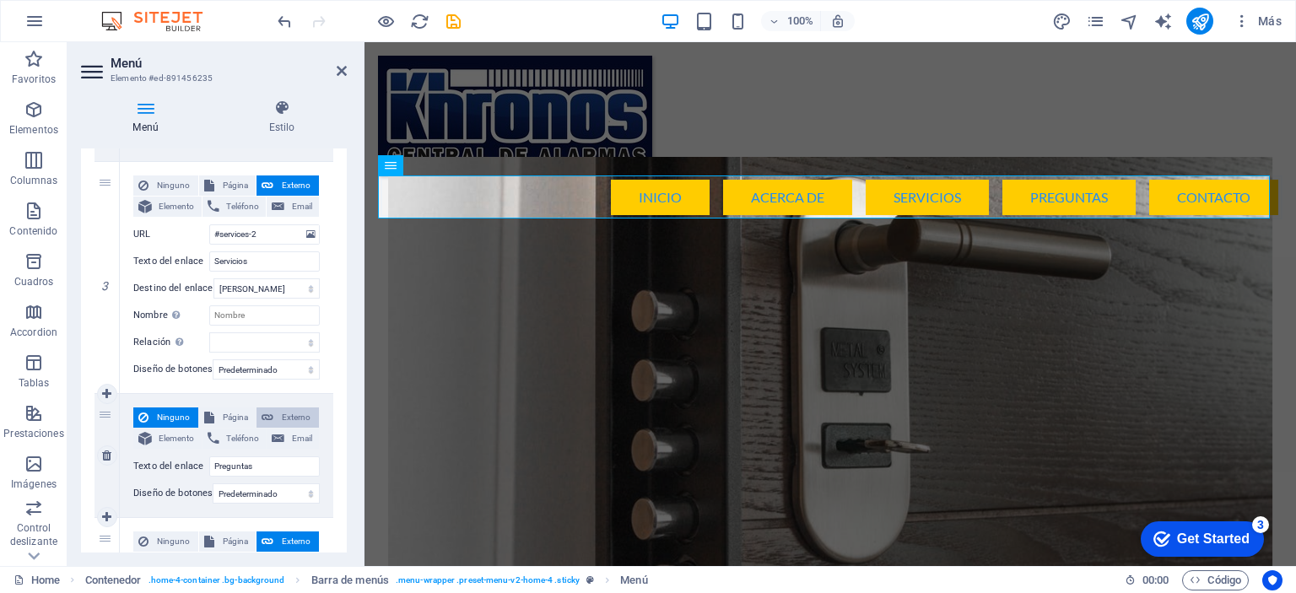
select select
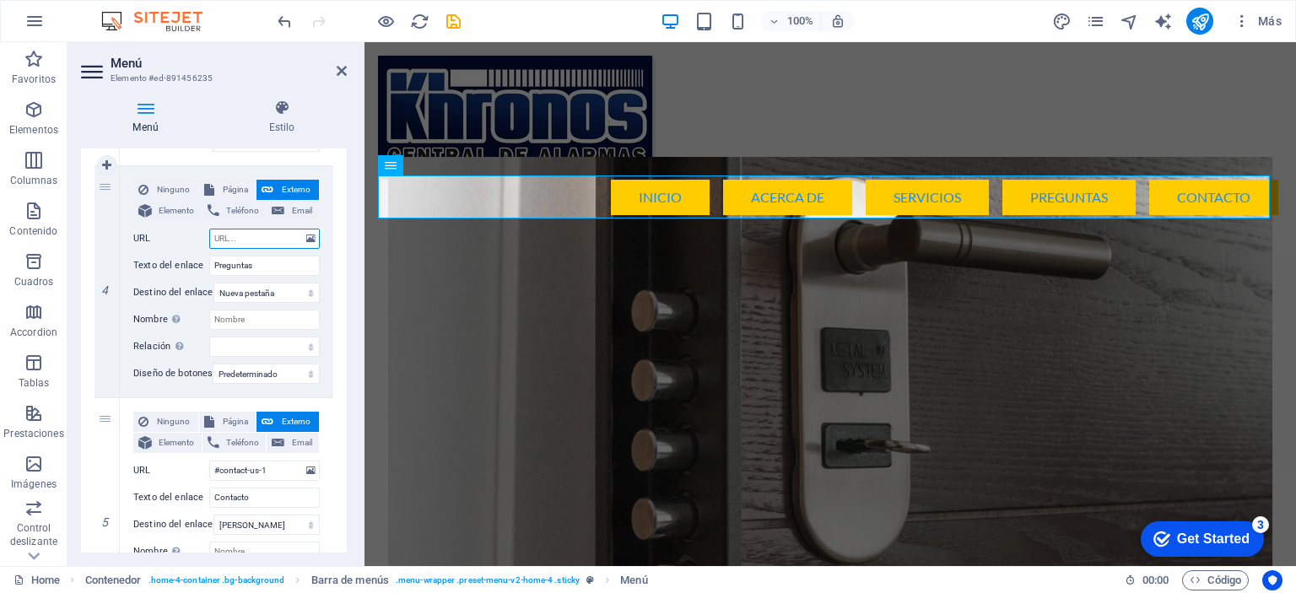
scroll to position [770, 0]
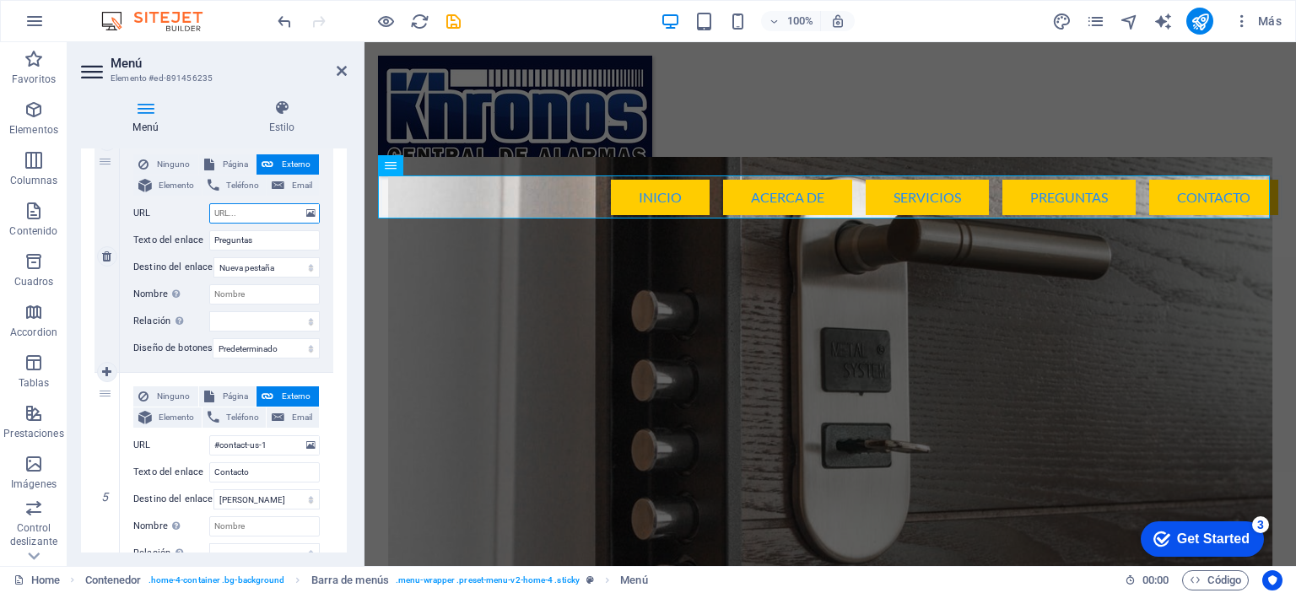
click at [280, 208] on input "URL" at bounding box center [264, 213] width 111 height 20
click at [277, 445] on input "#contact-us-1" at bounding box center [264, 445] width 111 height 20
click at [277, 216] on input "URL" at bounding box center [264, 213] width 111 height 20
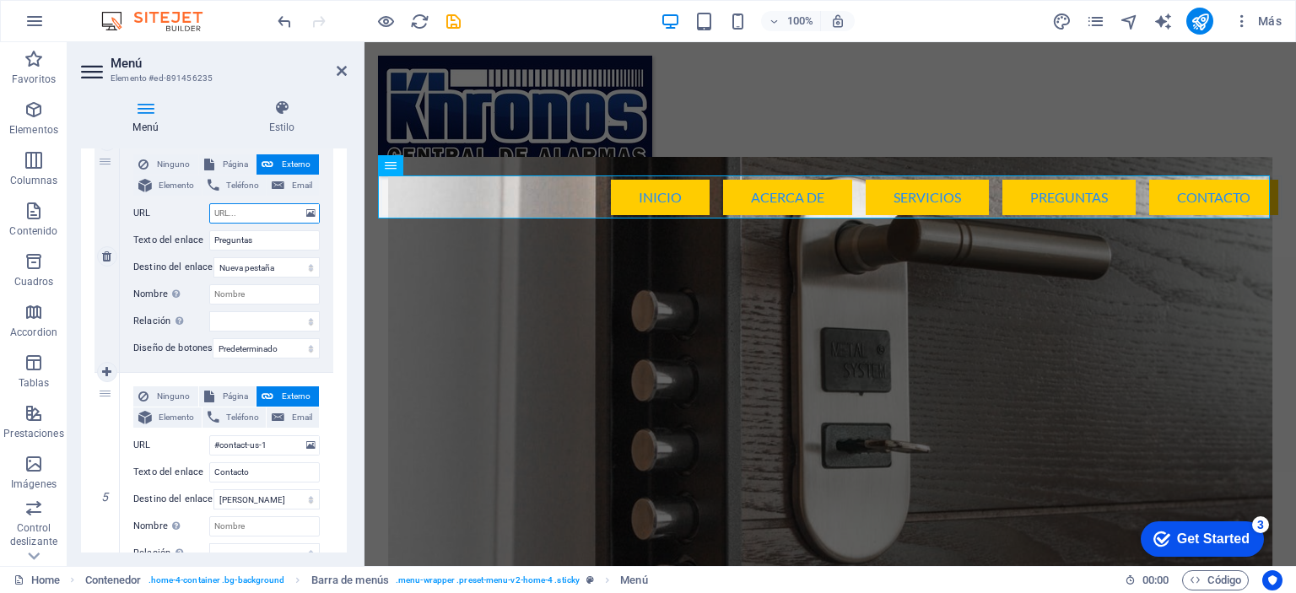
click at [277, 216] on input "URL" at bounding box center [264, 213] width 111 height 20
drag, startPoint x: 273, startPoint y: 447, endPoint x: 184, endPoint y: 447, distance: 89.5
click at [183, 450] on div "URL #contact-us-1" at bounding box center [226, 445] width 186 height 20
click at [243, 213] on input "URL" at bounding box center [264, 213] width 111 height 20
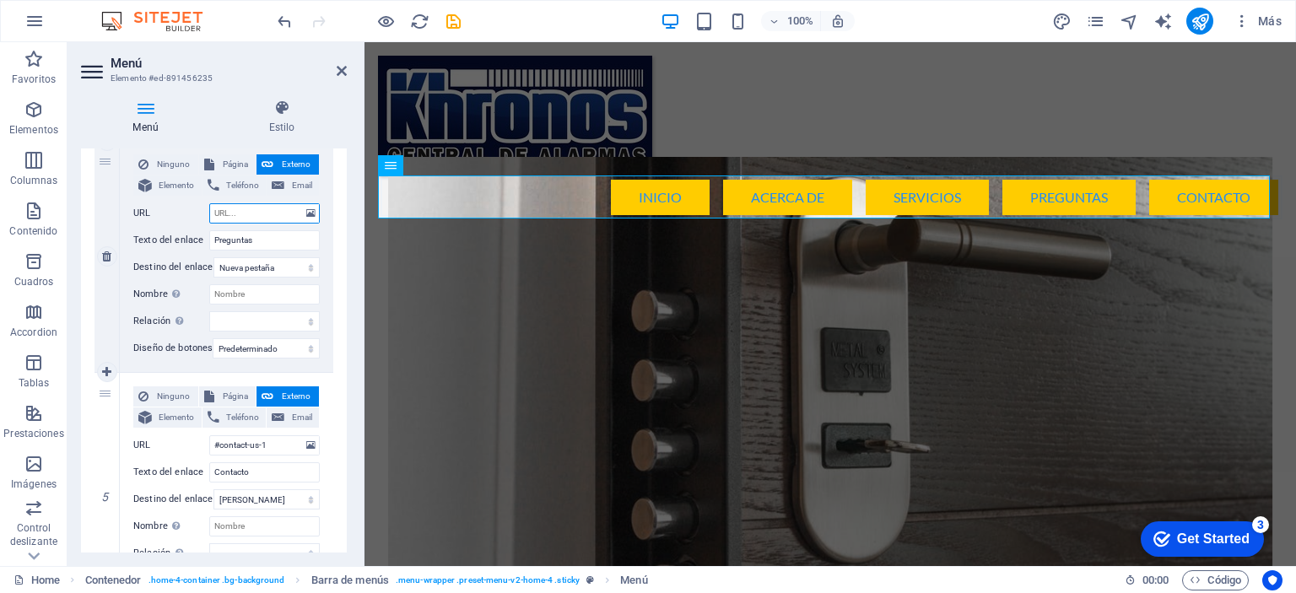
paste input "#contact-us-1"
type input "#contact-us-1"
select select
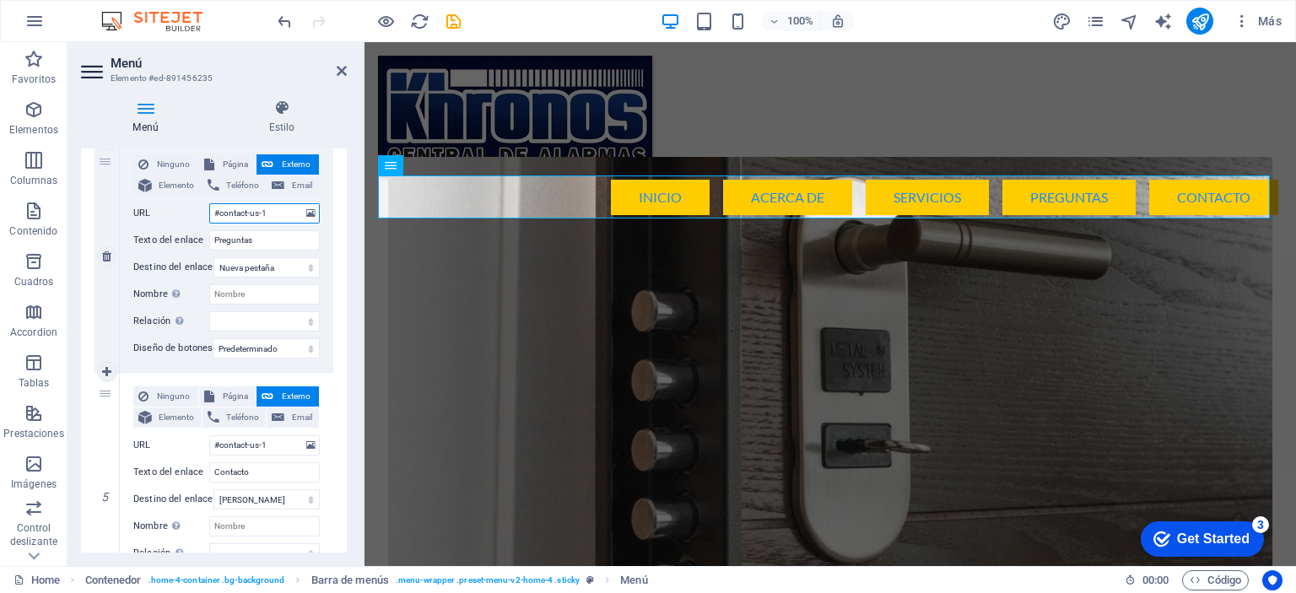
select select
drag, startPoint x: 220, startPoint y: 213, endPoint x: 273, endPoint y: 227, distance: 54.3
click at [273, 227] on div "Ninguno Página Externo Elemento Teléfono Email Página Home Subpage Legal Notice…" at bounding box center [226, 242] width 186 height 177
type input "#preguntas"
select select
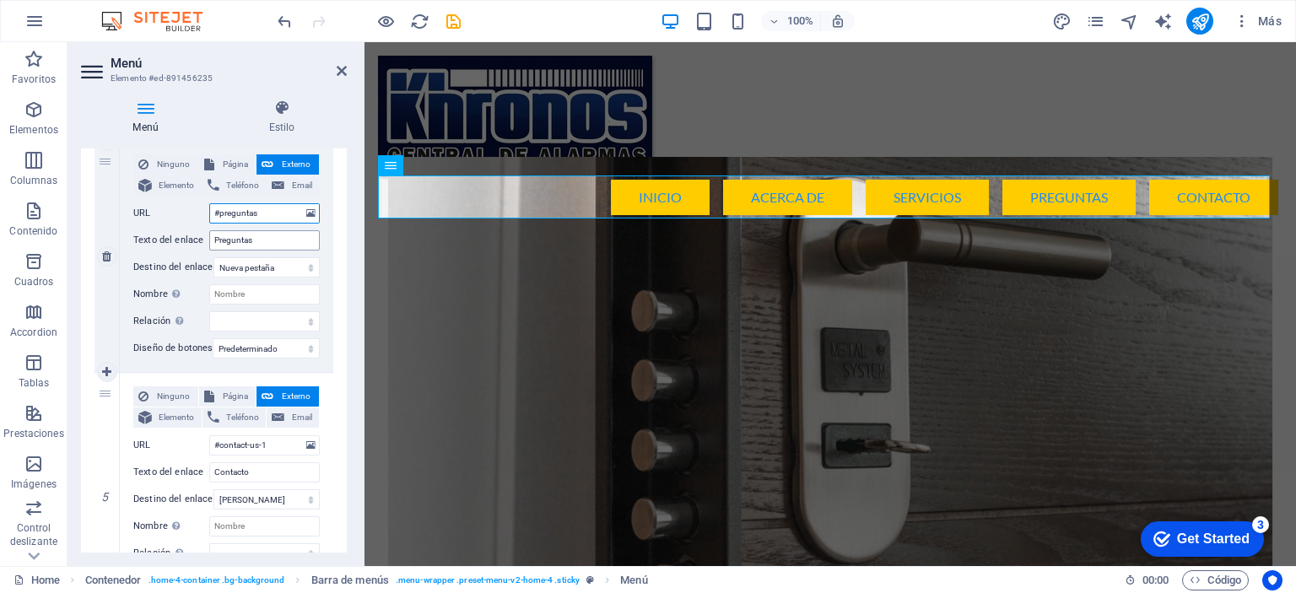
select select
type input "#preguntas"
click at [270, 233] on input "Preguntas" at bounding box center [264, 240] width 111 height 20
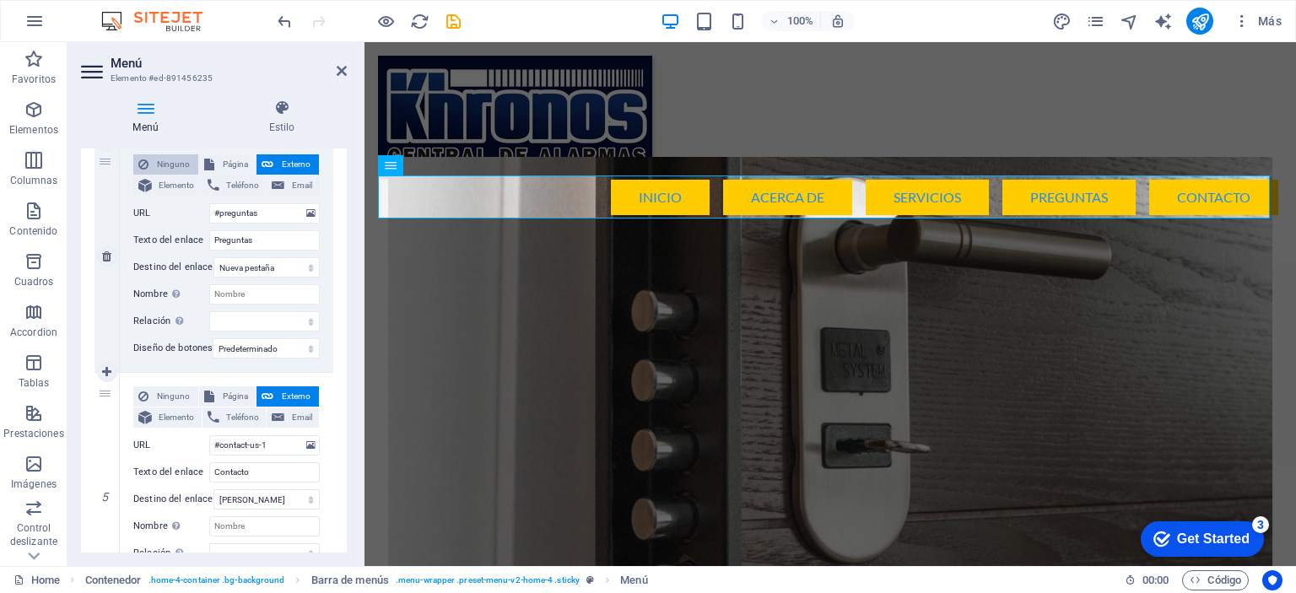
click at [172, 165] on span "Ninguno" at bounding box center [174, 164] width 40 height 20
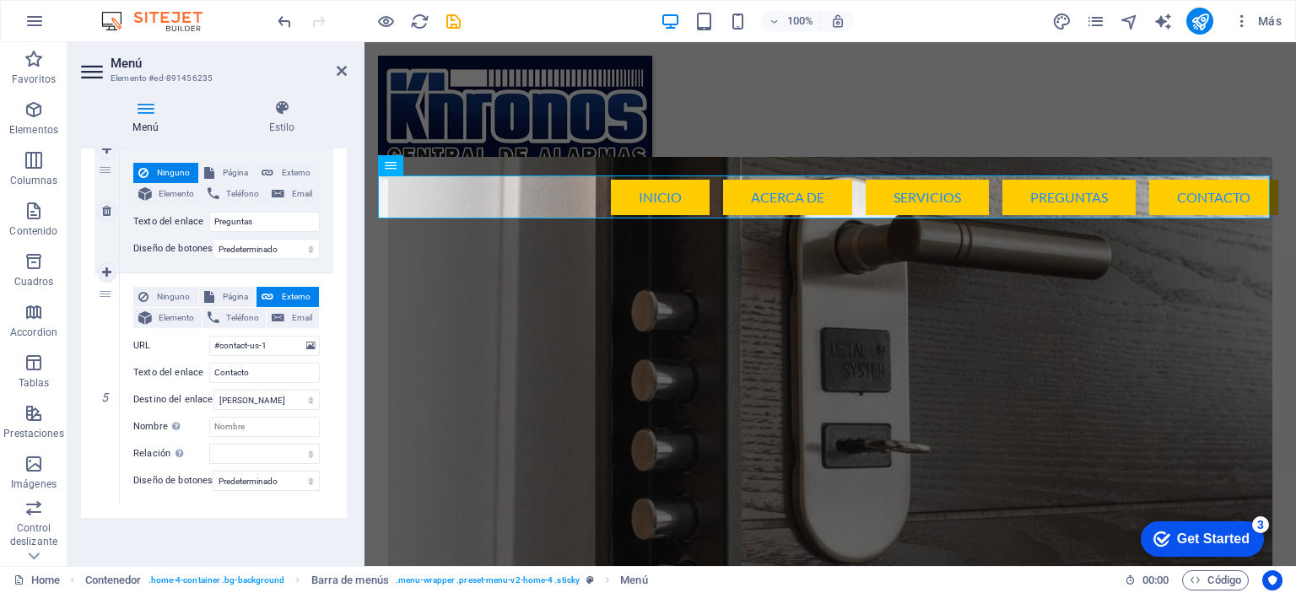
select select
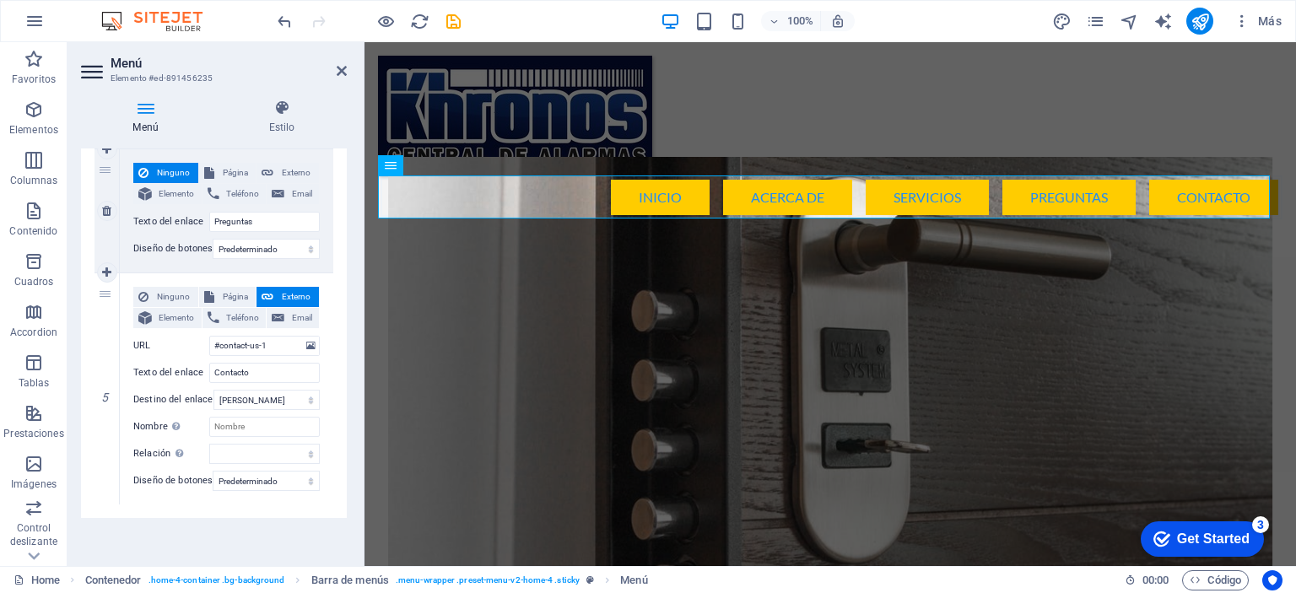
select select
click at [233, 163] on span "Página" at bounding box center [235, 173] width 32 height 20
select select
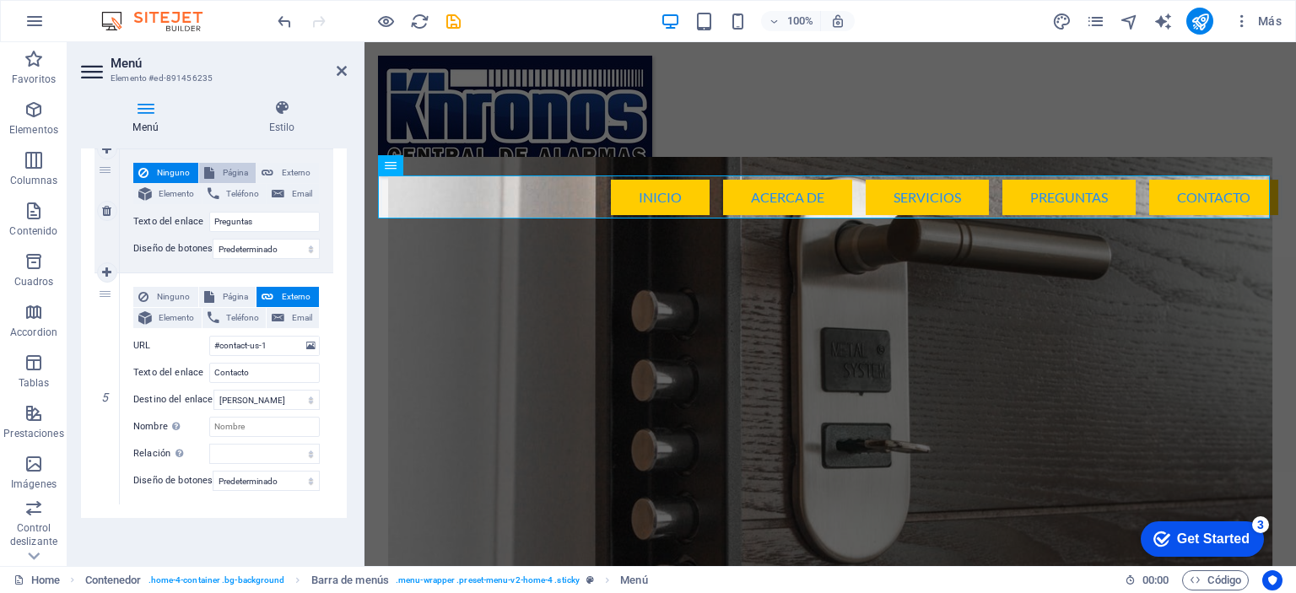
select select
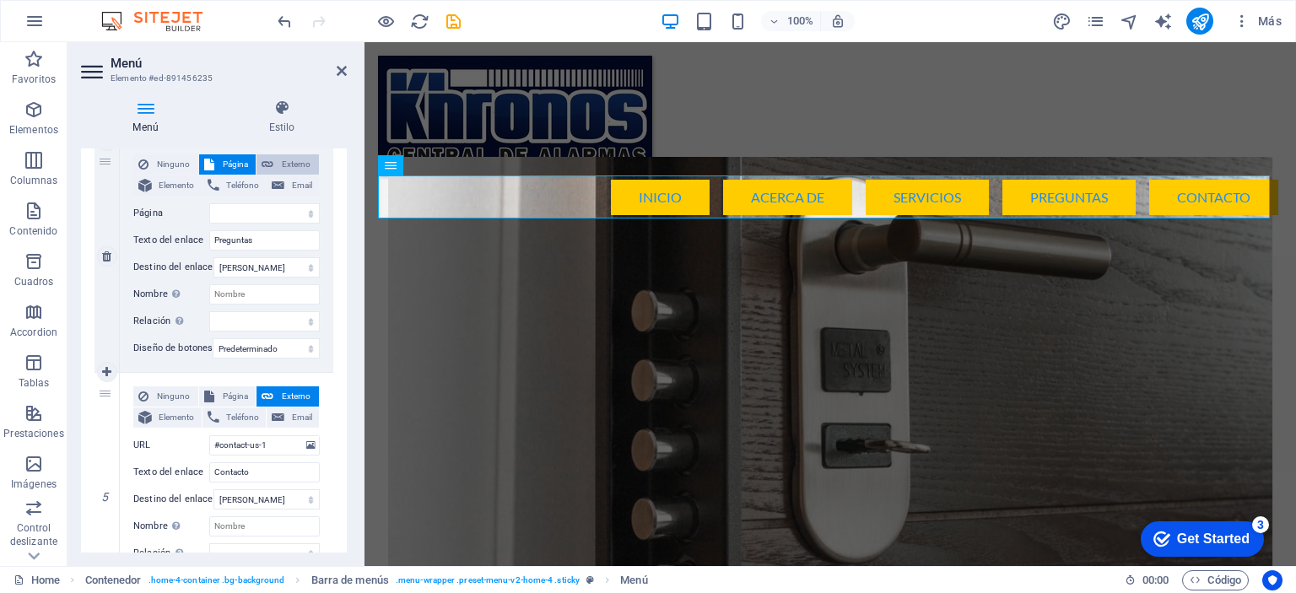
click at [278, 165] on span "Externo" at bounding box center [295, 164] width 35 height 20
select select
select select "blank"
select select
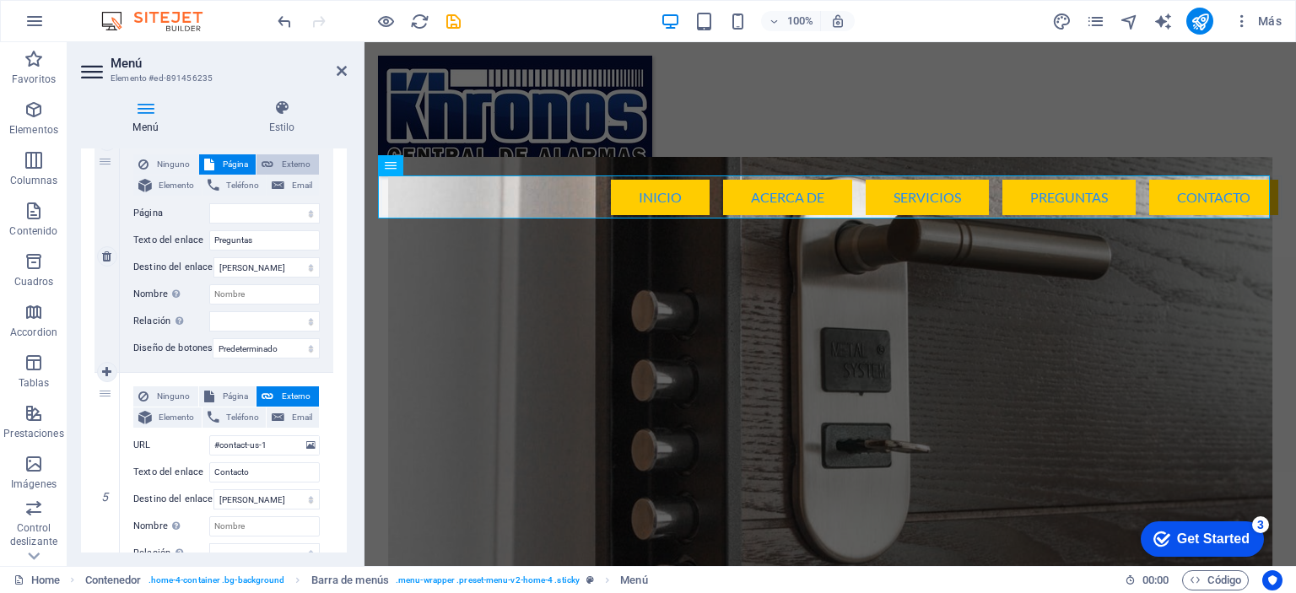
select select
click at [178, 181] on span "Elemento" at bounding box center [177, 186] width 40 height 20
select select
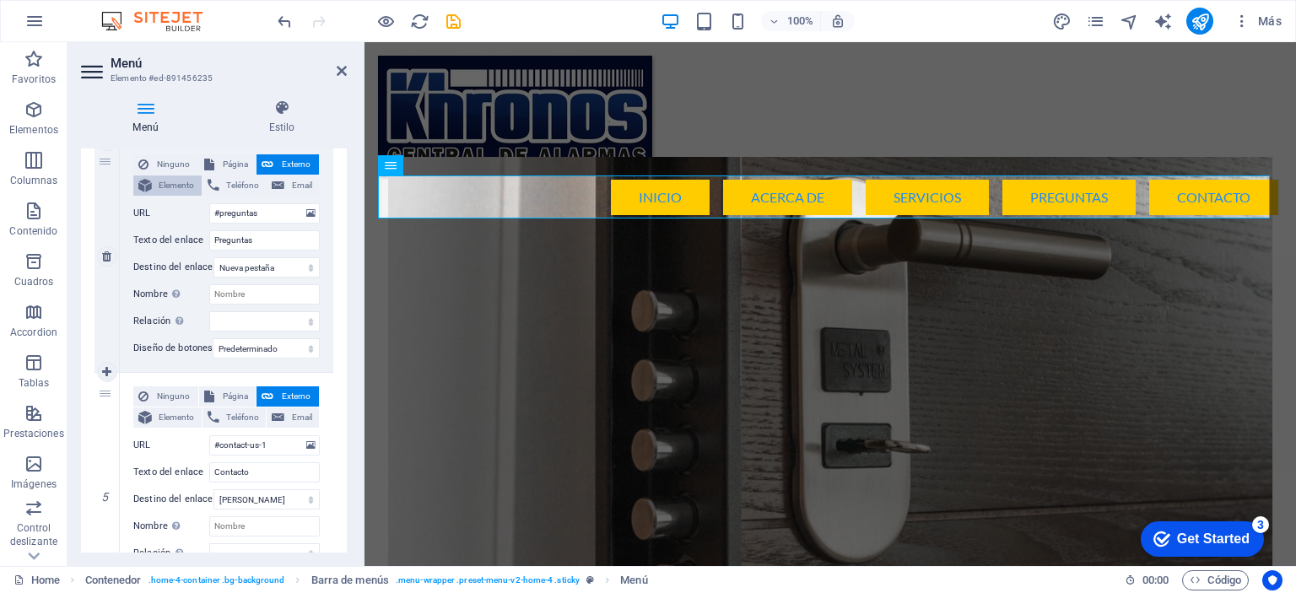
select select
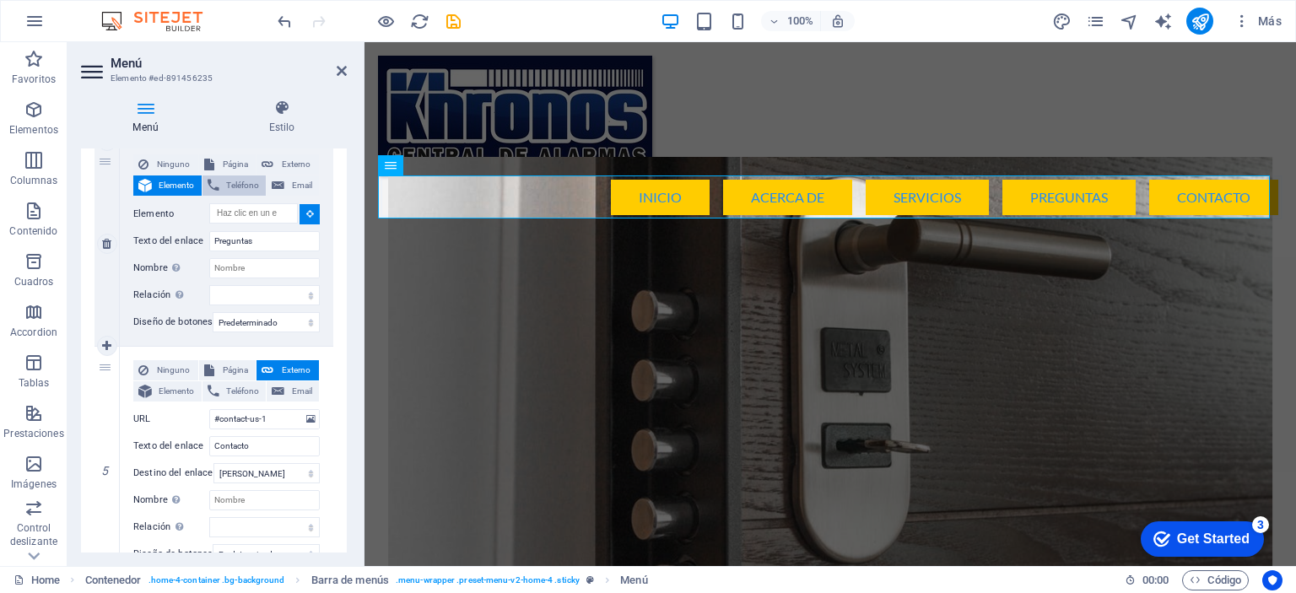
click at [242, 181] on span "Teléfono" at bounding box center [242, 186] width 37 height 20
select select
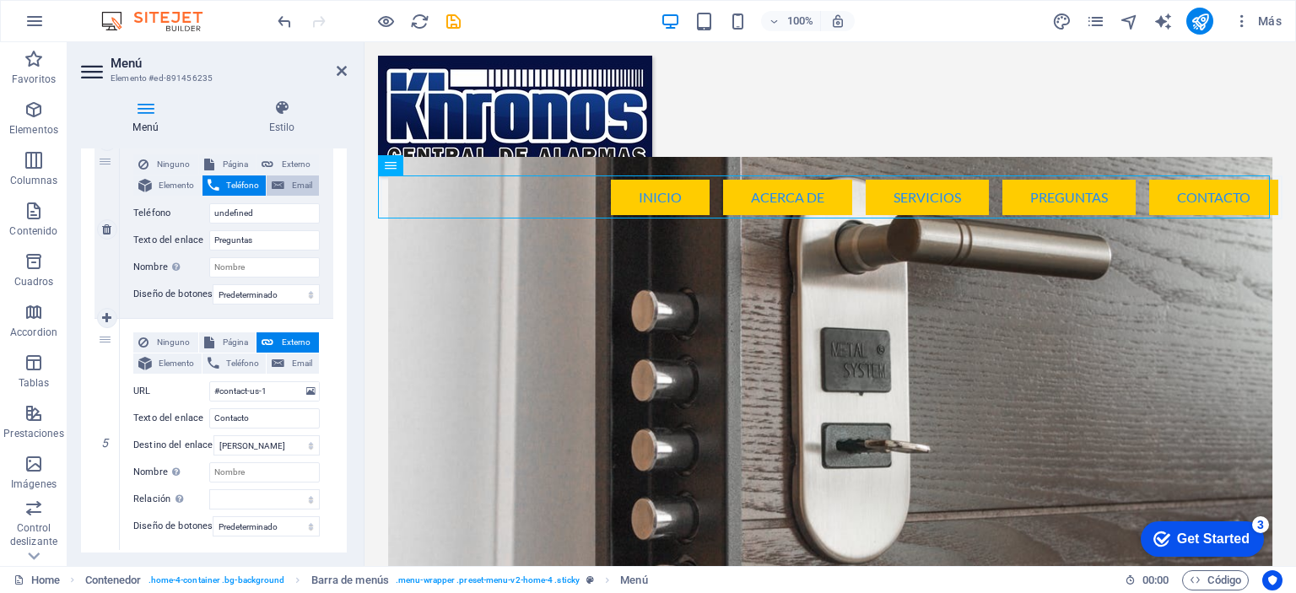
click at [289, 181] on span "Email" at bounding box center [301, 186] width 24 height 20
select select
click at [282, 161] on span "Externo" at bounding box center [295, 164] width 35 height 20
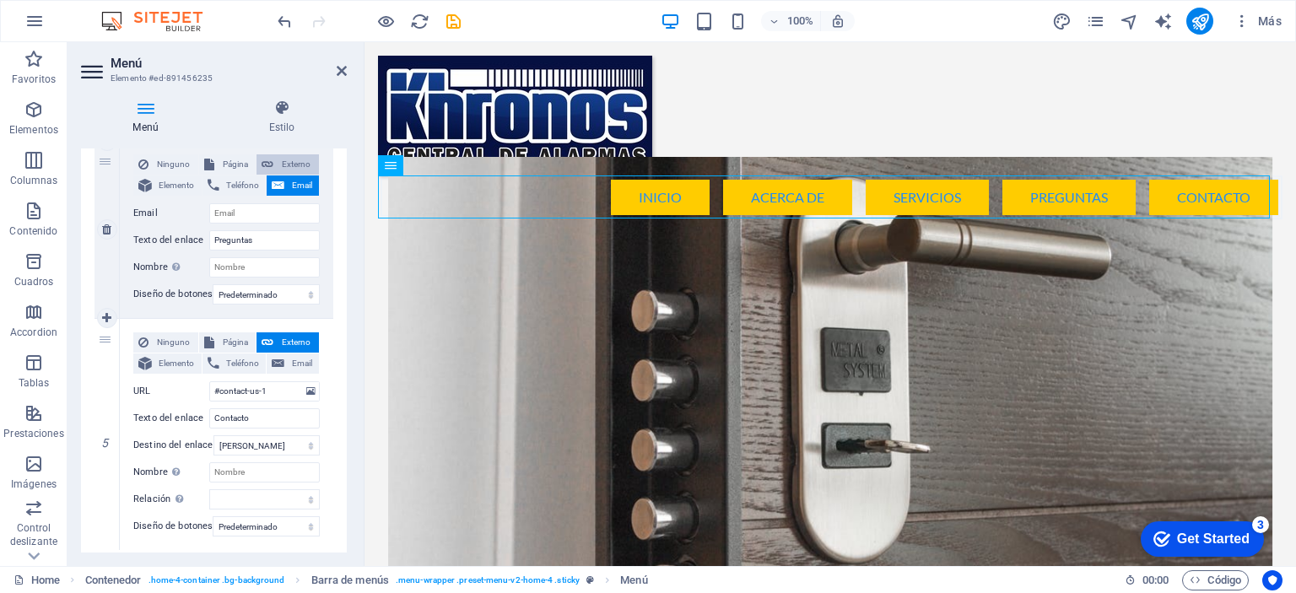
select select
select select "blank"
select select
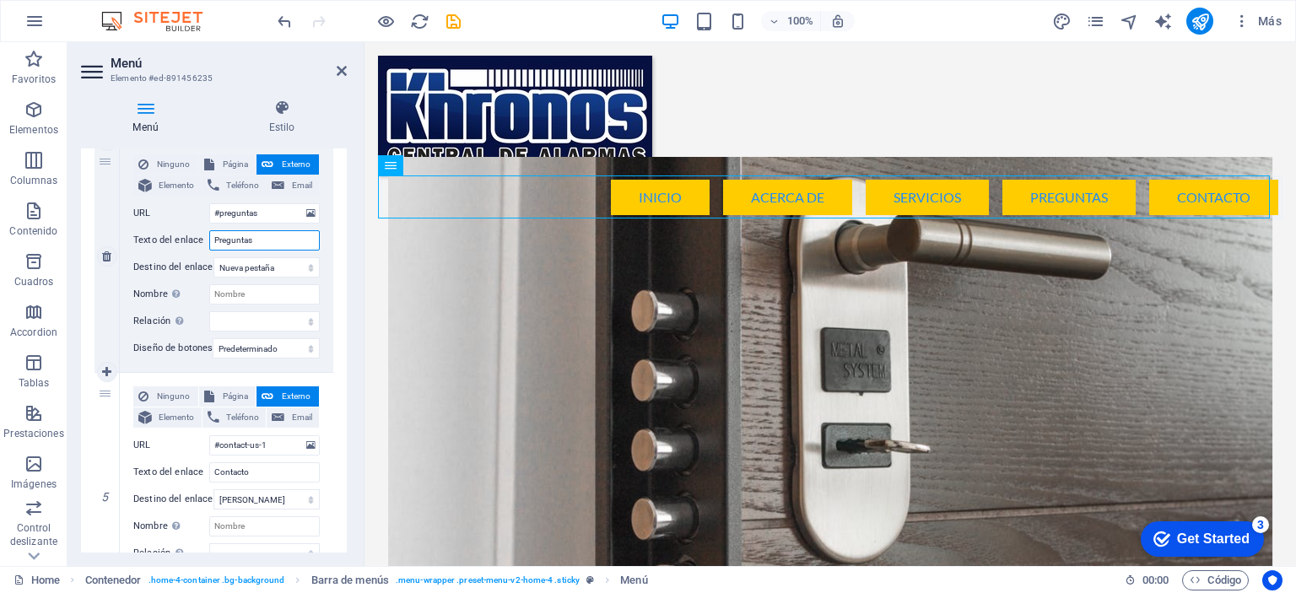
click at [255, 239] on input "Preguntas" at bounding box center [264, 240] width 111 height 20
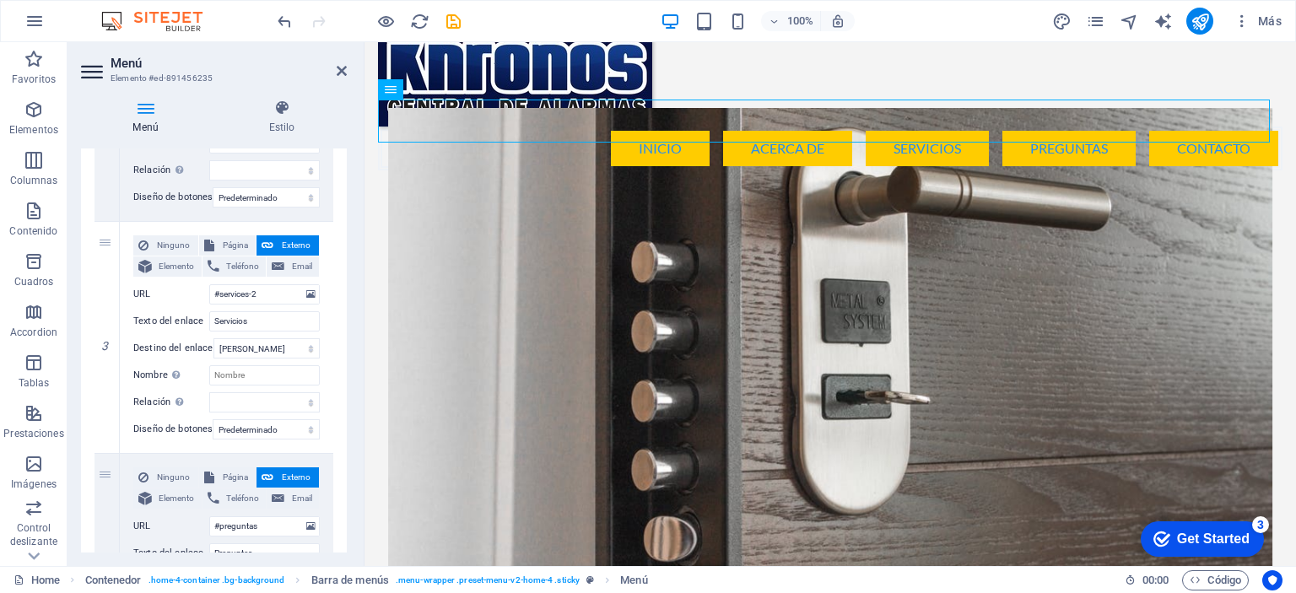
scroll to position [0, 0]
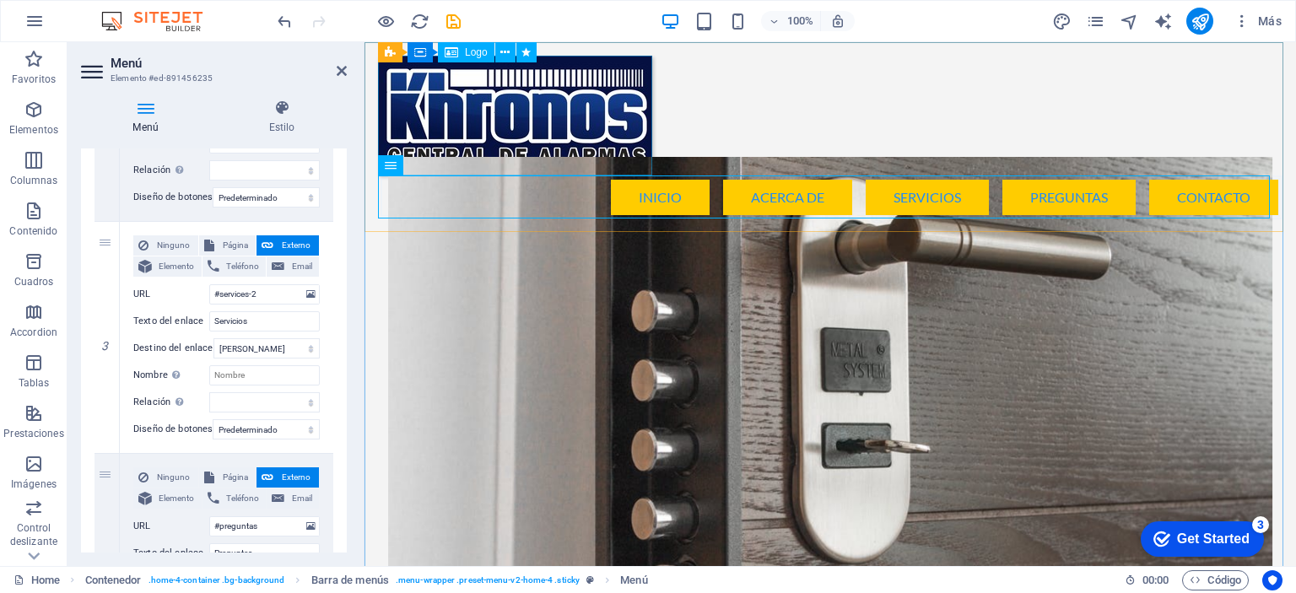
click at [608, 122] on div at bounding box center [830, 116] width 905 height 120
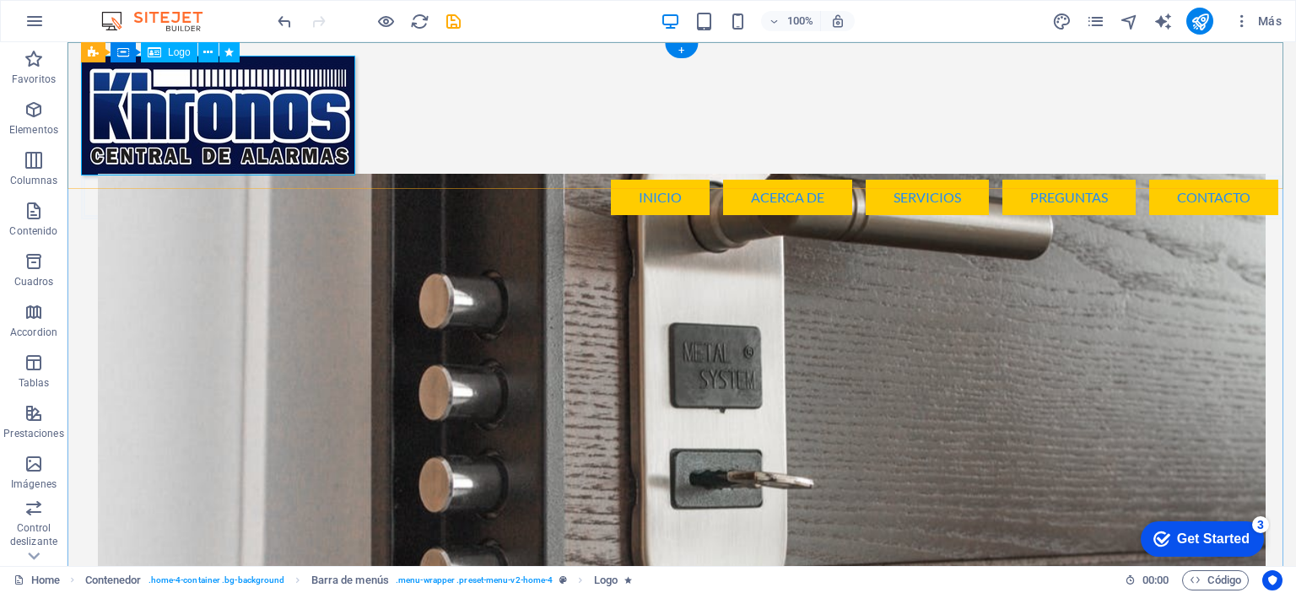
click at [265, 124] on div at bounding box center [682, 116] width 1202 height 120
select select "px"
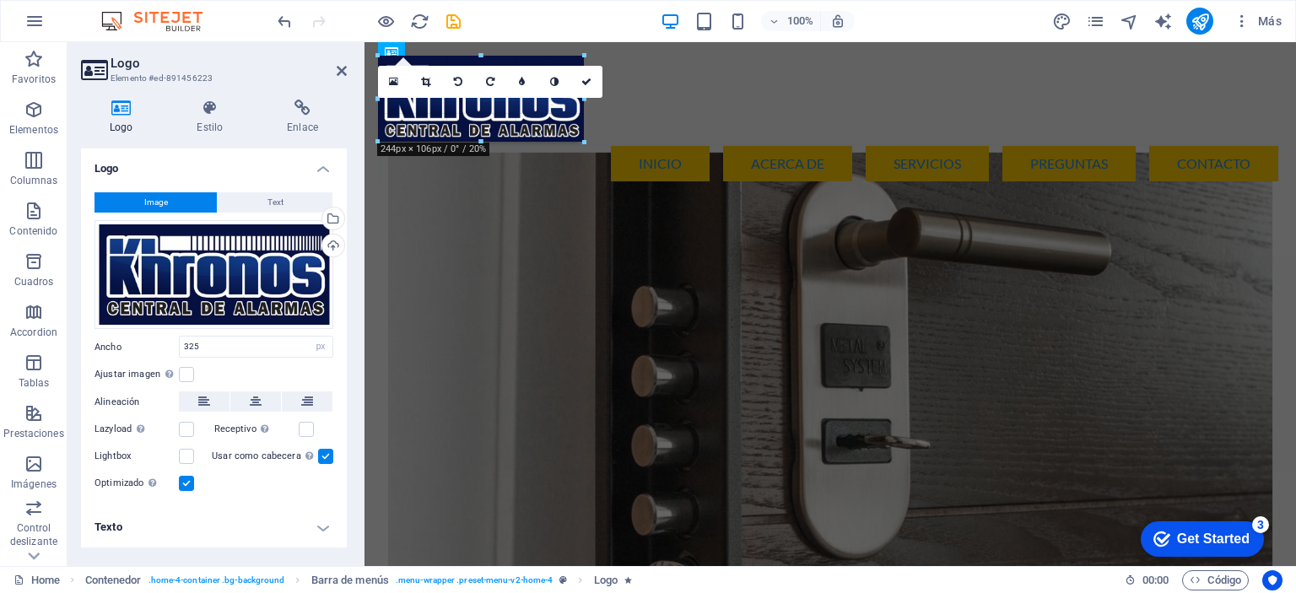
drag, startPoint x: 651, startPoint y: 114, endPoint x: 576, endPoint y: 132, distance: 77.4
type input "236"
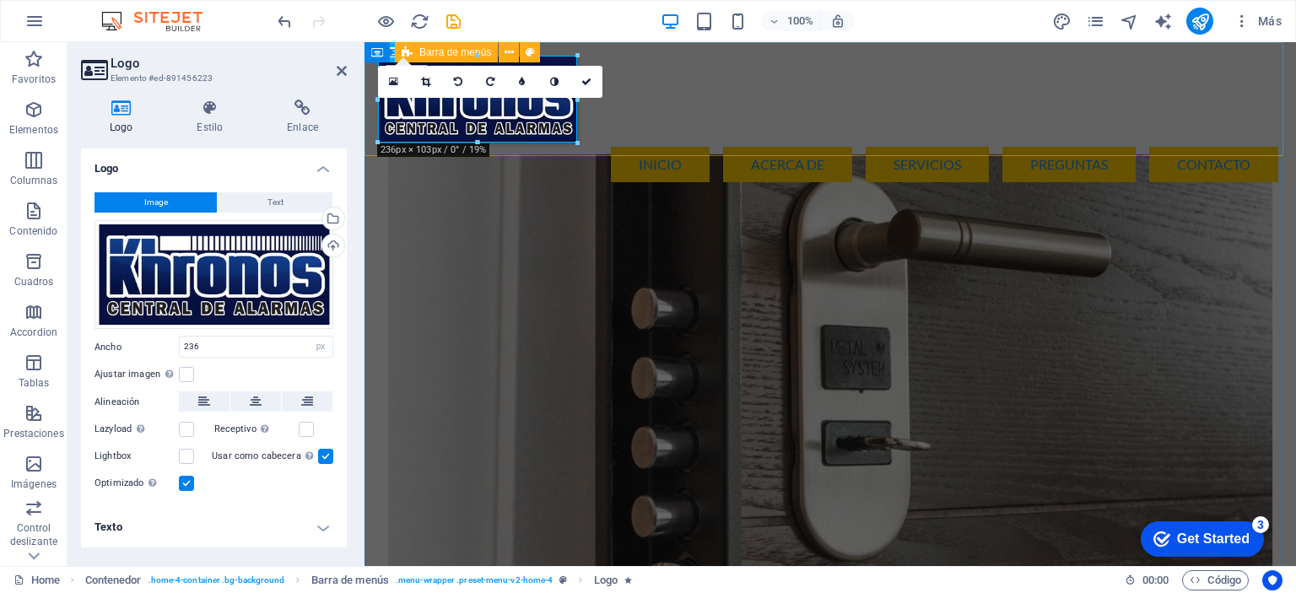
click at [685, 127] on div "Menu Inicio Acerca de Servicios Preguntas Contacto" at bounding box center [831, 121] width 932 height 158
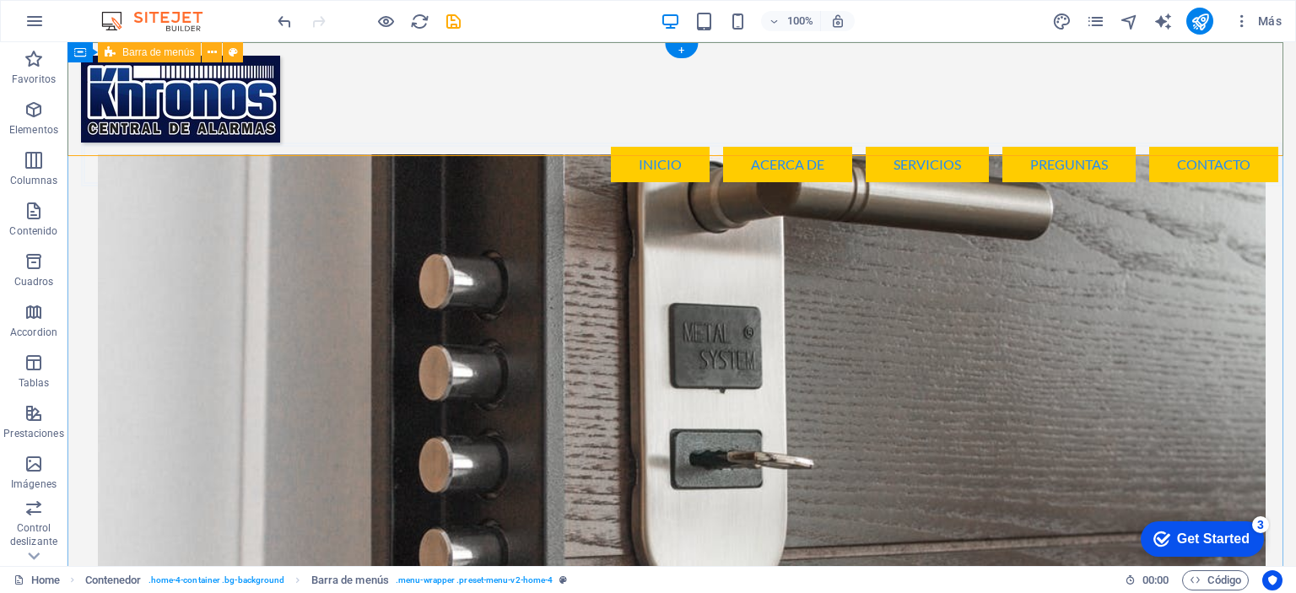
click at [1167, 143] on div "Menu Inicio Acerca de Servicios Preguntas Contacto" at bounding box center [682, 121] width 1229 height 158
click at [505, 143] on nav "Inicio Acerca de Servicios Preguntas Contacto" at bounding box center [682, 165] width 1202 height 44
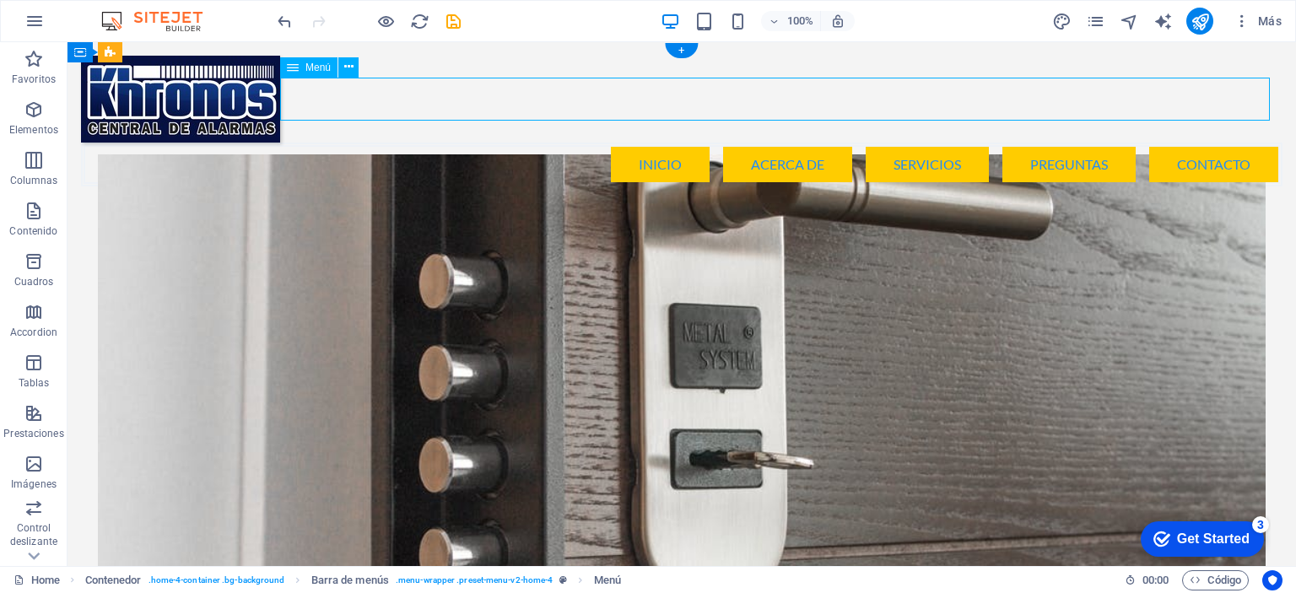
click at [505, 143] on nav "Inicio Acerca de Servicios Preguntas Contacto" at bounding box center [682, 165] width 1202 height 44
select select "default"
select select
select select "default"
select select
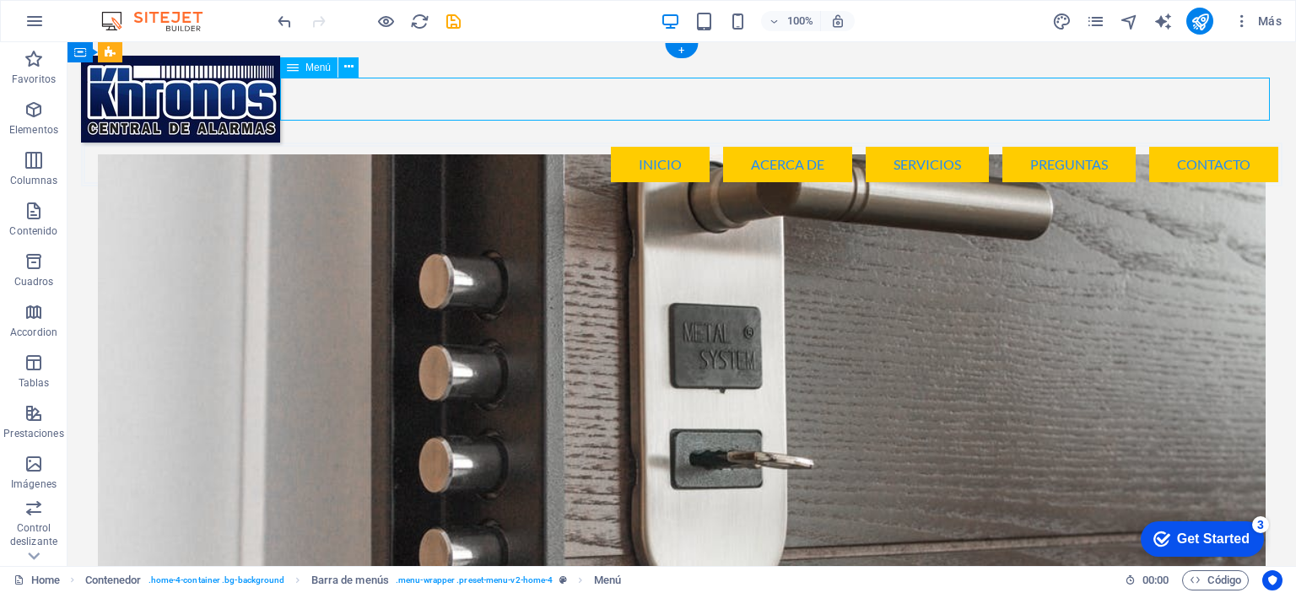
select select "default"
select select
select select "default"
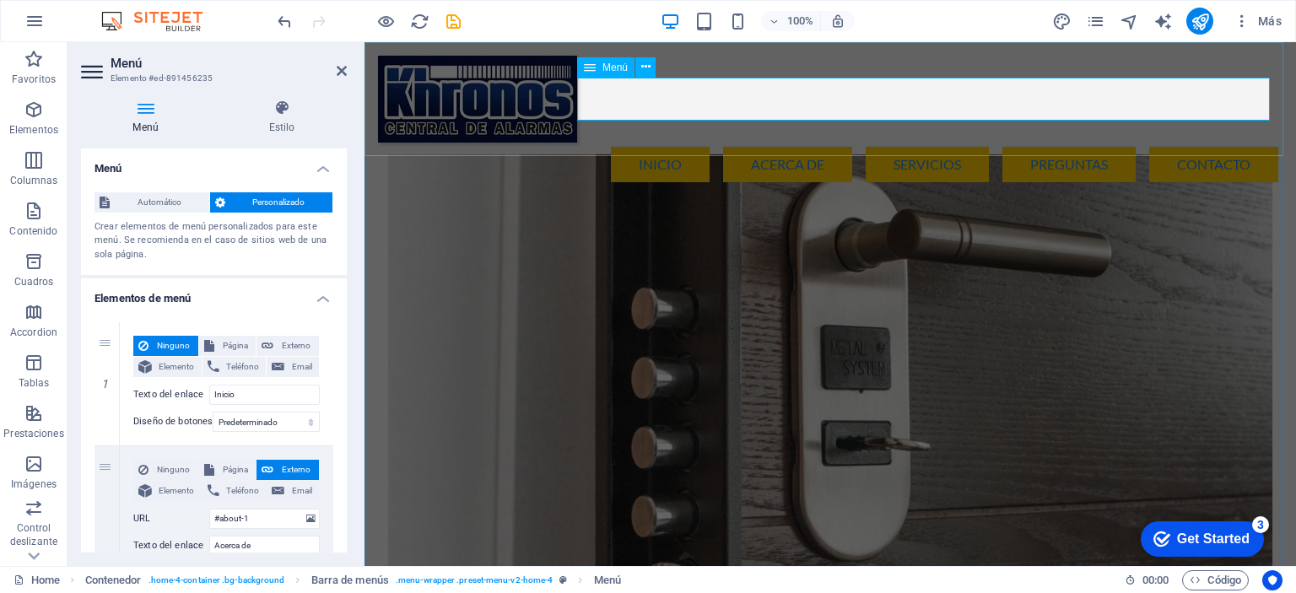
click at [584, 143] on nav "Inicio Acerca de Servicios Preguntas Contacto" at bounding box center [830, 165] width 905 height 44
click at [348, 325] on div "Menú Estilo Menú Automático Personalizado Crear elementos de menú personalizado…" at bounding box center [214, 326] width 293 height 480
click at [904, 66] on div "Menu Inicio Acerca de Servicios Preguntas Contacto" at bounding box center [831, 121] width 932 height 158
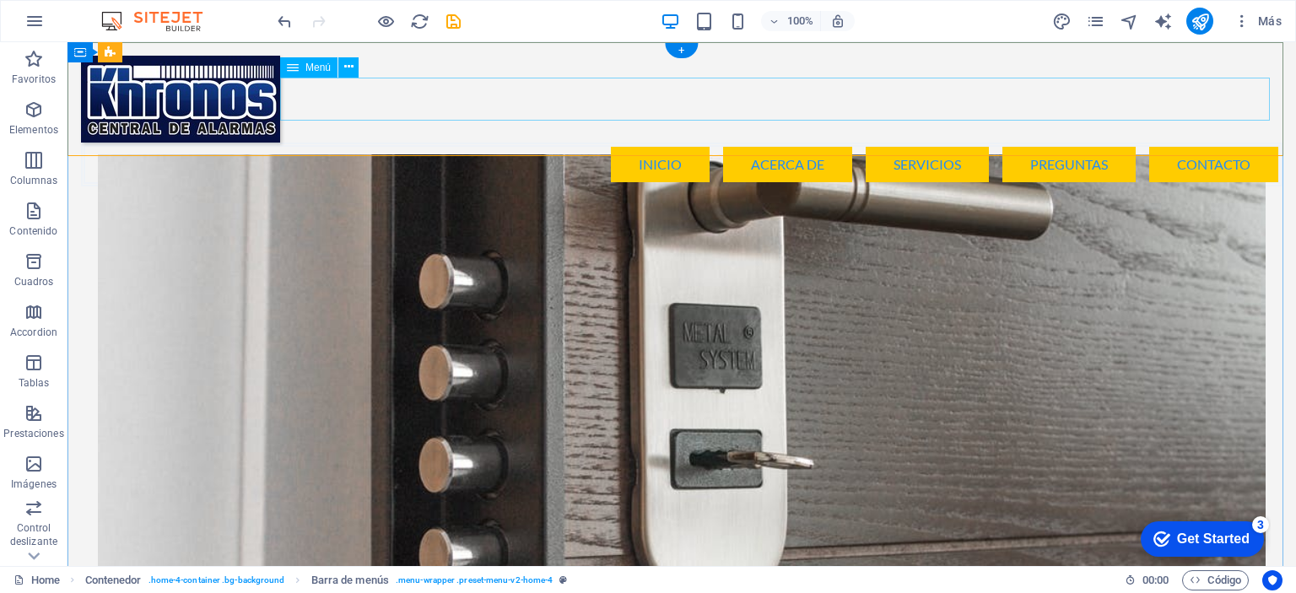
click at [1082, 143] on nav "Inicio Acerca de Servicios Preguntas Contacto" at bounding box center [682, 165] width 1202 height 44
click at [1046, 143] on nav "Inicio Acerca de Servicios Preguntas Contacto" at bounding box center [682, 165] width 1202 height 44
click at [920, 143] on nav "Inicio Acerca de Servicios Preguntas Contacto" at bounding box center [682, 165] width 1202 height 44
click at [740, 143] on nav "Inicio Acerca de Servicios Preguntas Contacto" at bounding box center [682, 165] width 1202 height 44
click at [645, 143] on nav "Inicio Acerca de Servicios Preguntas Contacto" at bounding box center [682, 165] width 1202 height 44
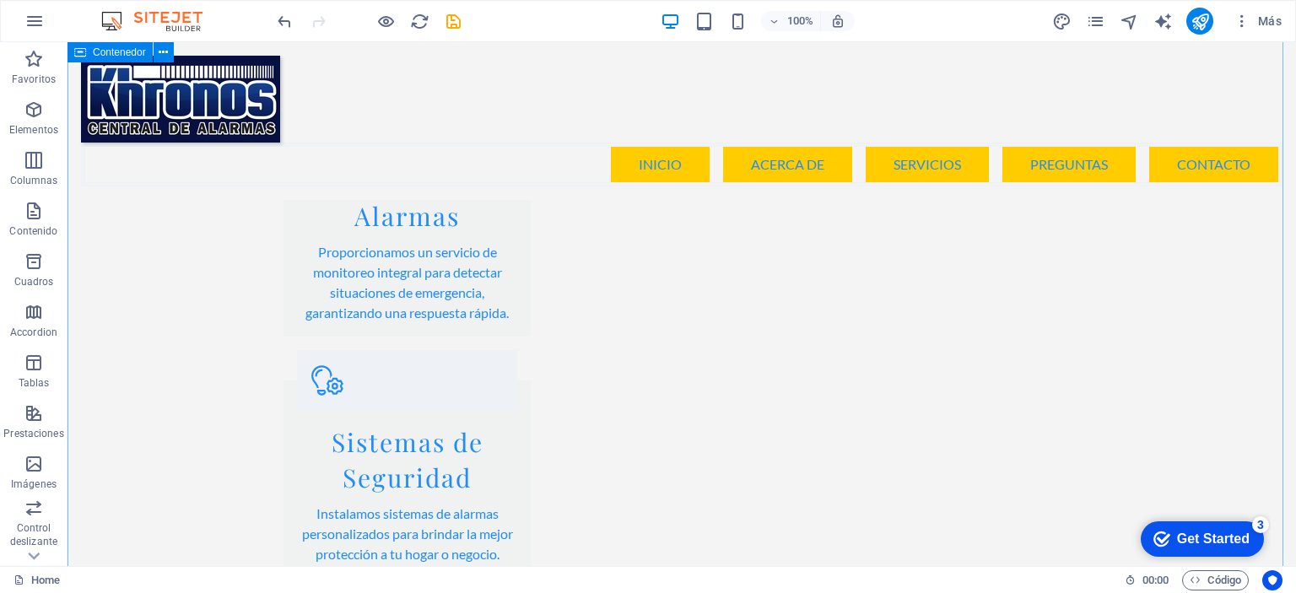
scroll to position [1657, 0]
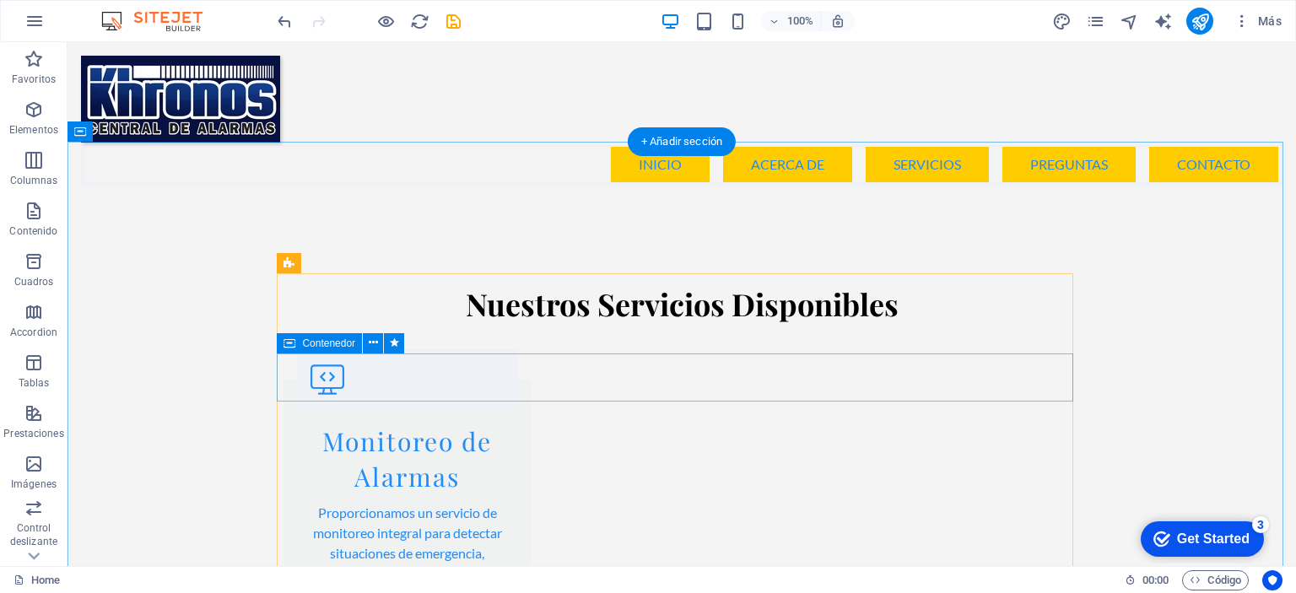
scroll to position [1583, 0]
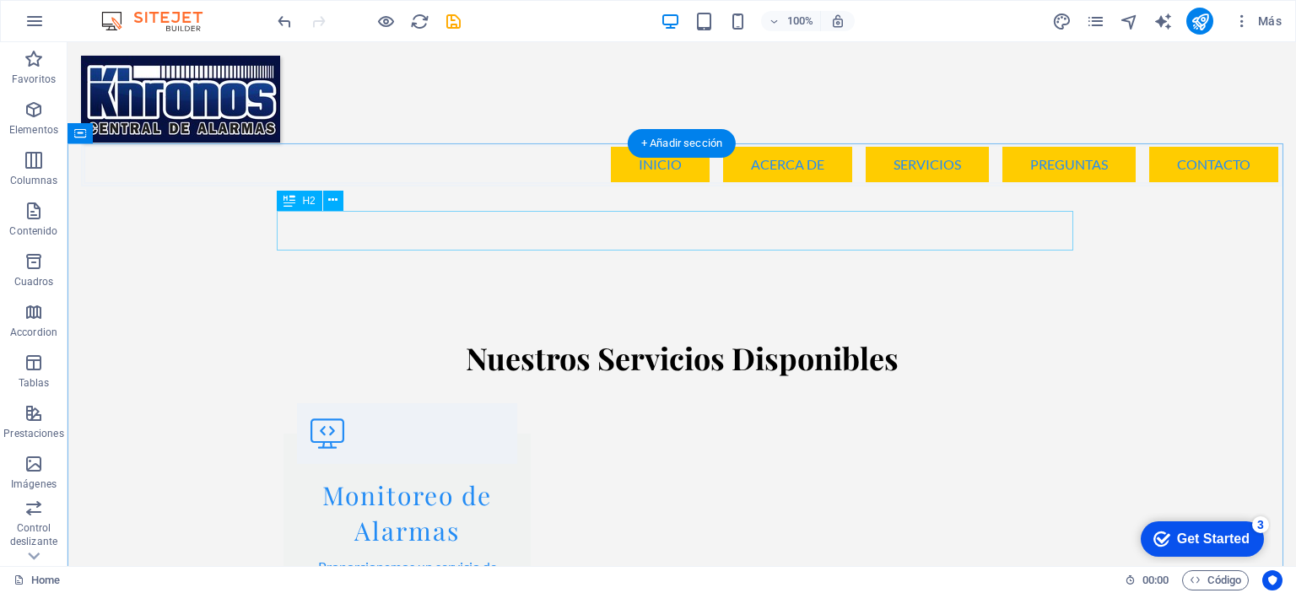
click at [311, 199] on span "H2" at bounding box center [308, 201] width 13 height 10
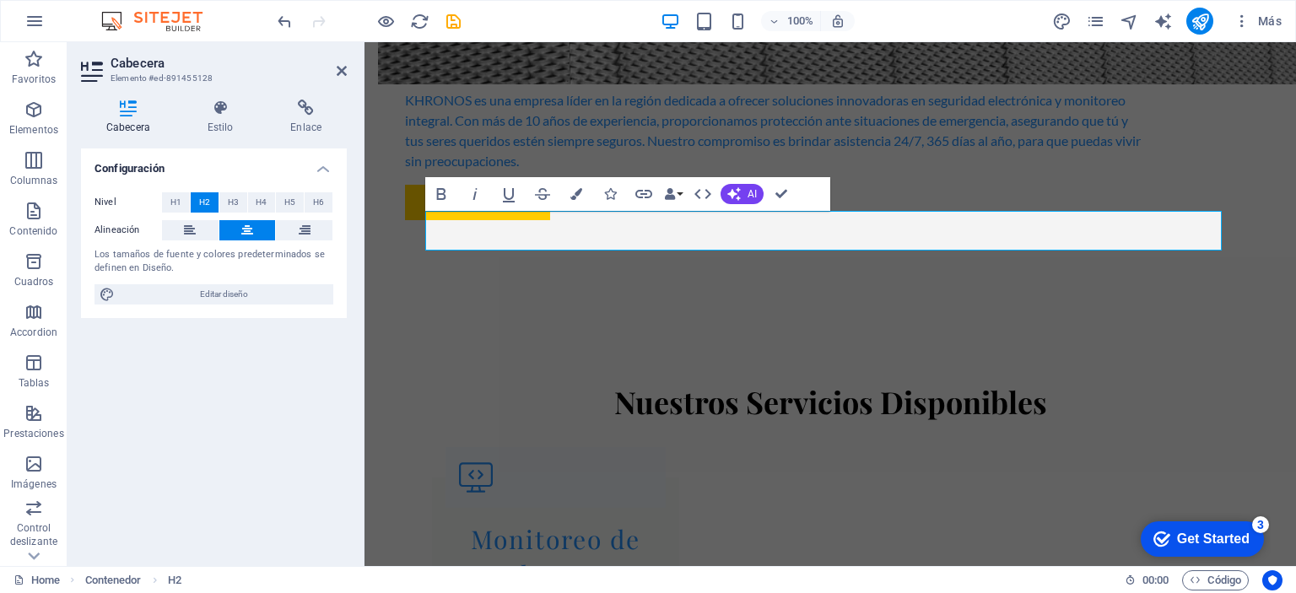
scroll to position [1698, 0]
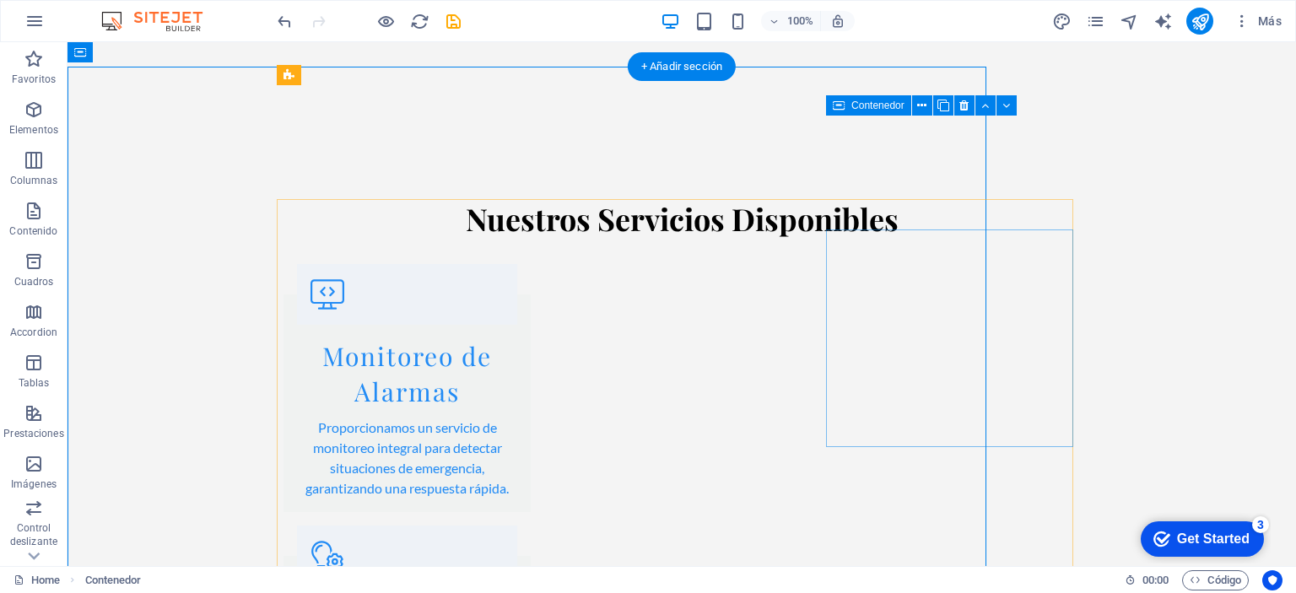
scroll to position [1185, 0]
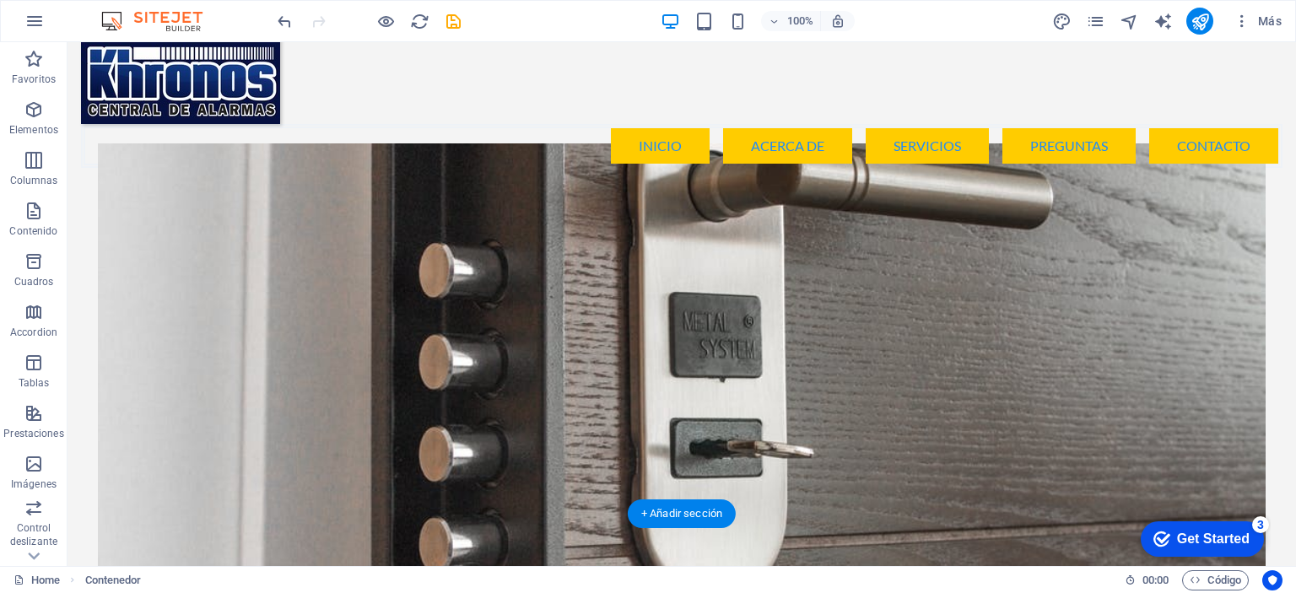
scroll to position [0, 0]
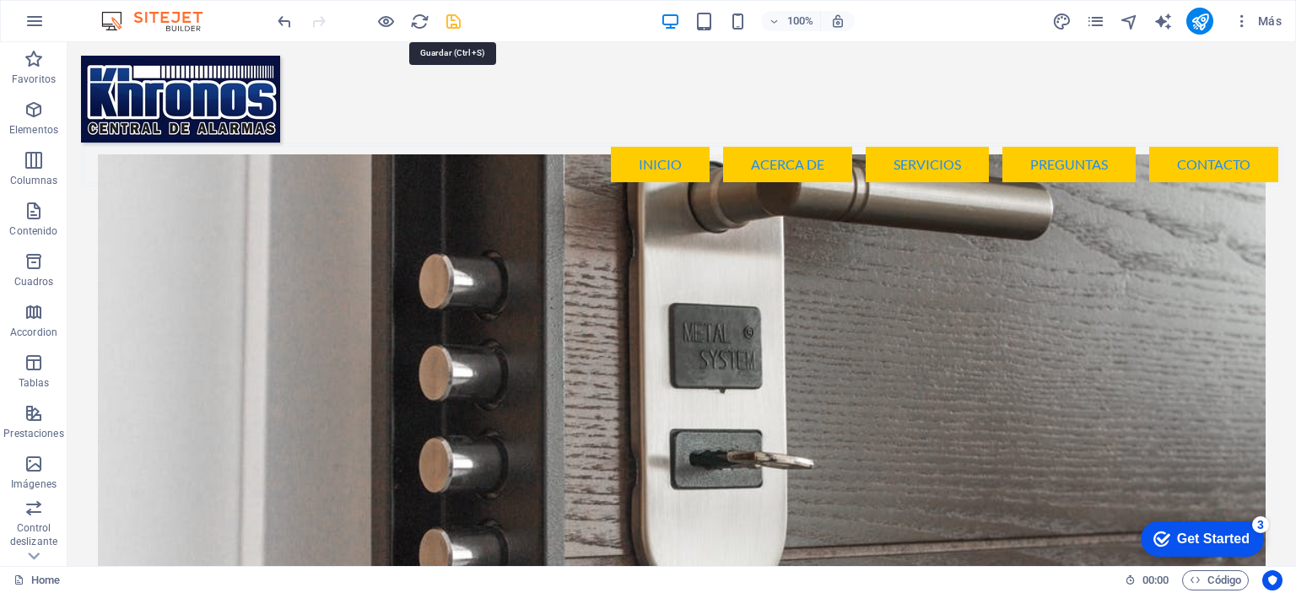
click at [451, 23] on icon "save" at bounding box center [453, 21] width 19 height 19
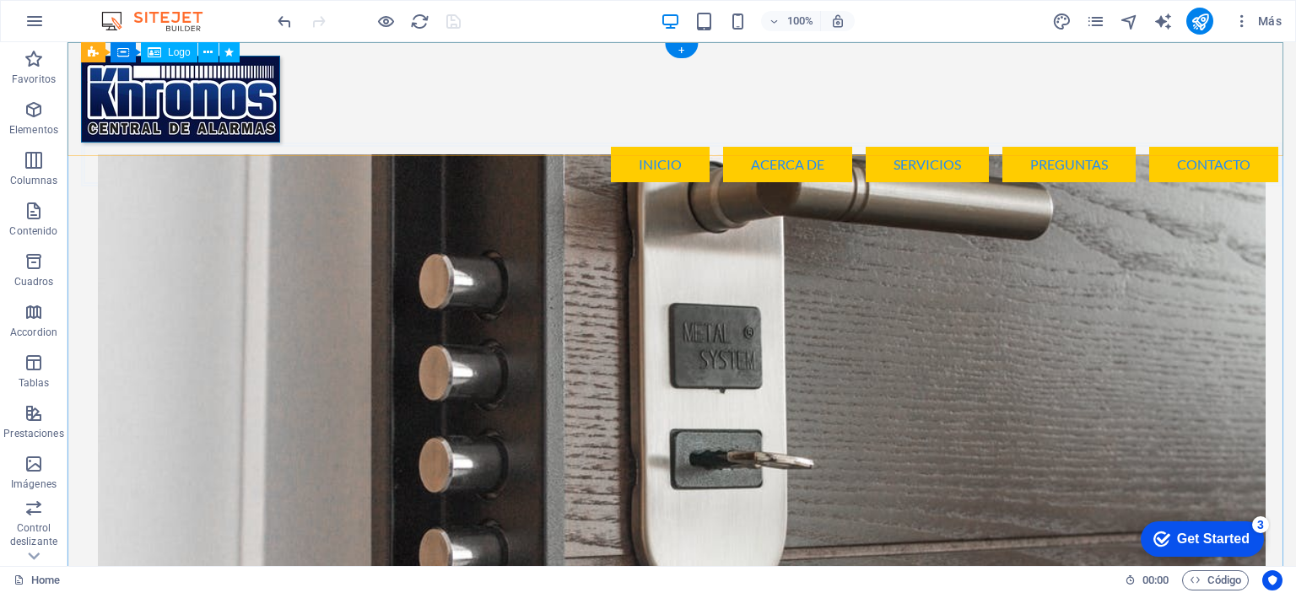
click at [218, 89] on div at bounding box center [682, 99] width 1202 height 87
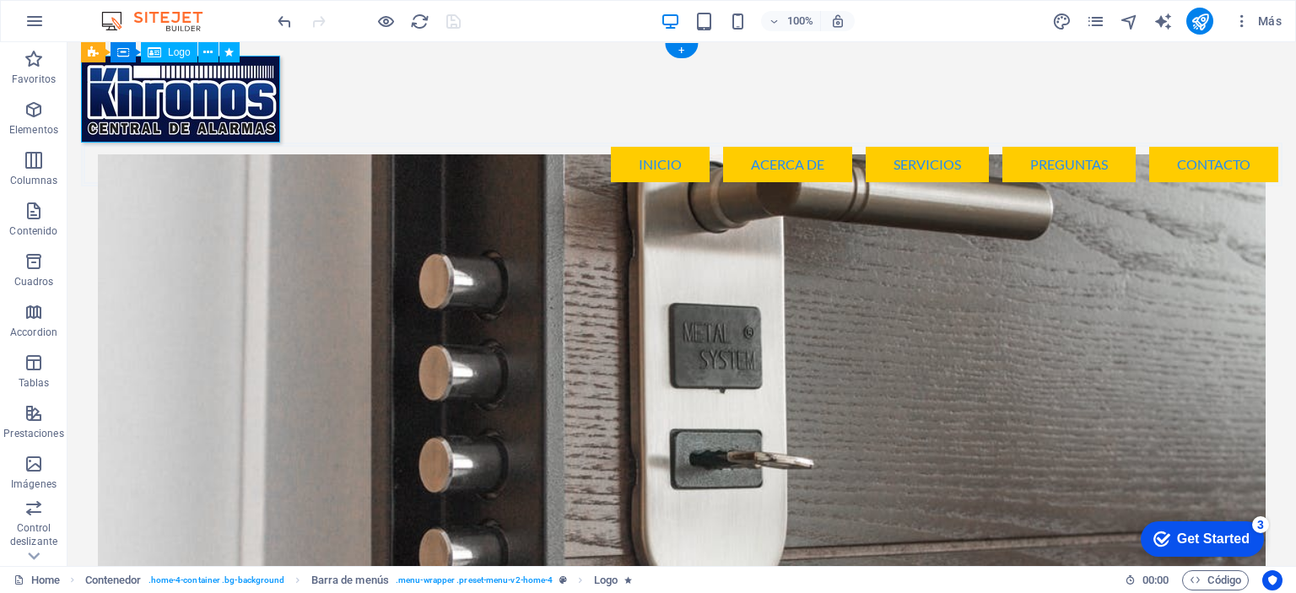
click at [216, 89] on div at bounding box center [682, 99] width 1202 height 87
select select "px"
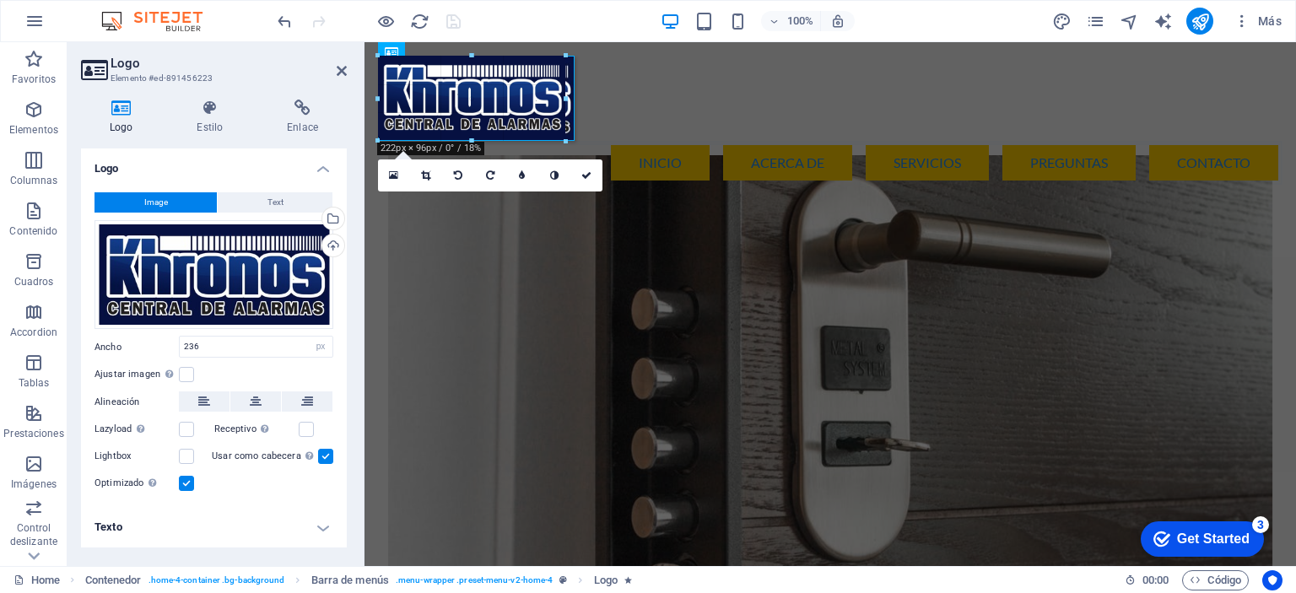
drag, startPoint x: 375, startPoint y: 100, endPoint x: 377, endPoint y: 75, distance: 24.6
type input "233"
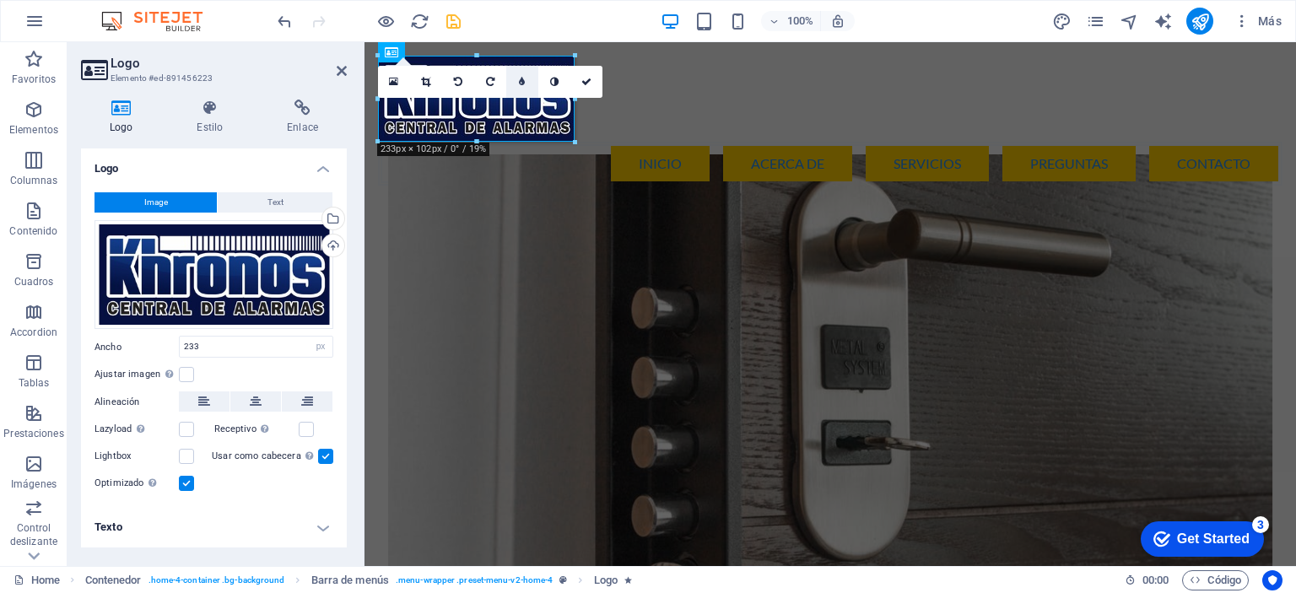
click at [521, 84] on icon at bounding box center [522, 82] width 6 height 10
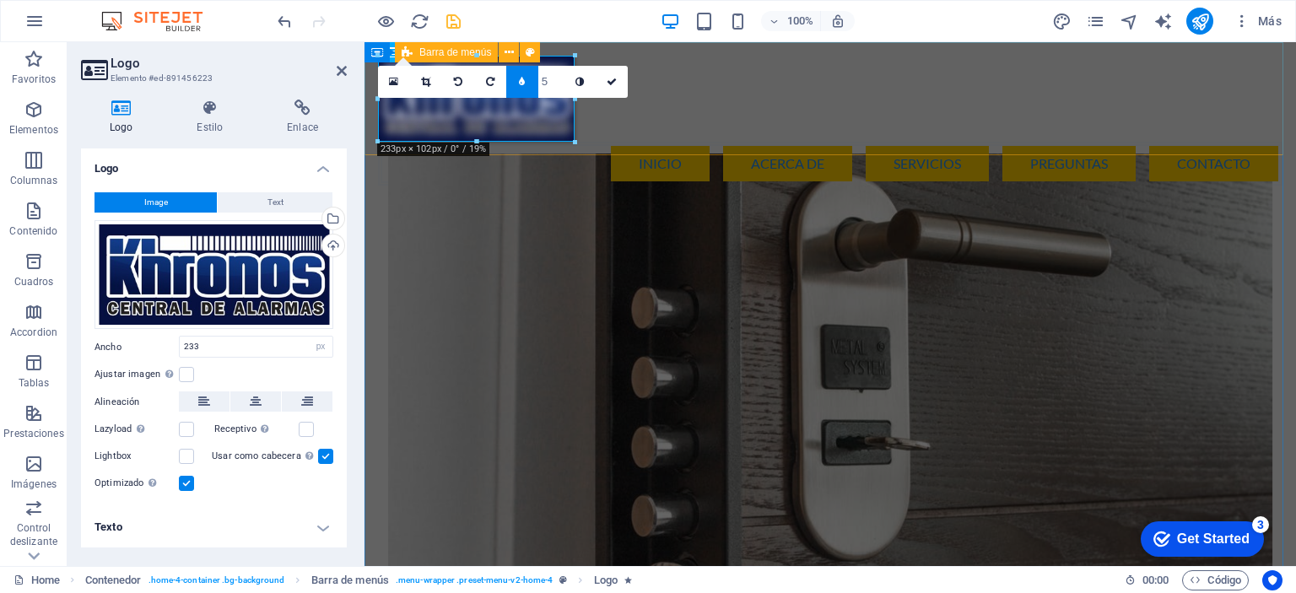
click at [627, 136] on div "Menu Inicio Acerca de Servicios Preguntas Contacto" at bounding box center [831, 120] width 932 height 157
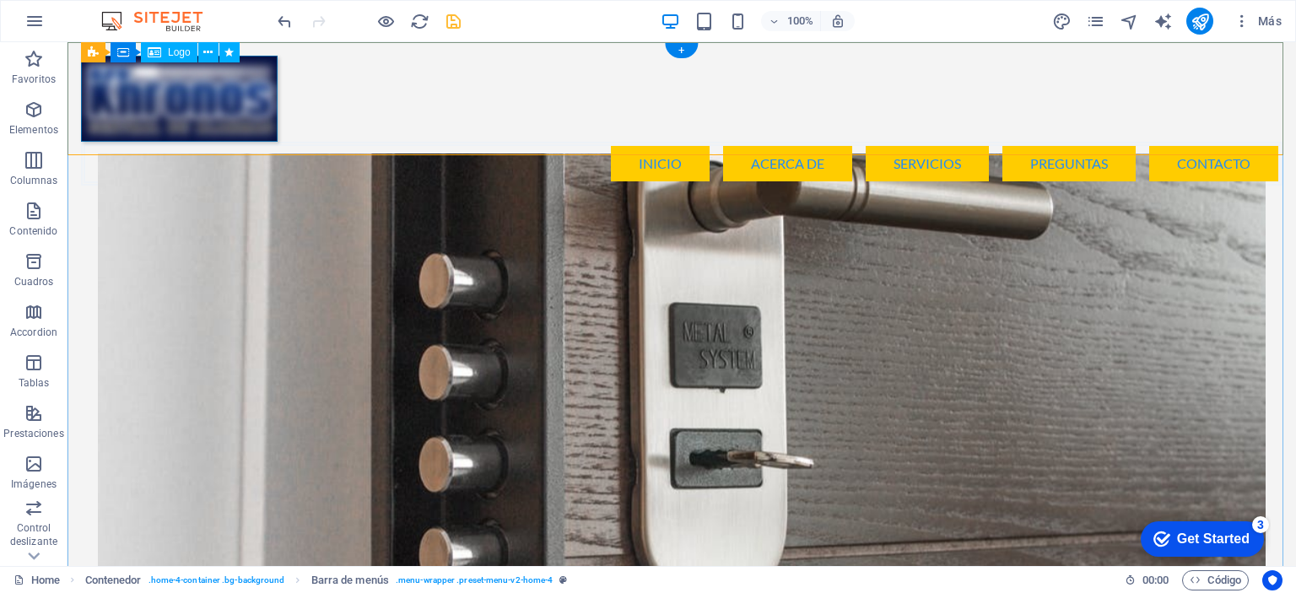
click at [212, 111] on div at bounding box center [682, 99] width 1202 height 86
click at [191, 102] on div at bounding box center [682, 99] width 1202 height 86
select select "px"
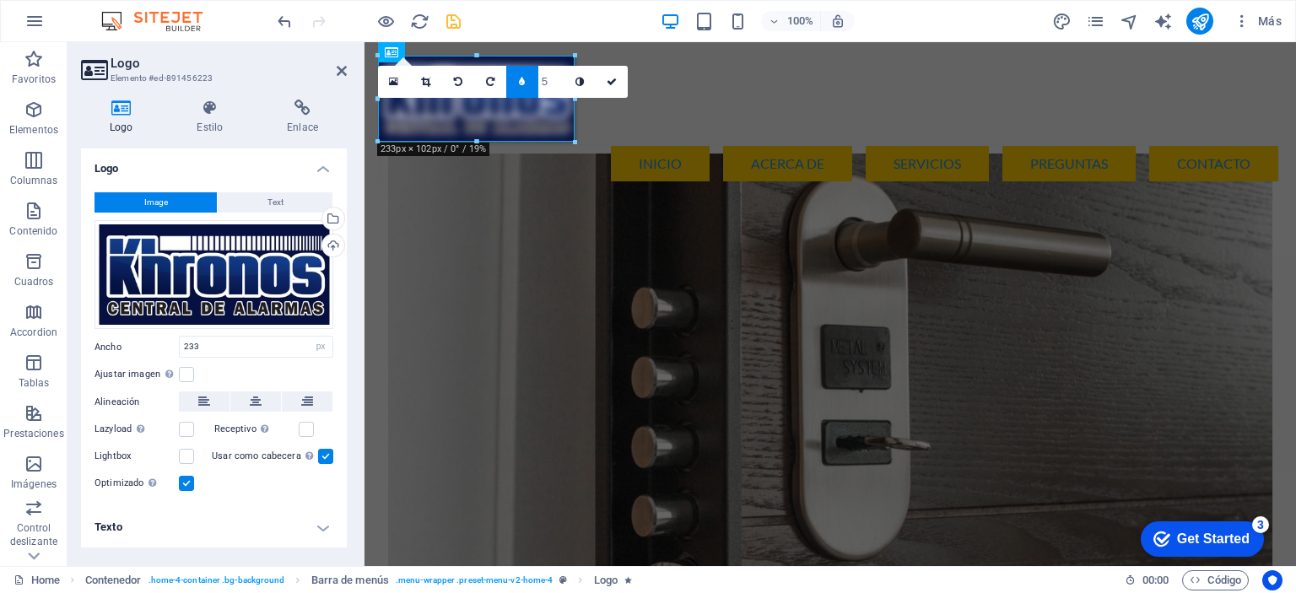
click at [518, 77] on link at bounding box center [522, 82] width 32 height 32
click at [584, 80] on icon at bounding box center [586, 82] width 10 height 10
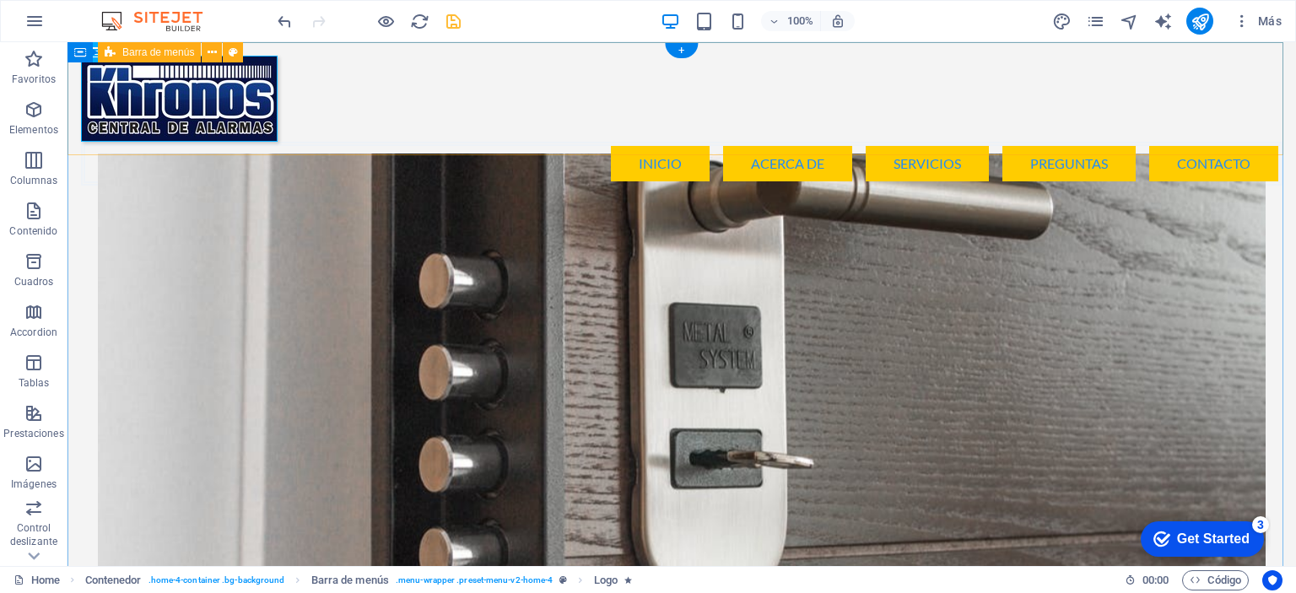
click at [435, 128] on div "Menu Inicio Acerca de Servicios Preguntas Contacto" at bounding box center [682, 120] width 1229 height 157
click at [347, 130] on div "Menu Inicio Acerca de Servicios Preguntas Contacto" at bounding box center [682, 120] width 1229 height 157
click at [176, 120] on div at bounding box center [682, 99] width 1202 height 86
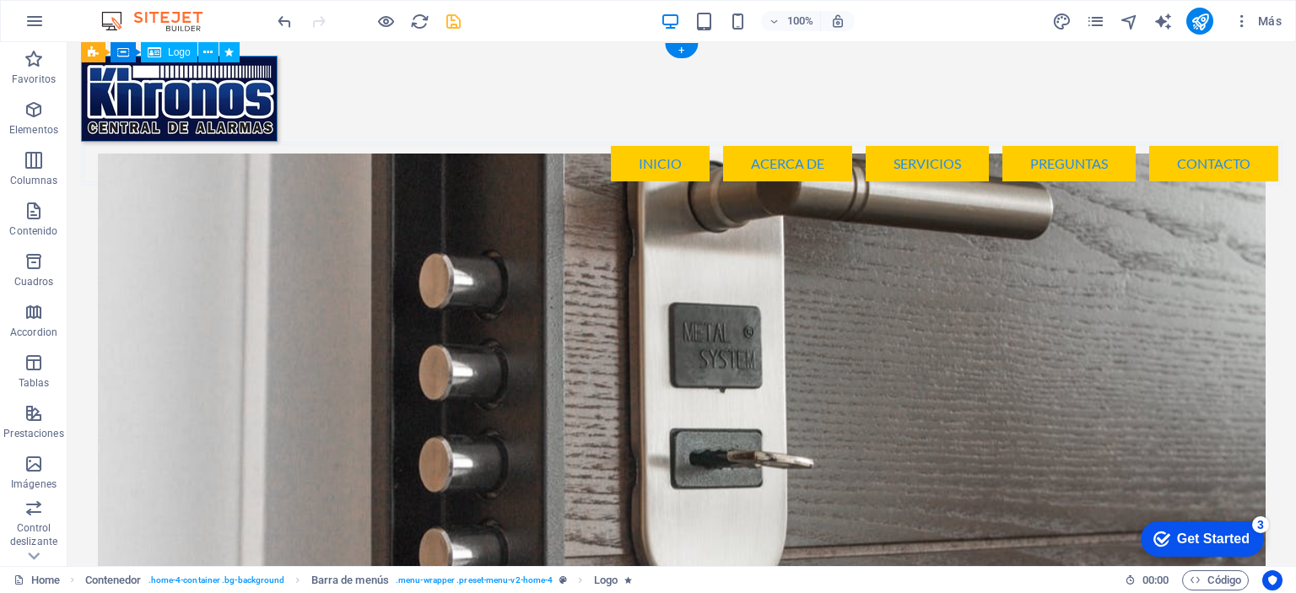
select select "px"
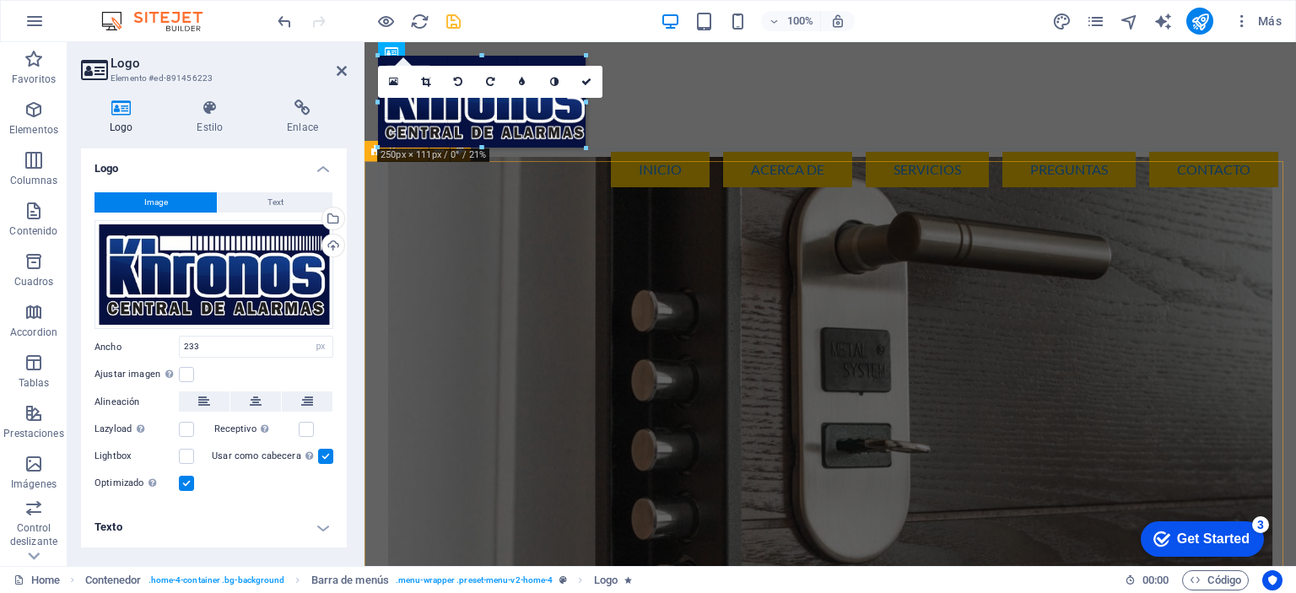
drag, startPoint x: 577, startPoint y: 141, endPoint x: 586, endPoint y: 148, distance: 10.8
type input "246"
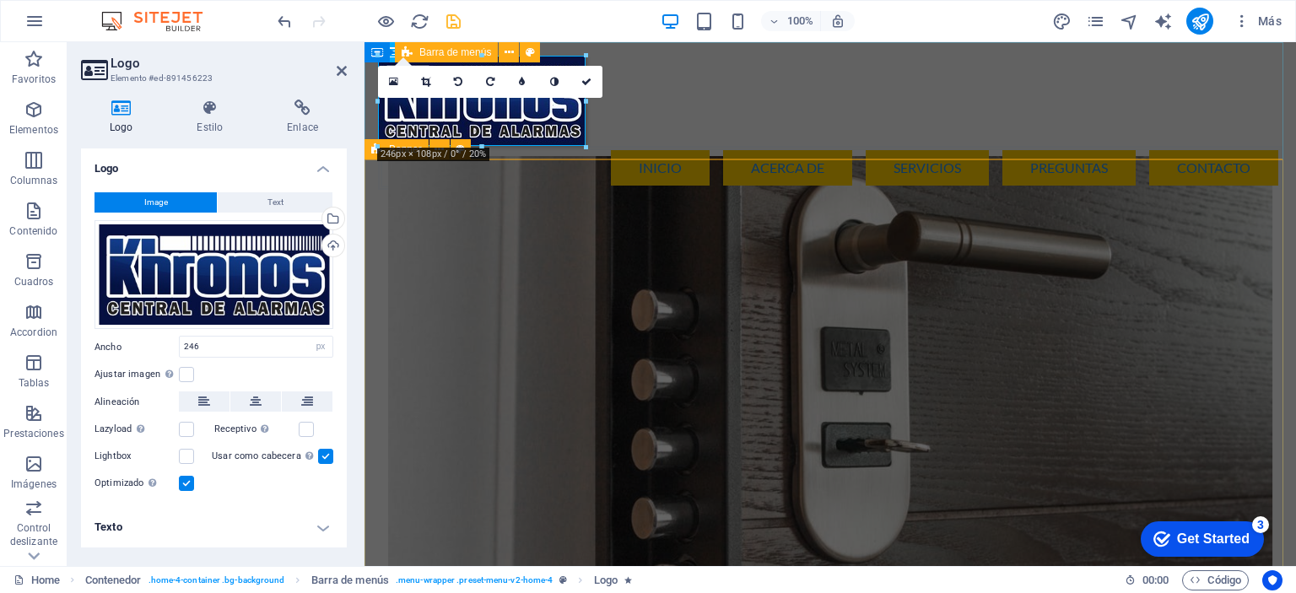
click at [662, 143] on div "Menu Inicio Acerca de Servicios Preguntas Contacto" at bounding box center [831, 122] width 932 height 161
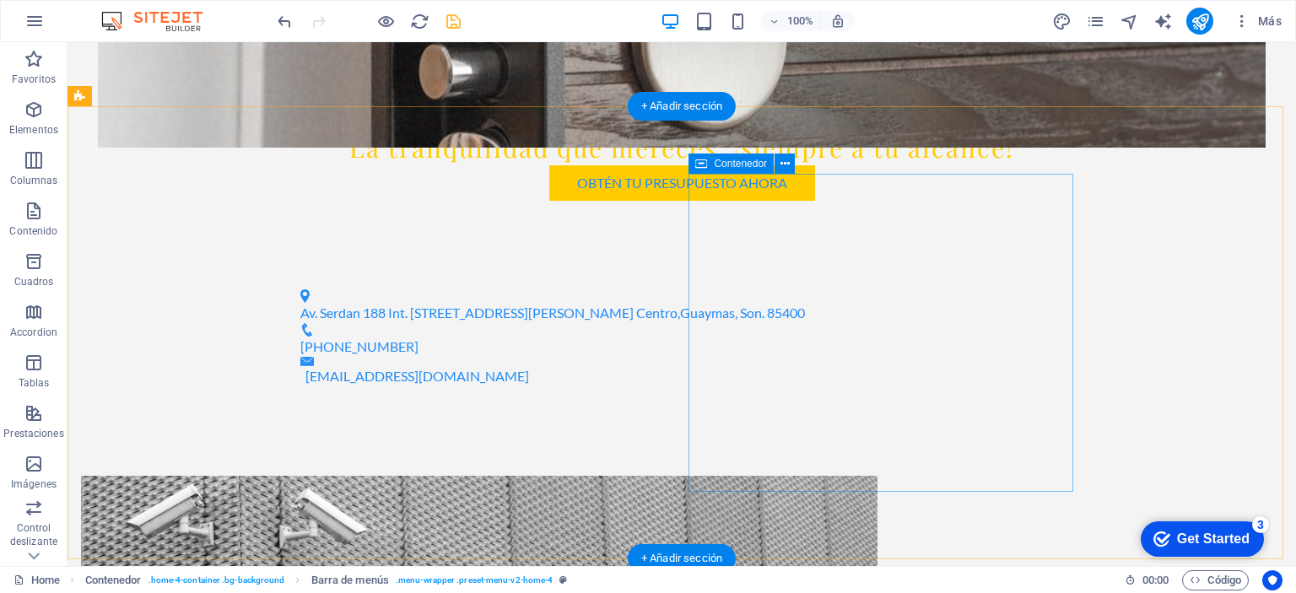
scroll to position [675, 0]
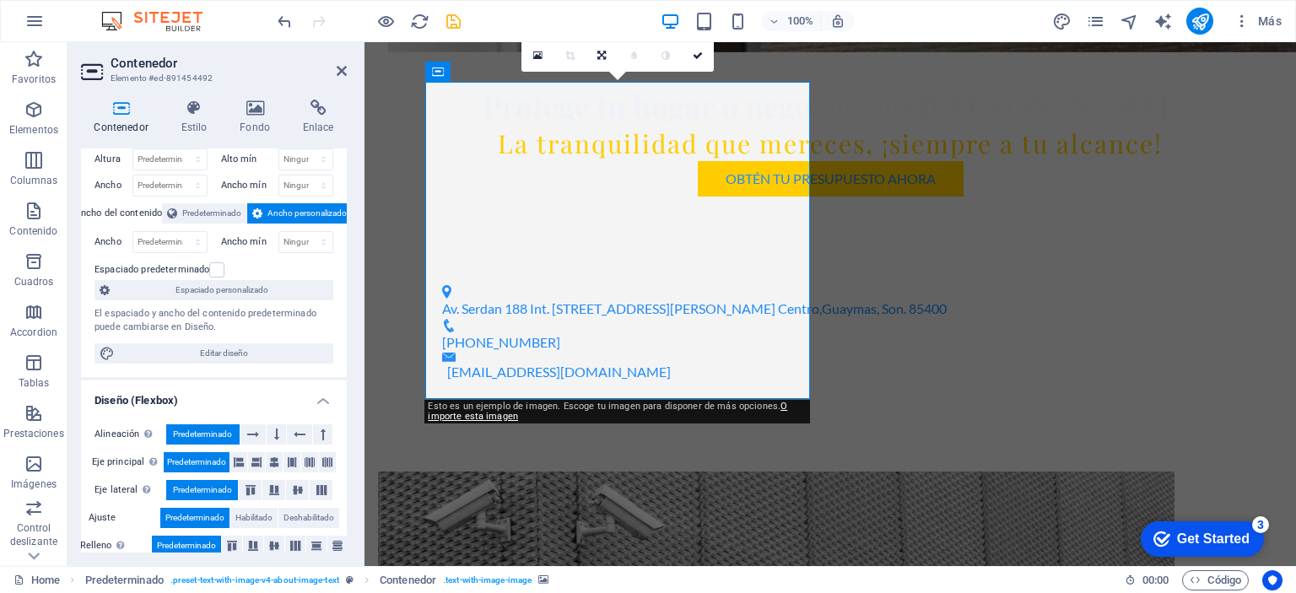
scroll to position [0, 0]
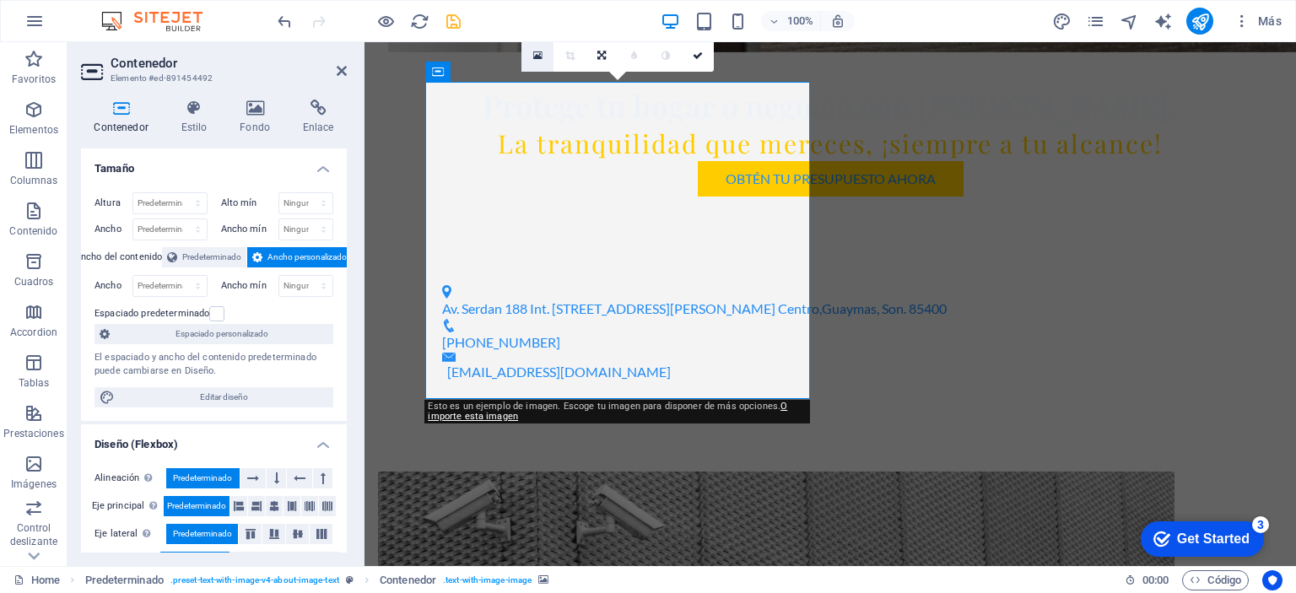
click at [534, 57] on icon at bounding box center [537, 56] width 9 height 12
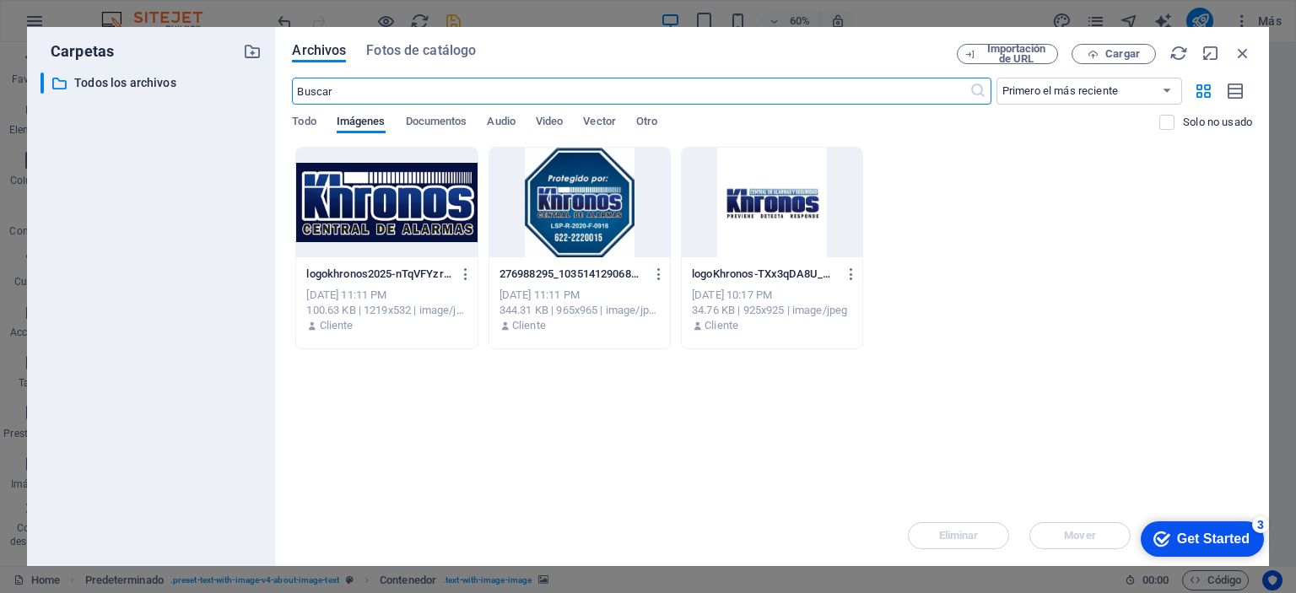
scroll to position [1015, 0]
click at [1114, 53] on span "Cargar" at bounding box center [1122, 54] width 35 height 10
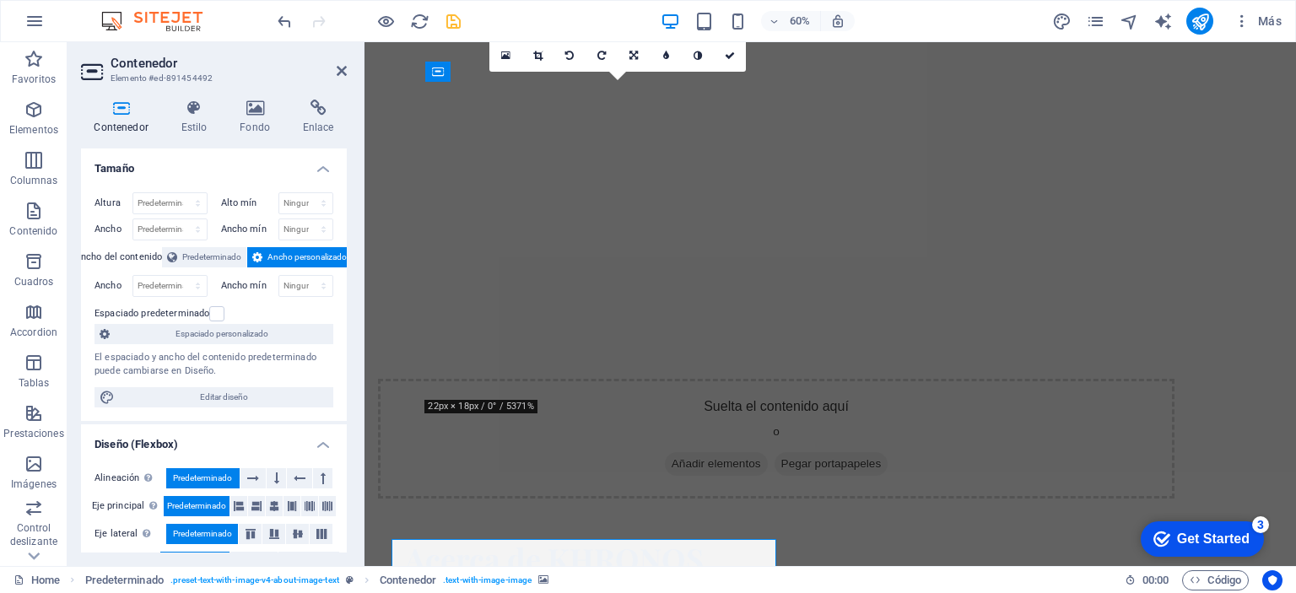
scroll to position [675, 0]
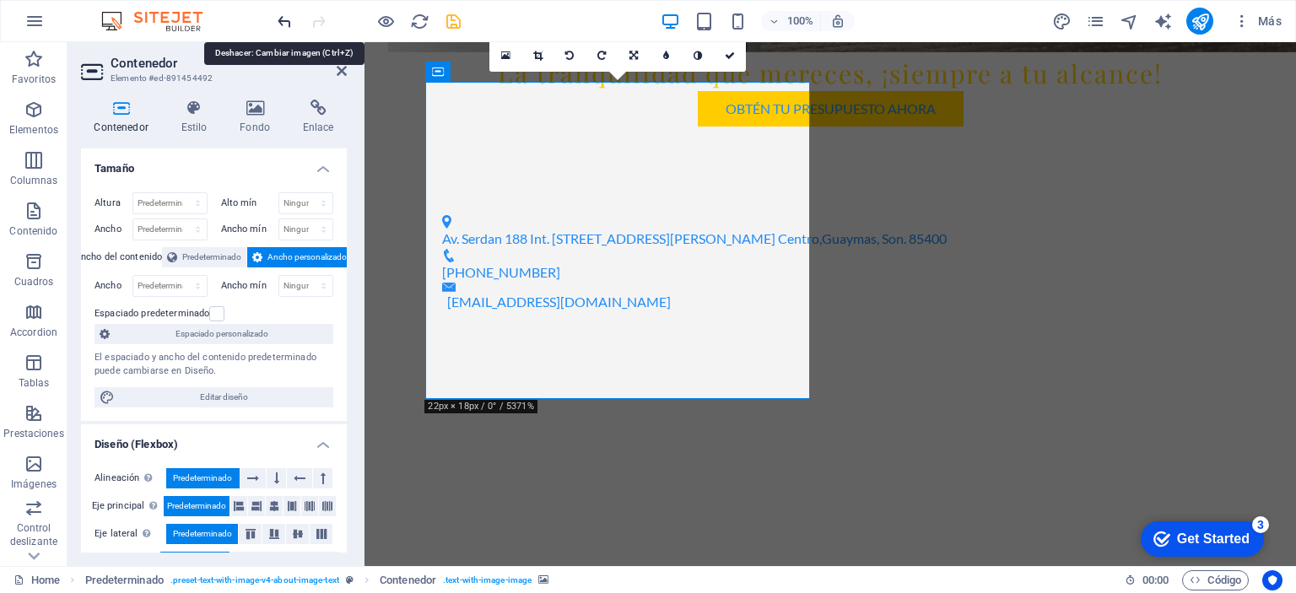
click at [276, 19] on icon "undo" at bounding box center [284, 21] width 19 height 19
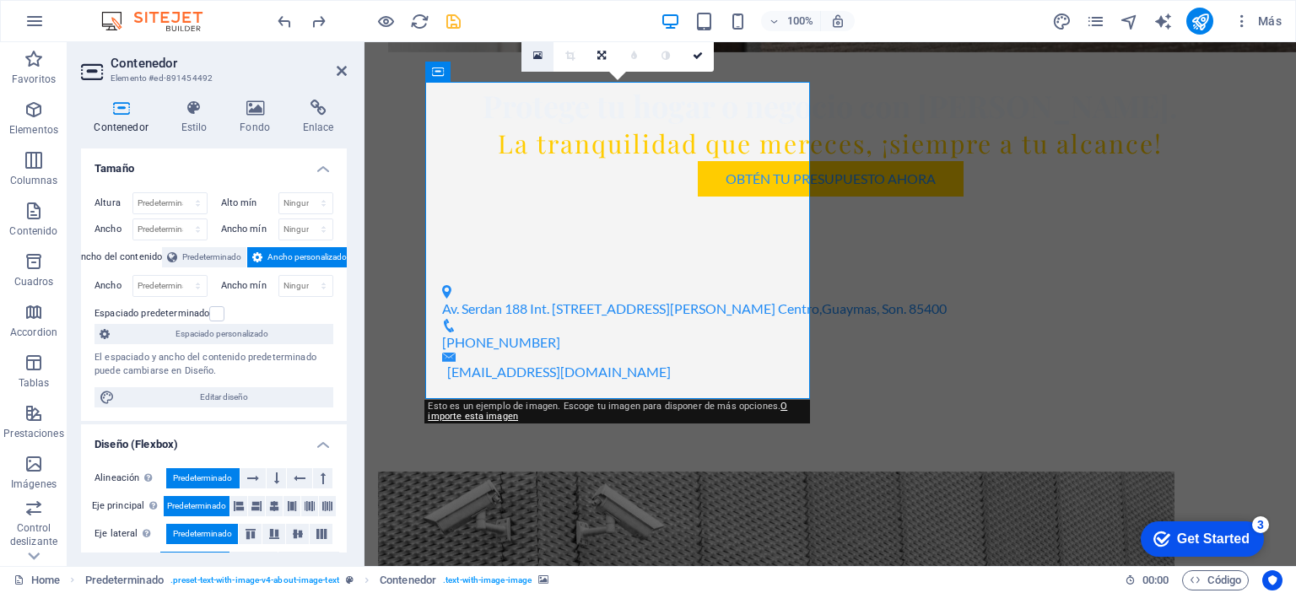
click at [538, 51] on icon at bounding box center [537, 56] width 9 height 12
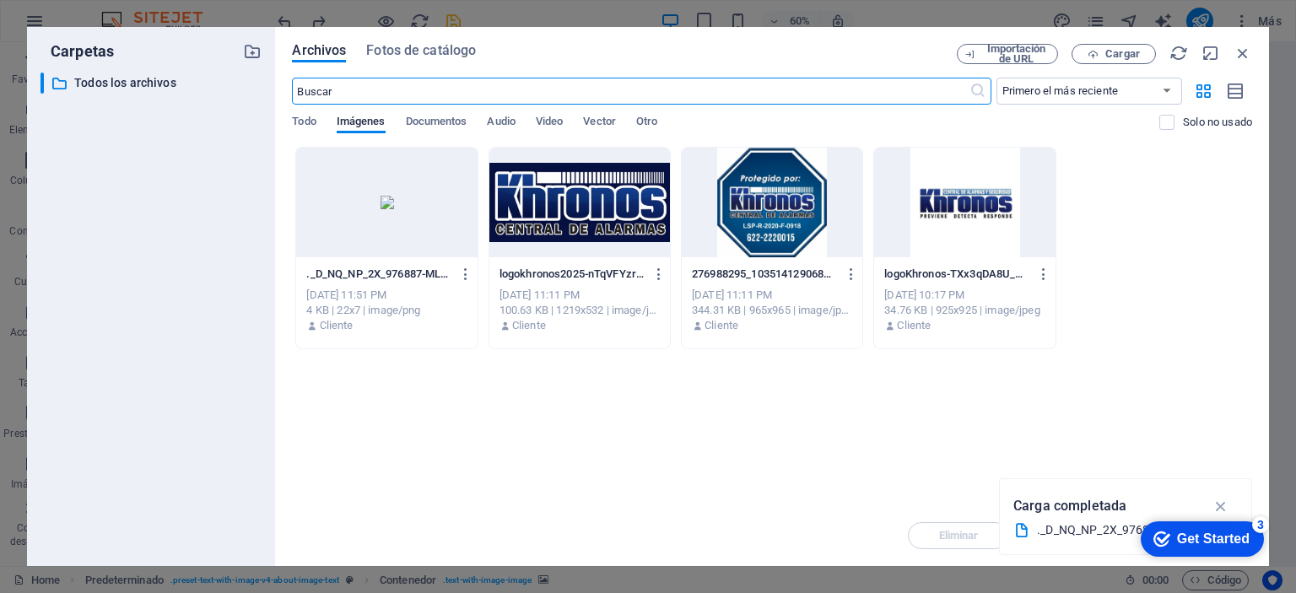
click at [479, 389] on div "Arrastra archivos aquí para cargarlos de inmediato ._D_NQ_NP_2X_976887-MLM50697…" at bounding box center [772, 326] width 960 height 359
click at [1118, 57] on span "Cargar" at bounding box center [1122, 54] width 35 height 10
click at [542, 392] on div "Arrastra archivos aquí para cargarlos de inmediato ._D_NQ_NP_2X_976887-MLM50697…" at bounding box center [772, 326] width 960 height 359
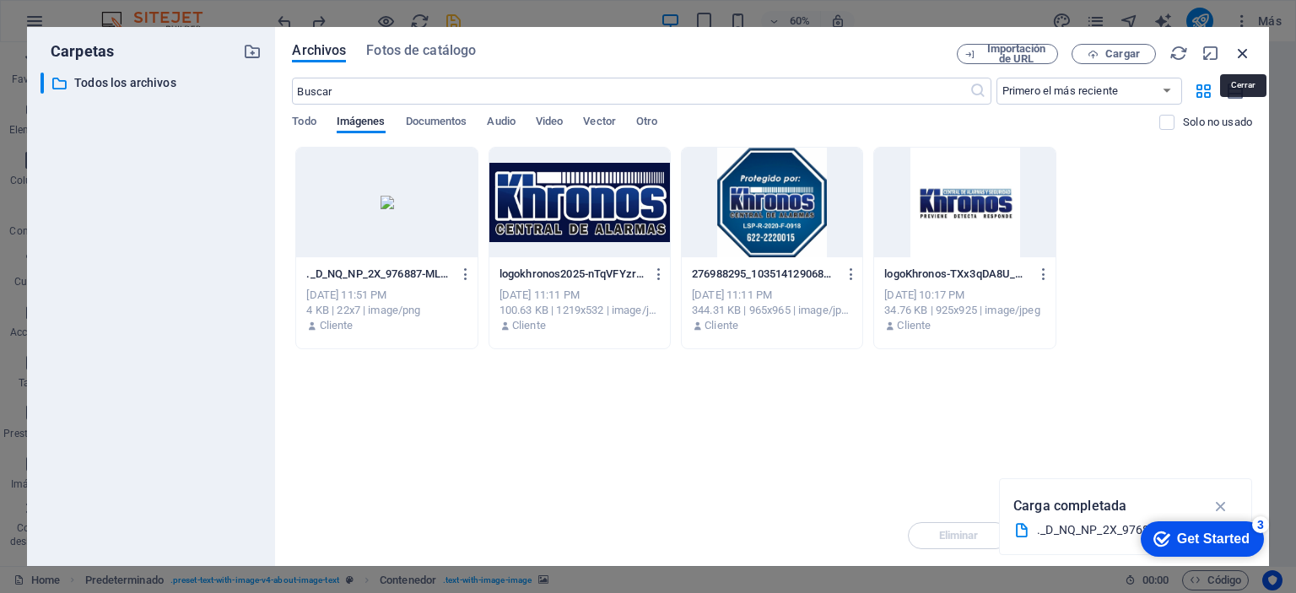
click at [1242, 50] on icon "button" at bounding box center [1243, 53] width 19 height 19
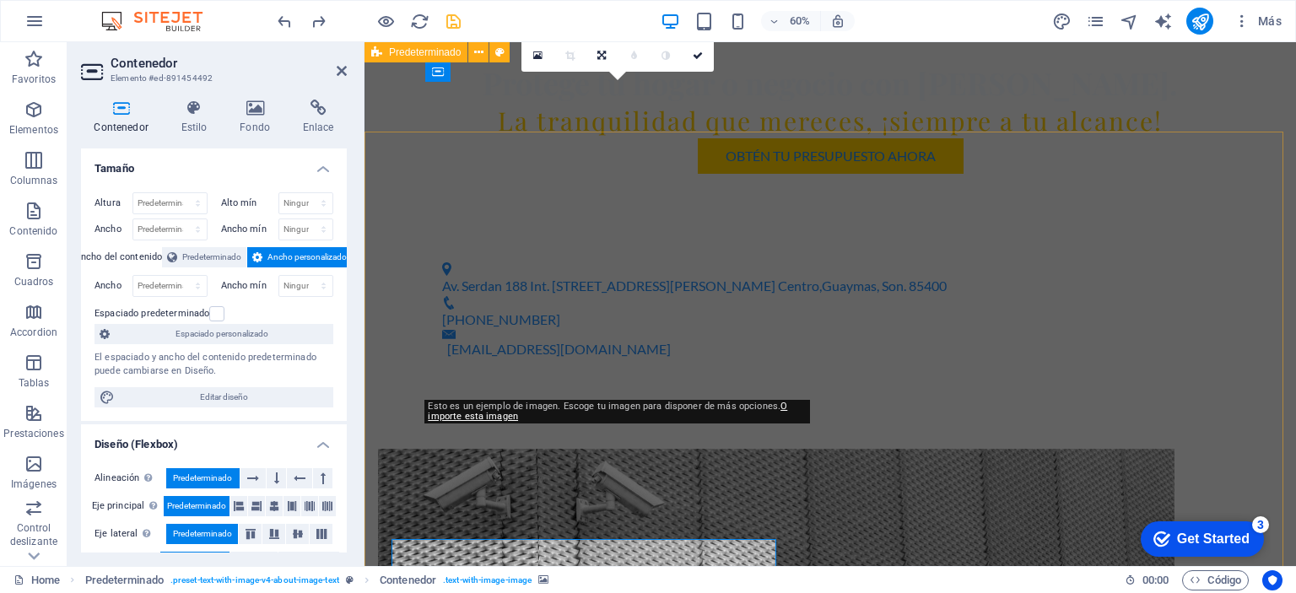
scroll to position [675, 0]
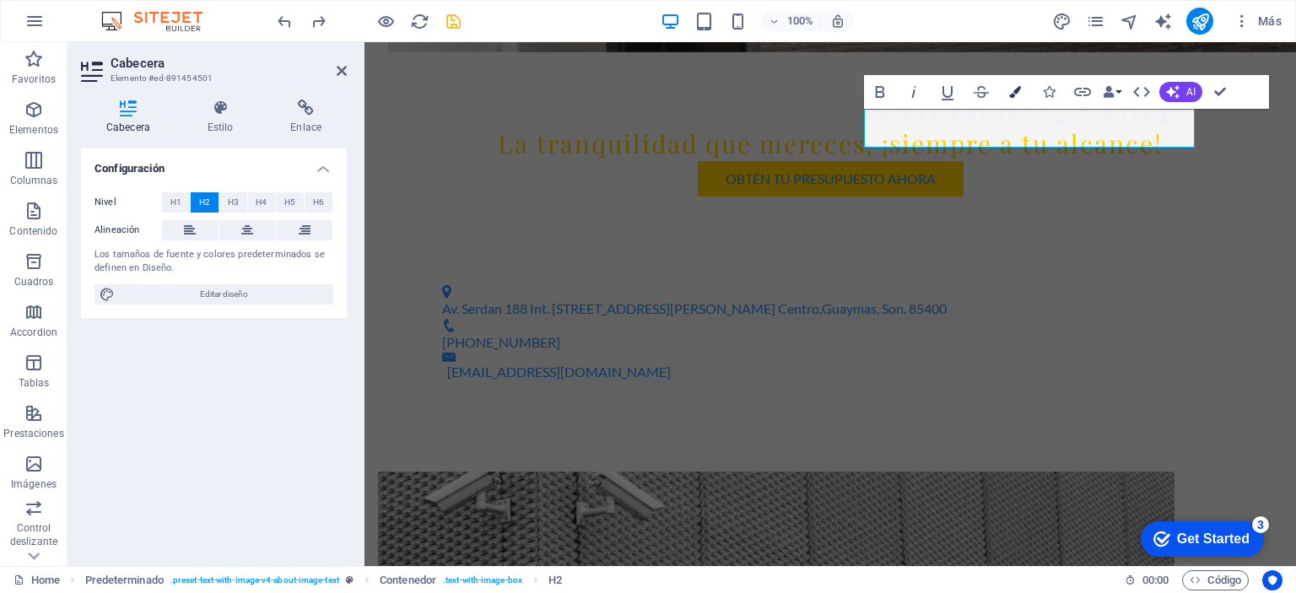
click at [1019, 91] on icon "button" at bounding box center [1015, 92] width 12 height 12
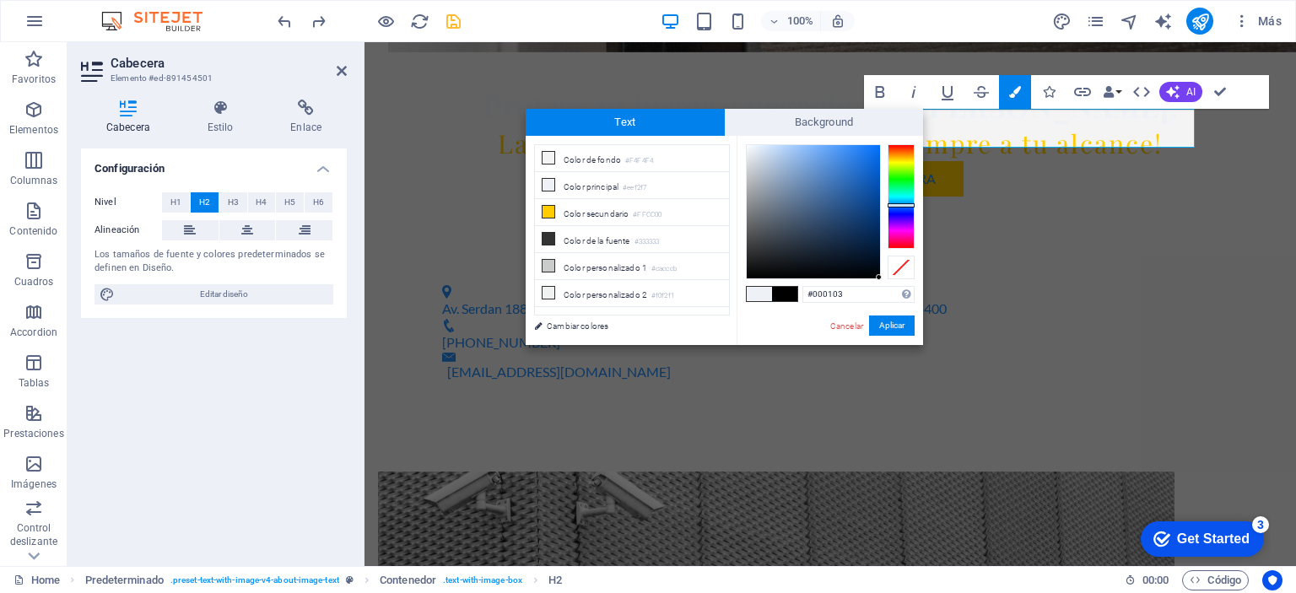
type input "#000000"
drag, startPoint x: 878, startPoint y: 276, endPoint x: 884, endPoint y: 283, distance: 9.0
click at [884, 283] on div "#000000 Formatos soportados #0852ed rgb(8, 82, 237) rgba(8, 82, 237, 90%) hsv(2…" at bounding box center [830, 363] width 186 height 454
click at [899, 327] on button "Aplicar" at bounding box center [892, 326] width 46 height 20
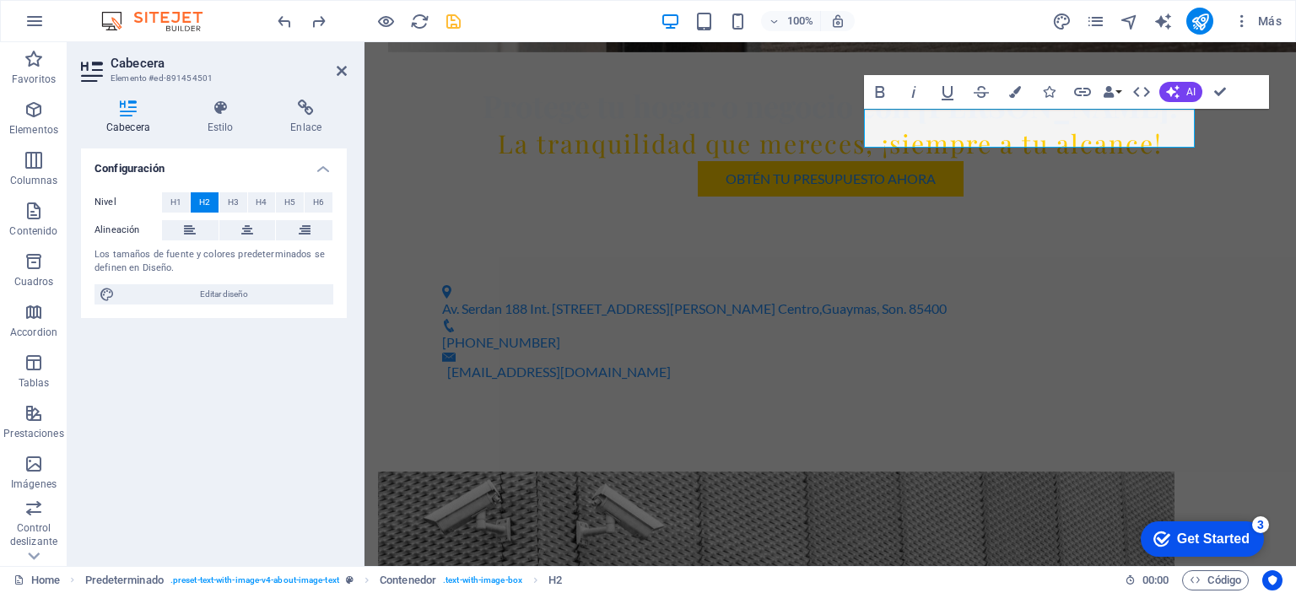
click at [1106, 209] on div "H2 Contenedor Banner Contenedor Menú Contenedor Barra de menús Separador Botón …" at bounding box center [831, 304] width 932 height 524
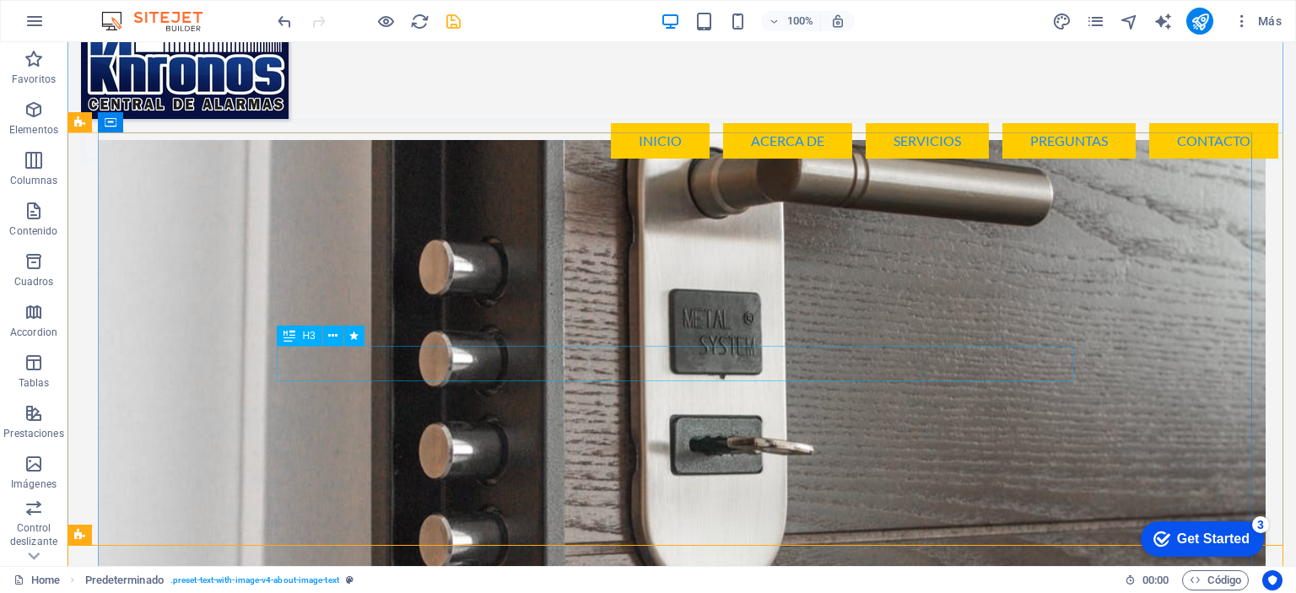
scroll to position [0, 0]
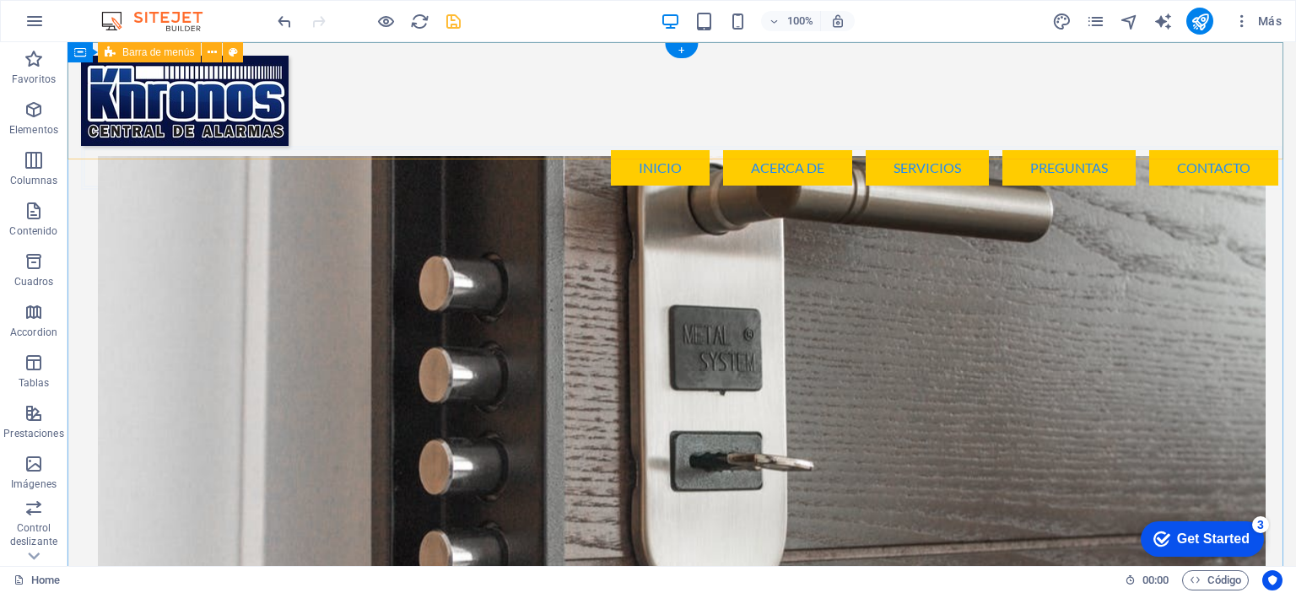
click at [540, 62] on div "Menu Inicio Acerca de Servicios Preguntas Contacto" at bounding box center [682, 122] width 1229 height 161
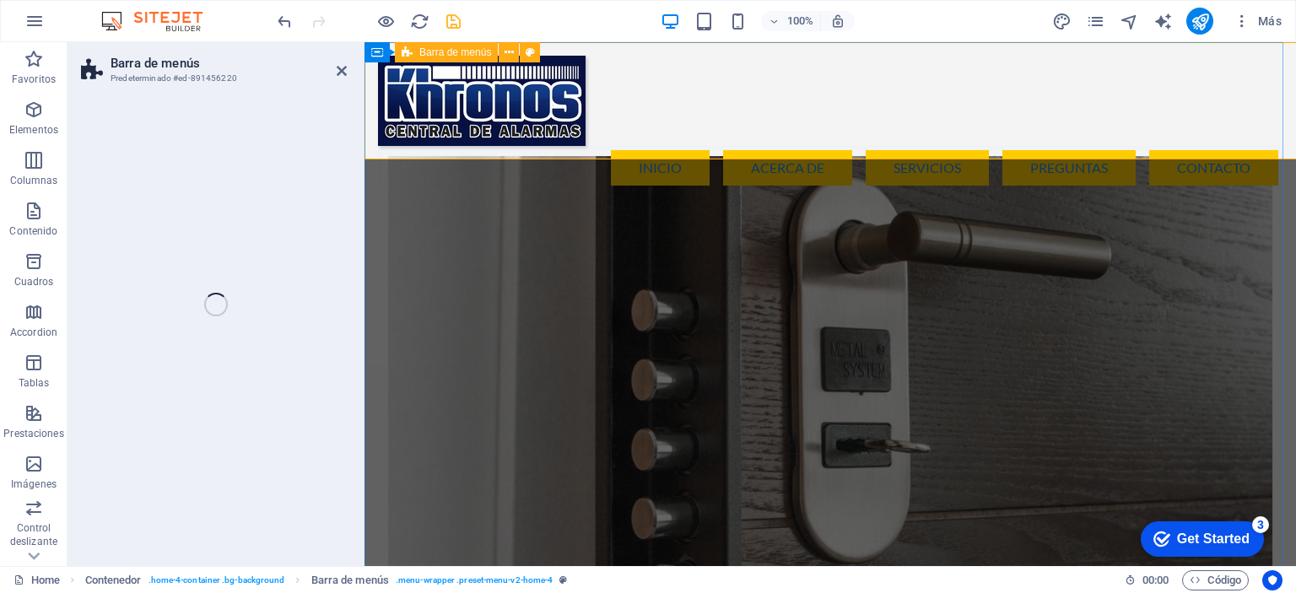
click at [635, 67] on div "Menu Inicio Acerca de Servicios Preguntas Contacto" at bounding box center [831, 122] width 932 height 161
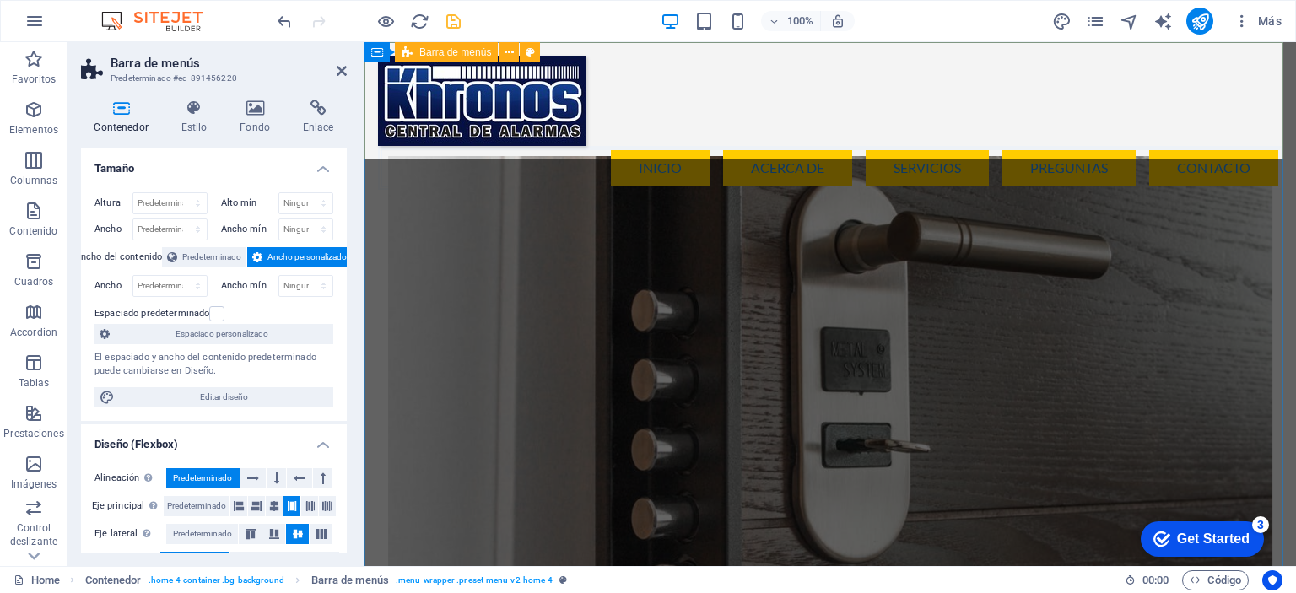
click at [635, 67] on div "Menu Inicio Acerca de Servicios Preguntas Contacto" at bounding box center [831, 122] width 932 height 161
click at [714, 146] on nav "Inicio Acerca de Servicios Preguntas Contacto" at bounding box center [830, 168] width 905 height 44
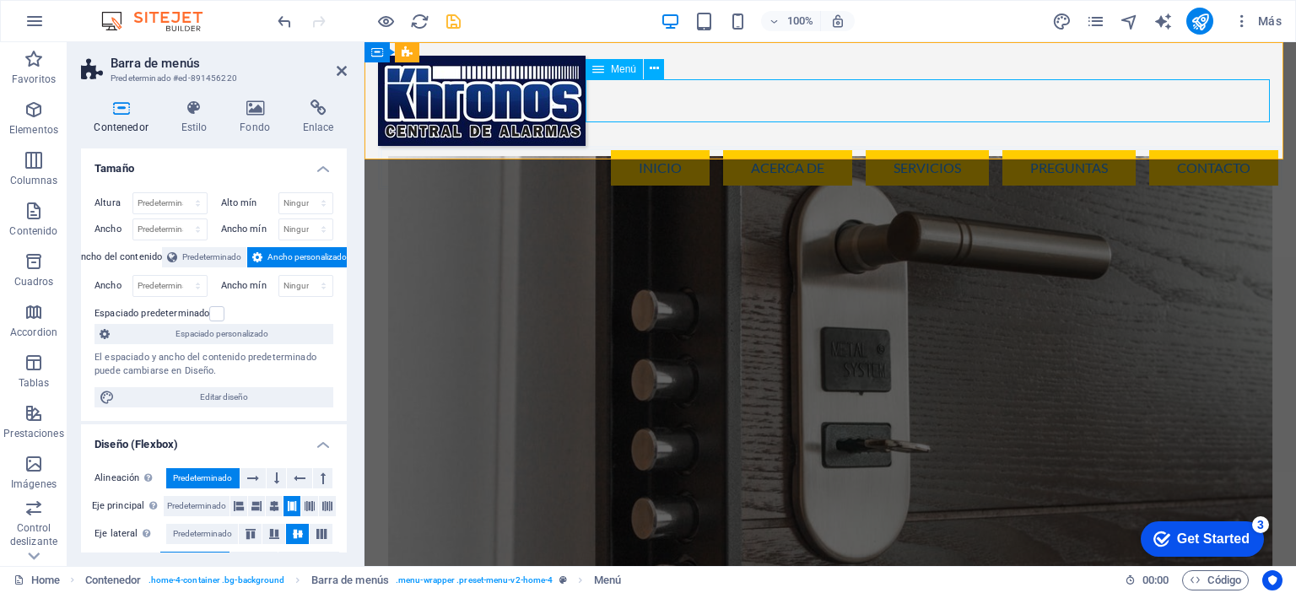
click at [714, 146] on nav "Inicio Acerca de Servicios Preguntas Contacto" at bounding box center [830, 168] width 905 height 44
select select "default"
select select
select select "default"
select select
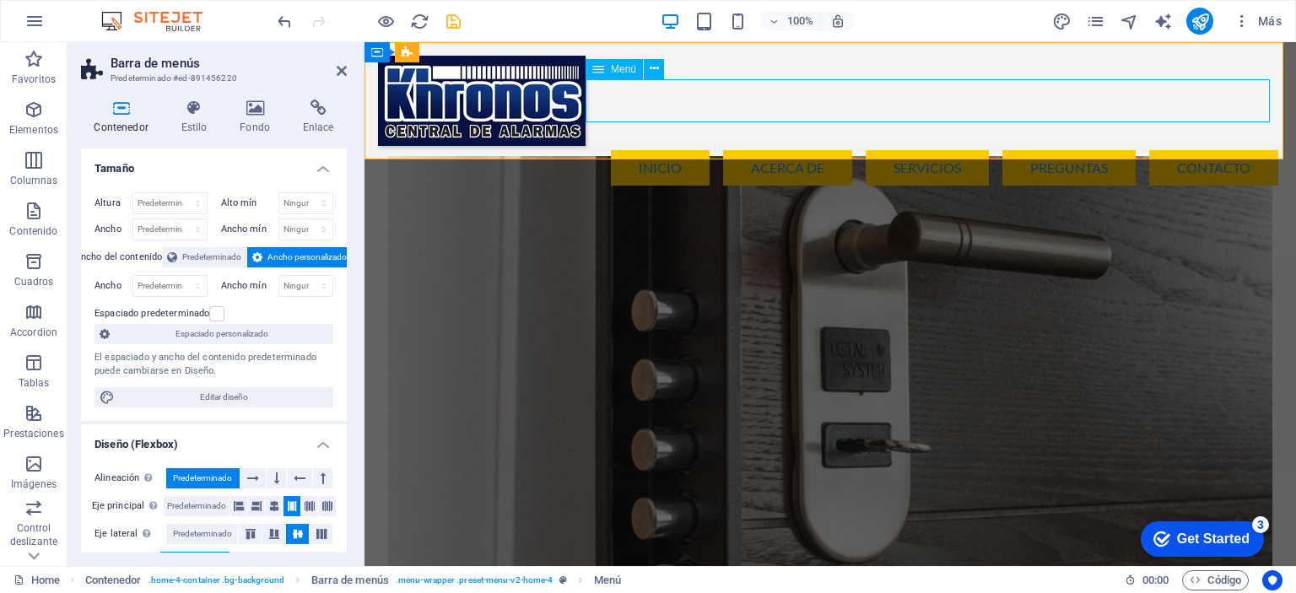
select select "default"
select select
select select "default"
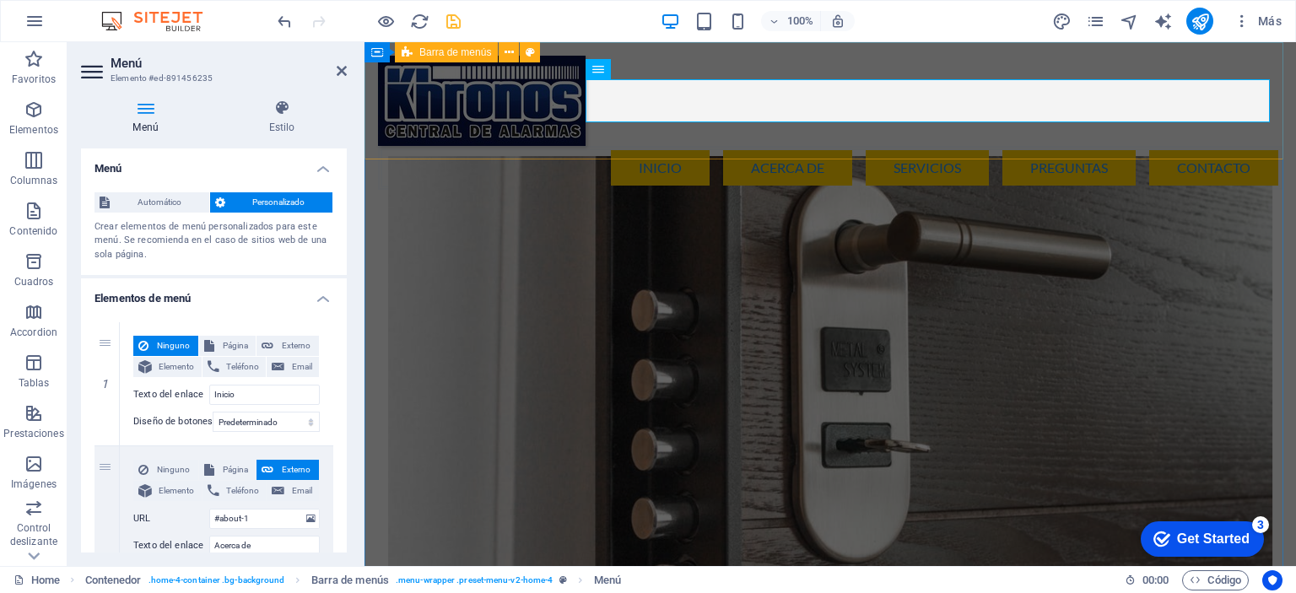
click at [728, 129] on div "Menu Inicio Acerca de Servicios Preguntas Contacto" at bounding box center [831, 122] width 932 height 161
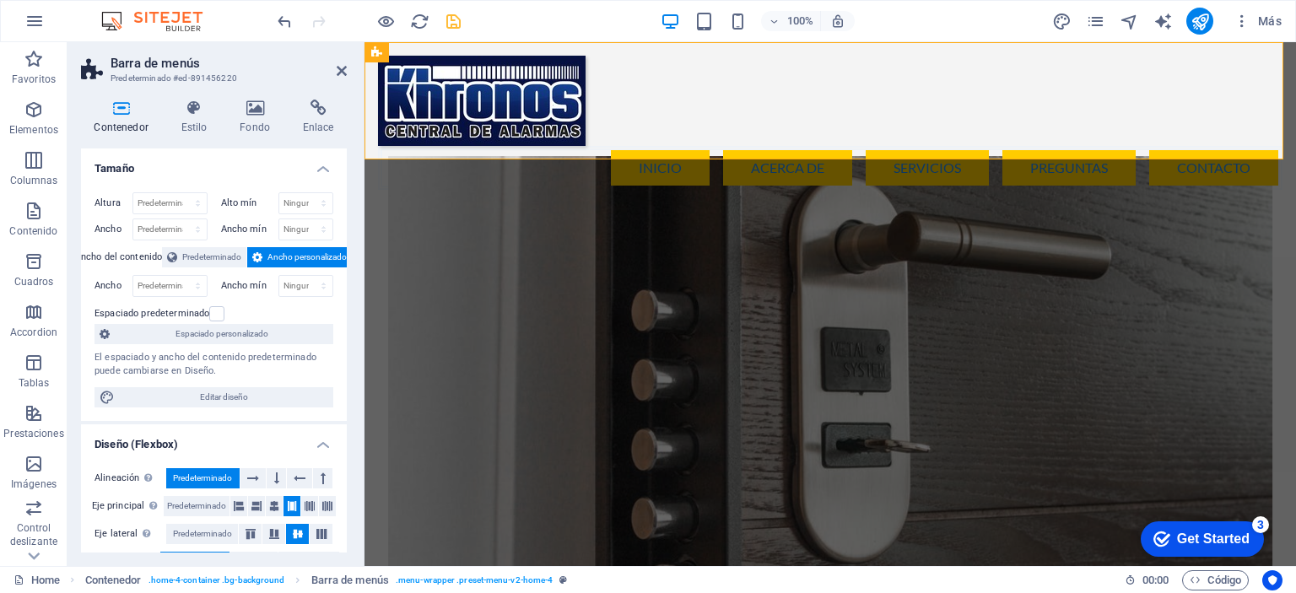
click at [780, 214] on figure at bounding box center [830, 395] width 885 height 478
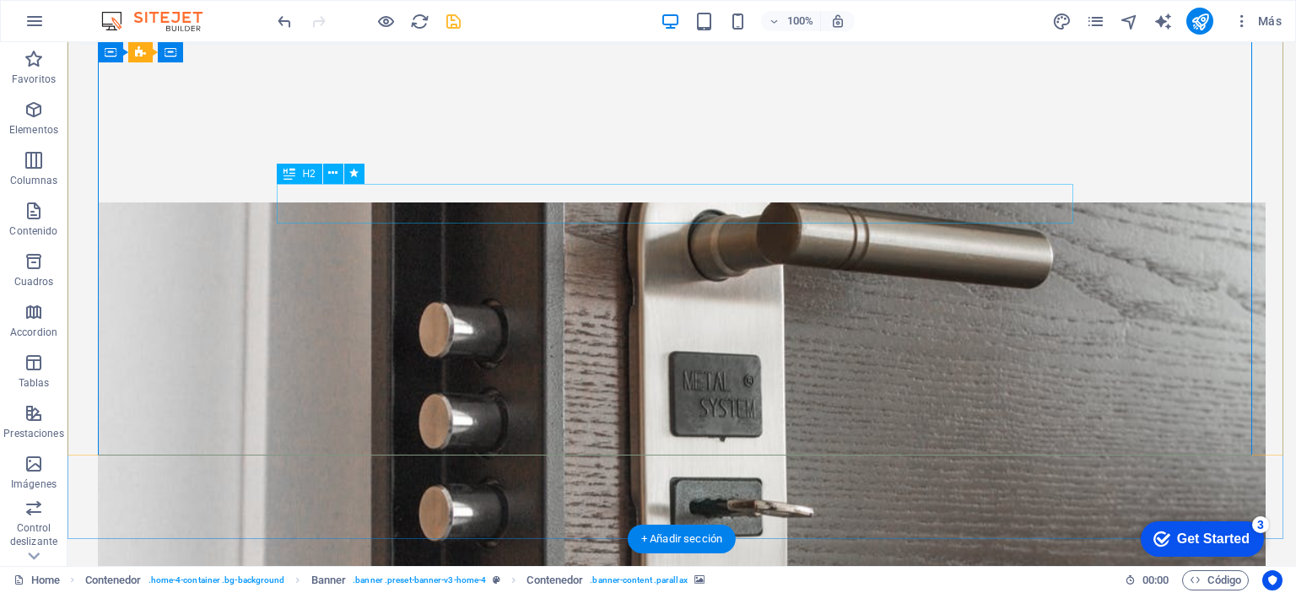
scroll to position [651, 0]
